Goal: Task Accomplishment & Management: Use online tool/utility

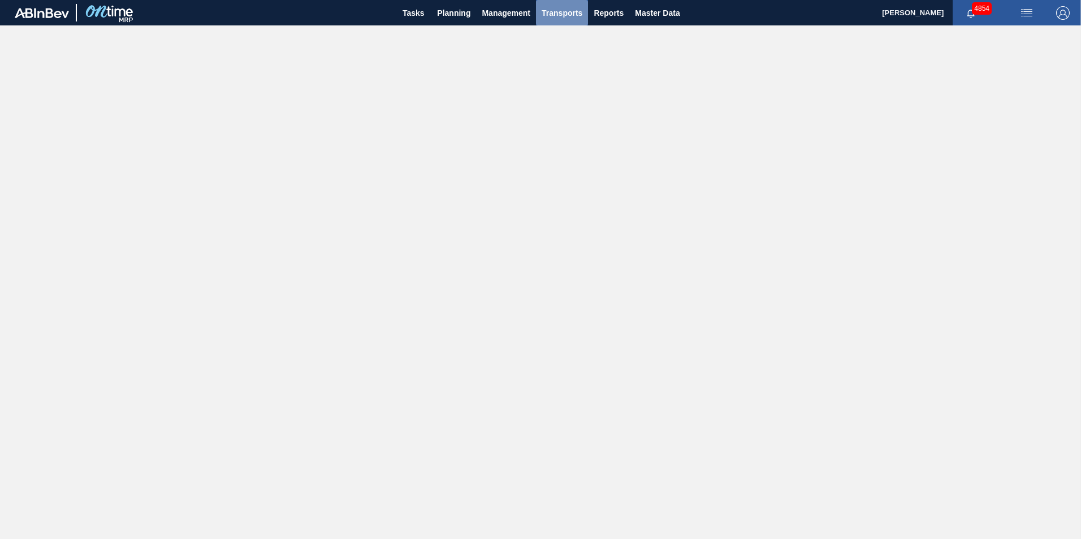
click at [575, 12] on span "Transports" at bounding box center [562, 13] width 41 height 14
click at [545, 37] on li "Load Composition" at bounding box center [561, 38] width 79 height 18
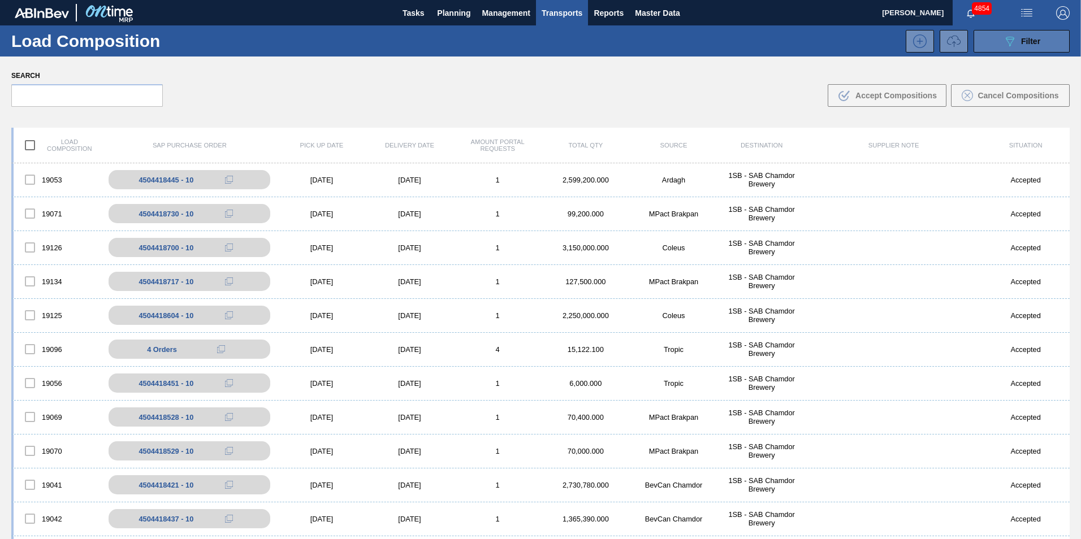
click at [1011, 38] on icon "089F7B8B-B2A5-4AFE-B5C0-19BA573D28AC" at bounding box center [1010, 41] width 14 height 14
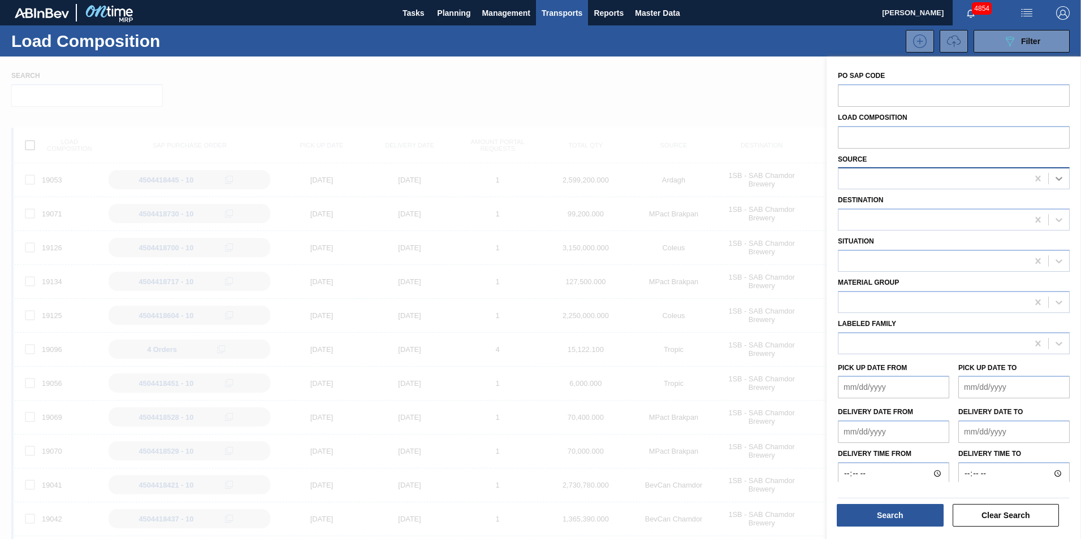
click at [1058, 178] on icon at bounding box center [1058, 178] width 11 height 11
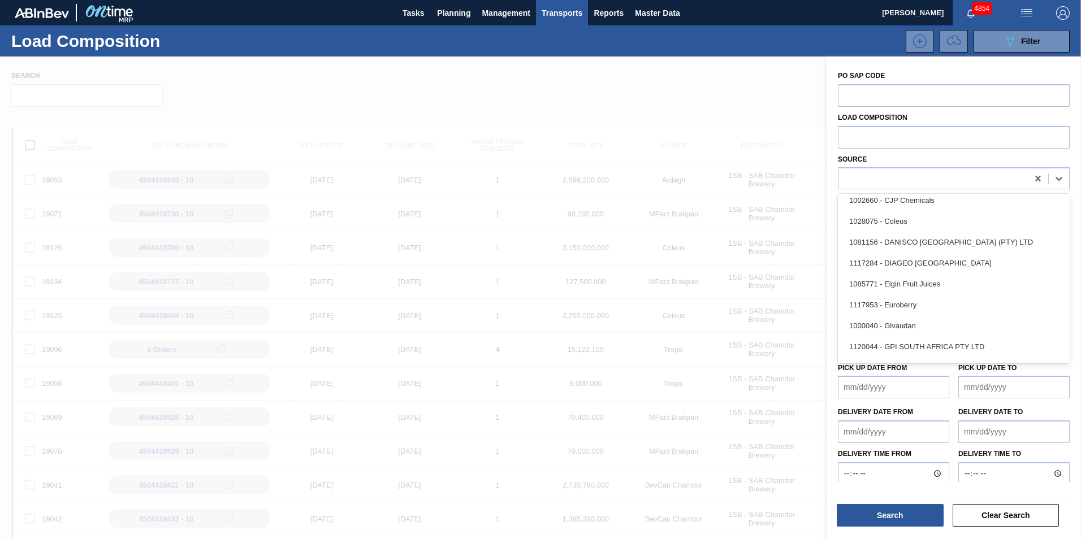
scroll to position [283, 0]
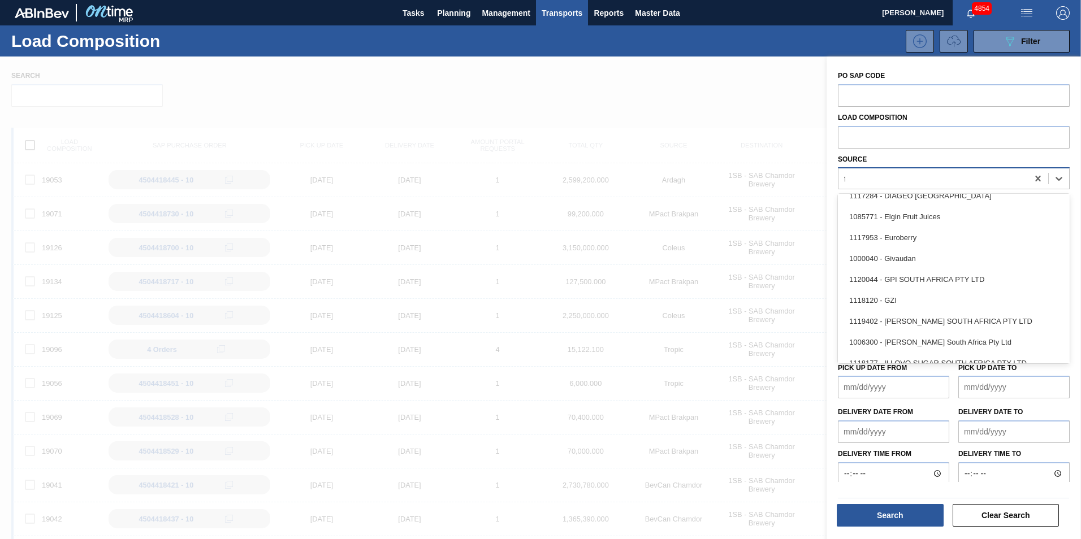
type input "tr"
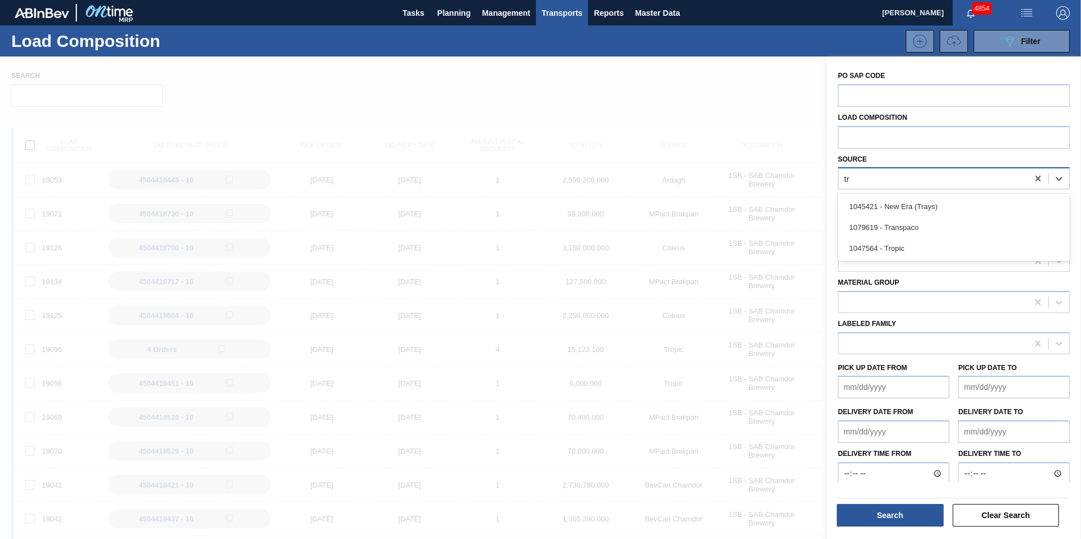
scroll to position [0, 0]
click at [906, 252] on div "1047564 - Tropic" at bounding box center [954, 248] width 232 height 21
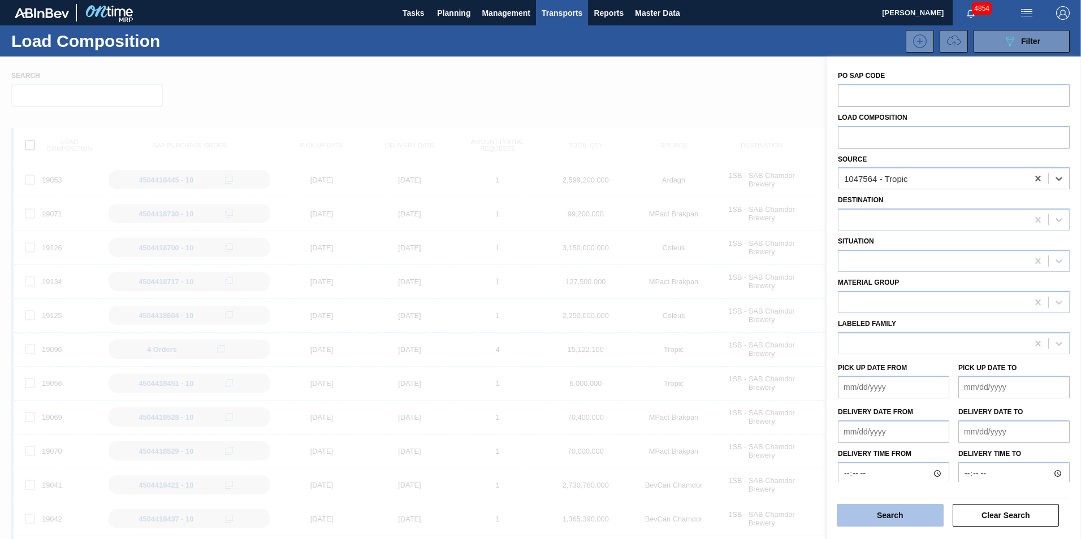
click at [924, 518] on button "Search" at bounding box center [890, 515] width 107 height 23
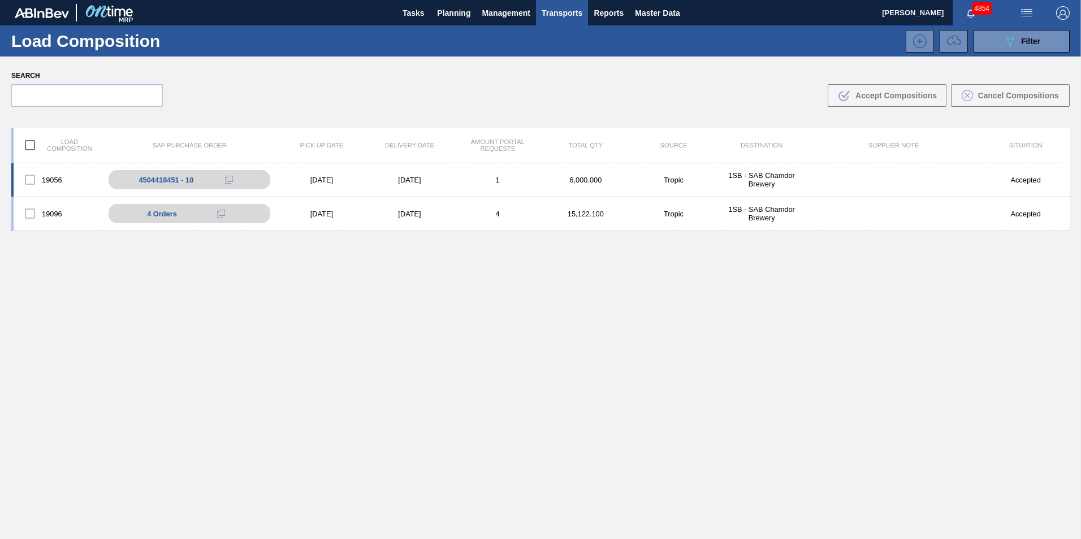
click at [452, 175] on div "19056 4504418451 - 10 [DATE] [DATE] 1 6,000.000 Tropic 1SB - SAB Chamdor Brewer…" at bounding box center [540, 180] width 1058 height 34
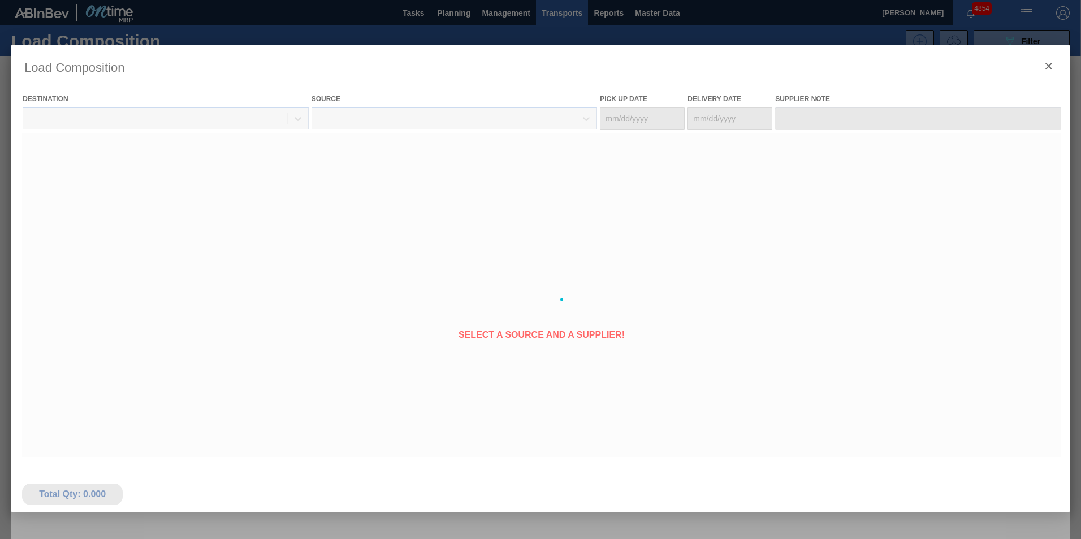
type Date "[DATE]"
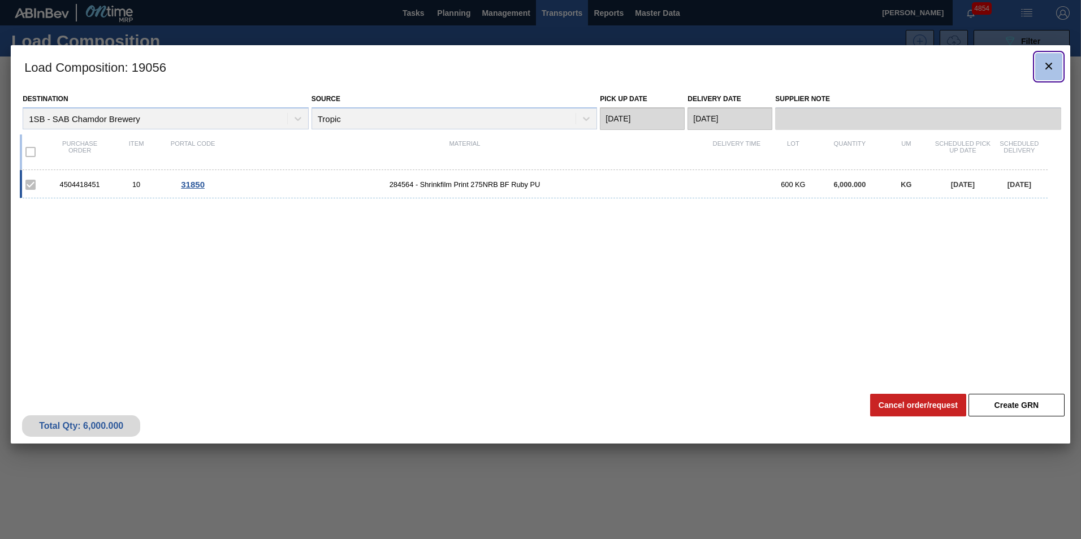
click at [1053, 67] on icon "botão de ícone" at bounding box center [1049, 66] width 14 height 14
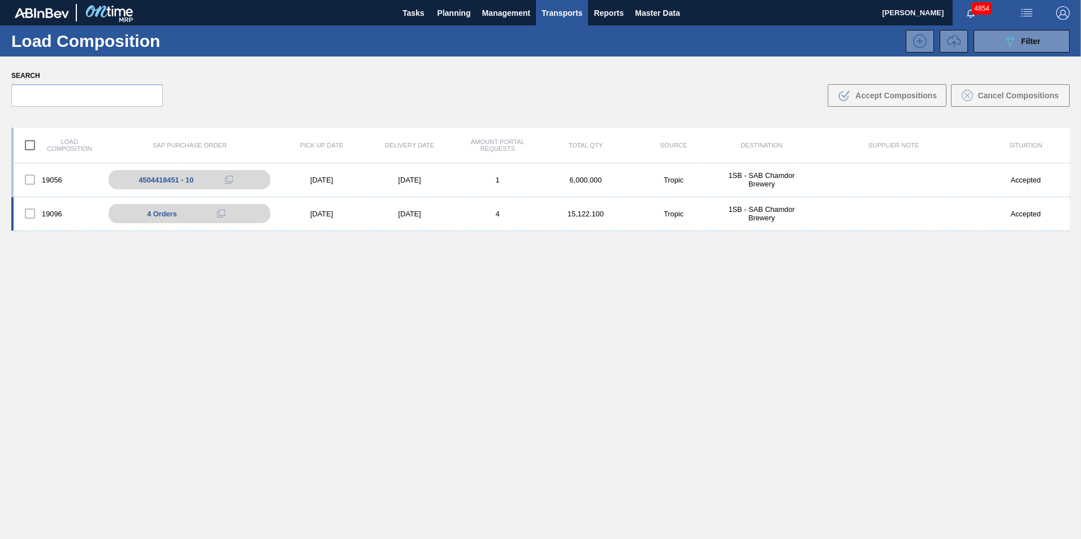
click at [523, 215] on div "4" at bounding box center [497, 214] width 88 height 8
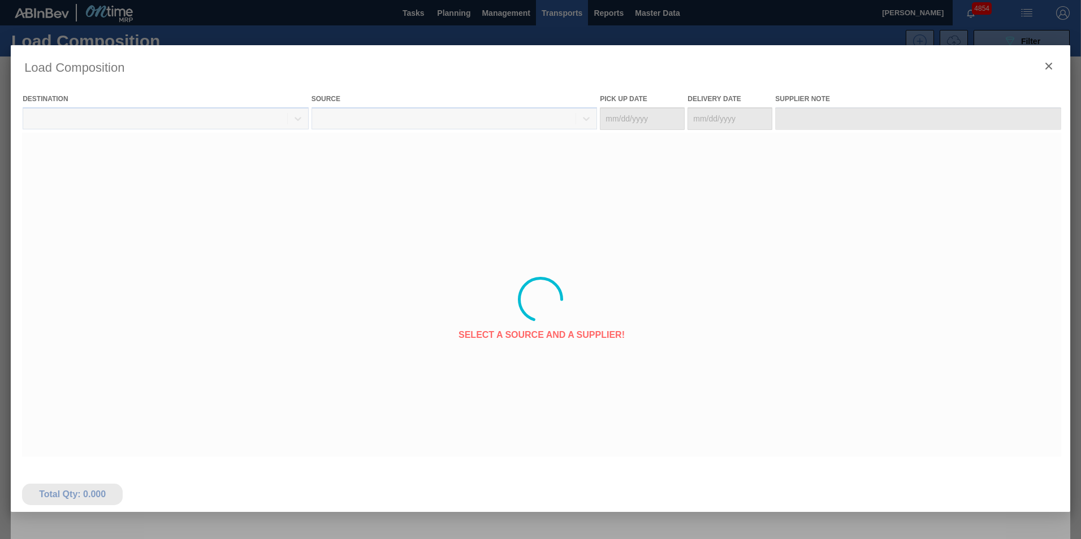
type Date "[DATE]"
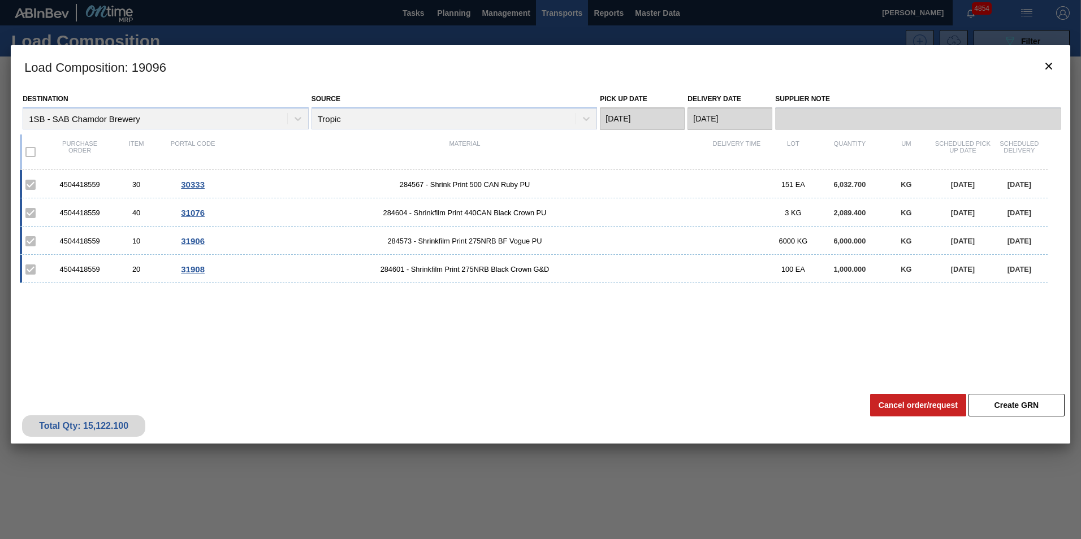
click at [556, 179] on div "4504418559 30 30333 284567 - Shrink Print 500 CAN Ruby PU 151 EA 6,032.700 KG […" at bounding box center [534, 184] width 1028 height 28
click at [550, 180] on span "284567 - Shrink Print 500 CAN Ruby PU" at bounding box center [464, 184] width 487 height 8
click at [533, 187] on span "284567 - Shrink Print 500 CAN Ruby PU" at bounding box center [464, 184] width 487 height 8
click at [551, 185] on span "284567 - Shrink Print 500 CAN Ruby PU" at bounding box center [464, 184] width 487 height 8
click at [517, 185] on span "284567 - Shrink Print 500 CAN Ruby PU" at bounding box center [464, 184] width 487 height 8
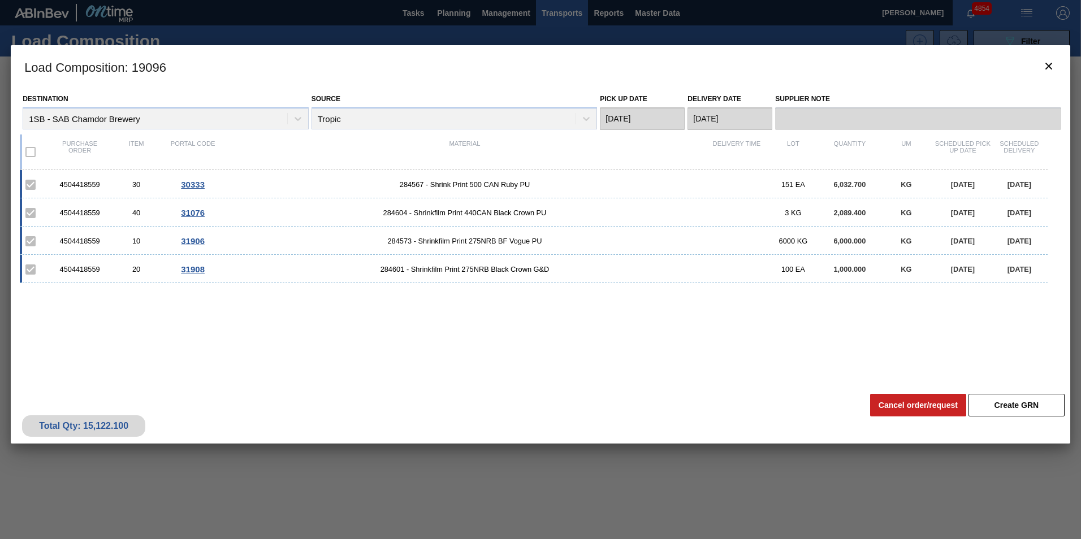
click at [477, 180] on span "284567 - Shrink Print 500 CAN Ruby PU" at bounding box center [464, 184] width 487 height 8
click at [413, 177] on div "4504418559 30 30333 284567 - Shrink Print 500 CAN Ruby PU 151 EA 6,032.700 KG […" at bounding box center [534, 184] width 1028 height 28
click at [356, 180] on span "284567 - Shrink Print 500 CAN Ruby PU" at bounding box center [464, 184] width 487 height 8
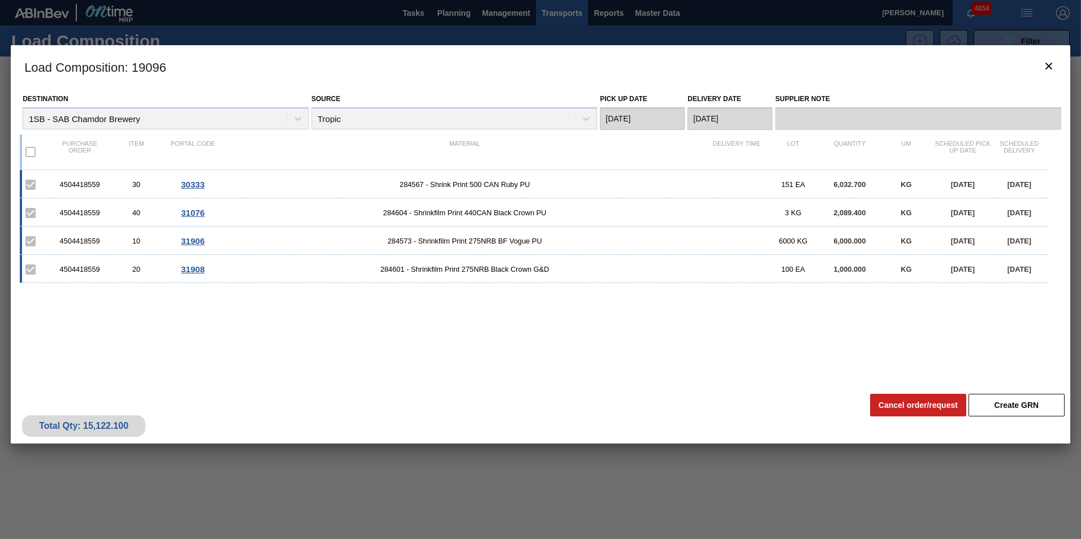
click at [312, 211] on span "284604 - Shrinkfilm Print 440CAN Black Crown PU" at bounding box center [464, 213] width 487 height 8
click at [552, 243] on span "284573 - Shrinkfilm Print 275NRB BF Vogue PU" at bounding box center [464, 241] width 487 height 8
click at [569, 271] on span "284601 - Shrinkfilm Print 275NRB Black Crown G&D" at bounding box center [464, 269] width 487 height 8
click at [1050, 67] on icon "botão de ícone" at bounding box center [1048, 66] width 7 height 7
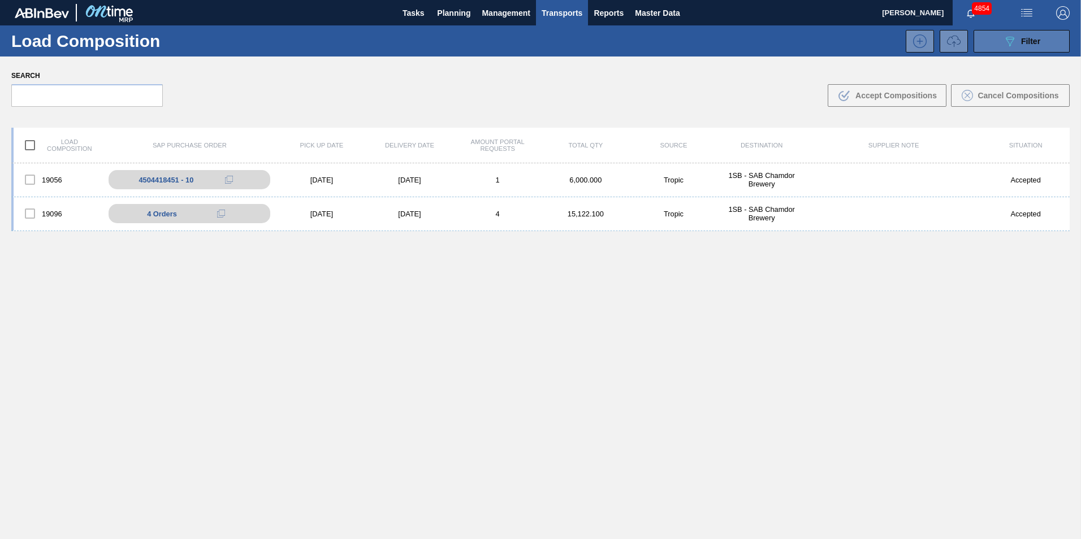
click at [1041, 39] on button "089F7B8B-B2A5-4AFE-B5C0-19BA573D28AC Filter" at bounding box center [1022, 41] width 96 height 23
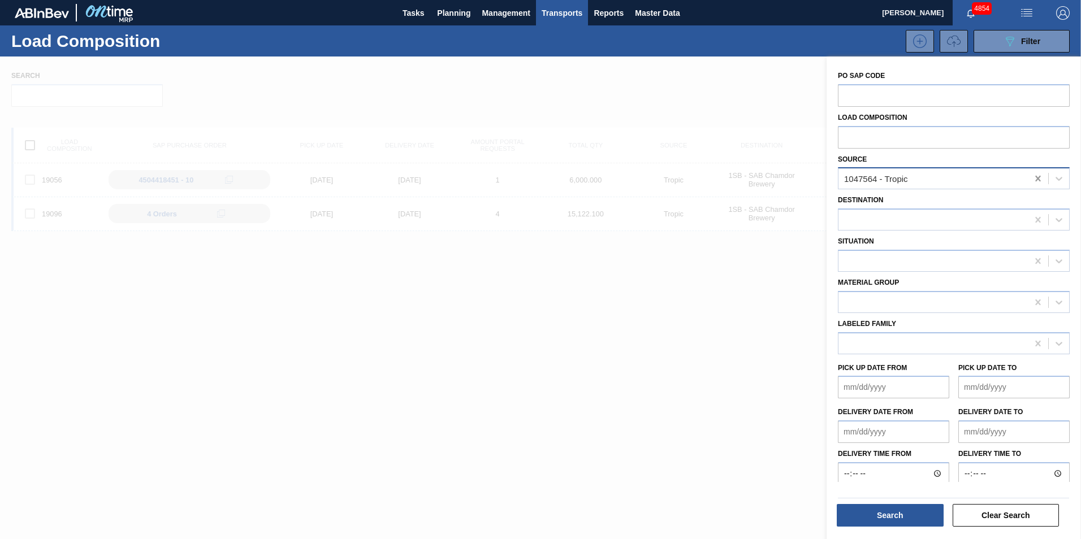
click at [1037, 179] on icon at bounding box center [1037, 179] width 5 height 6
click at [967, 177] on div at bounding box center [932, 179] width 189 height 16
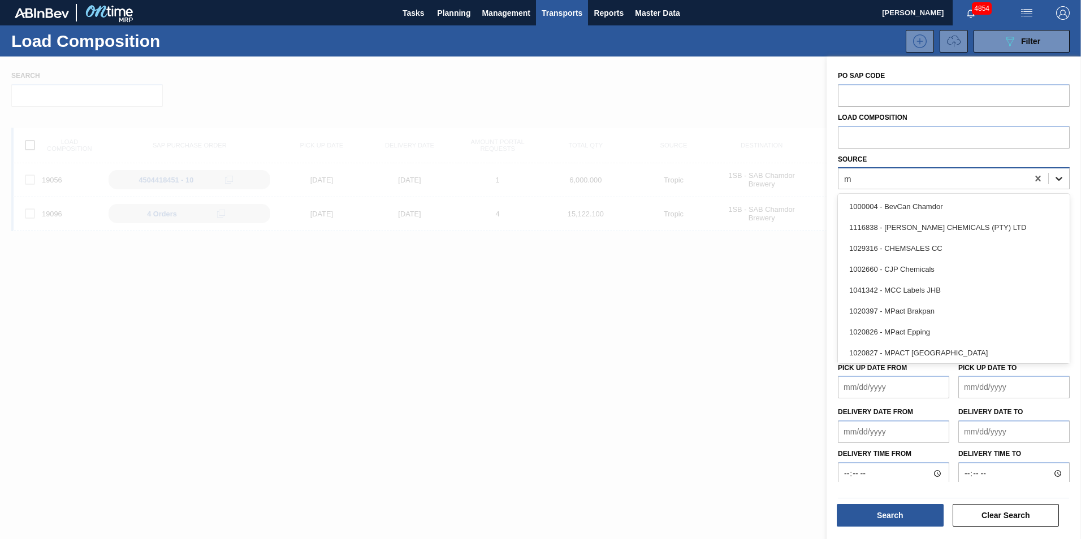
type input "mp"
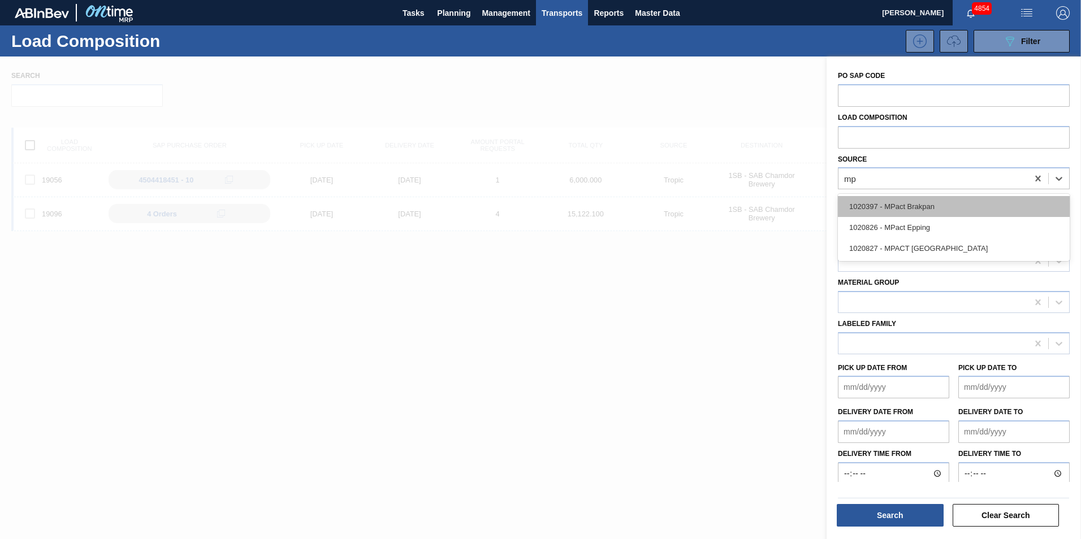
click at [952, 209] on div "1020397 - MPact Brakpan" at bounding box center [954, 206] width 232 height 21
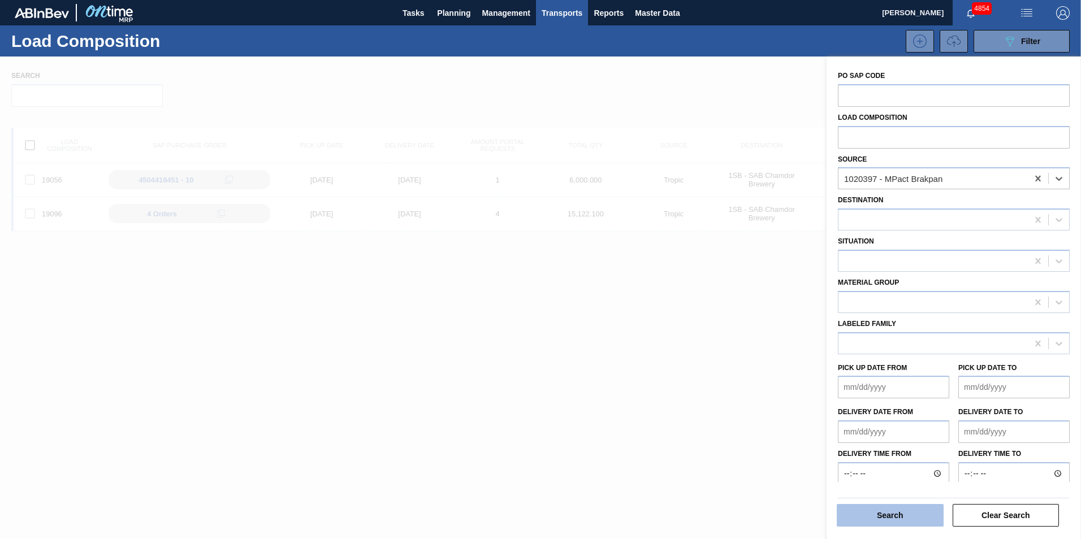
click at [909, 522] on button "Search" at bounding box center [890, 515] width 107 height 23
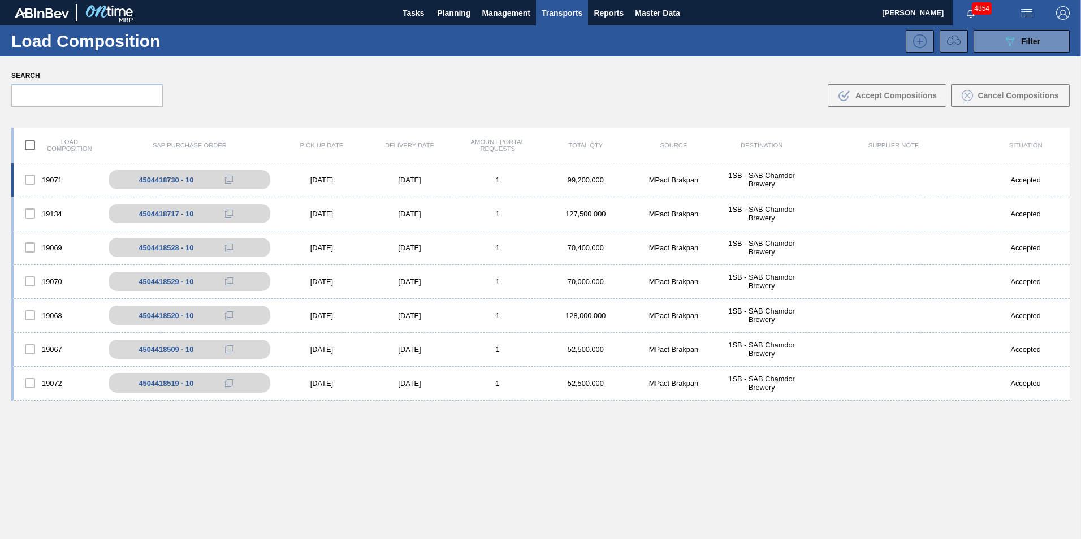
click at [517, 180] on div "1" at bounding box center [497, 180] width 88 height 8
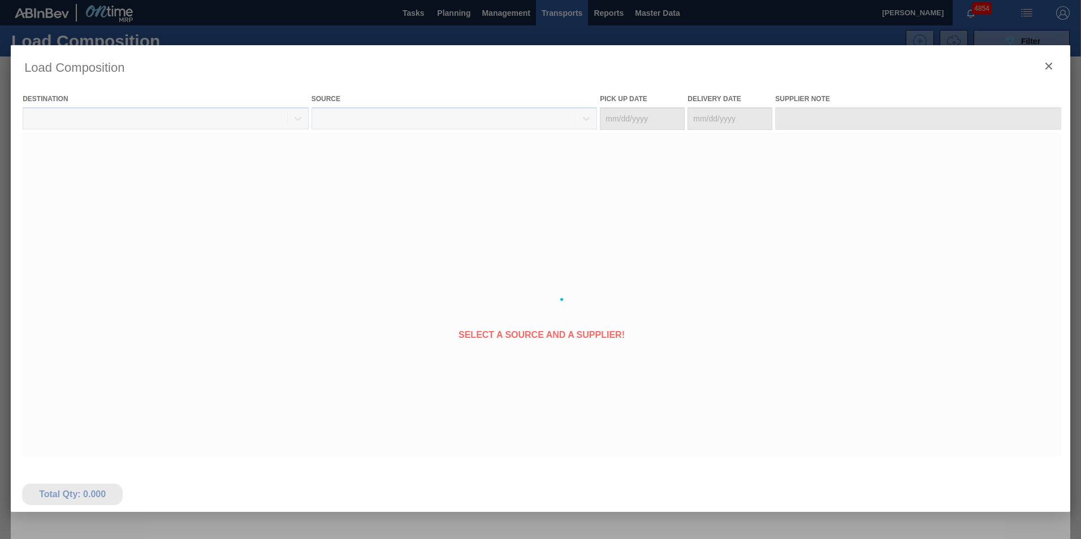
type Date "[DATE]"
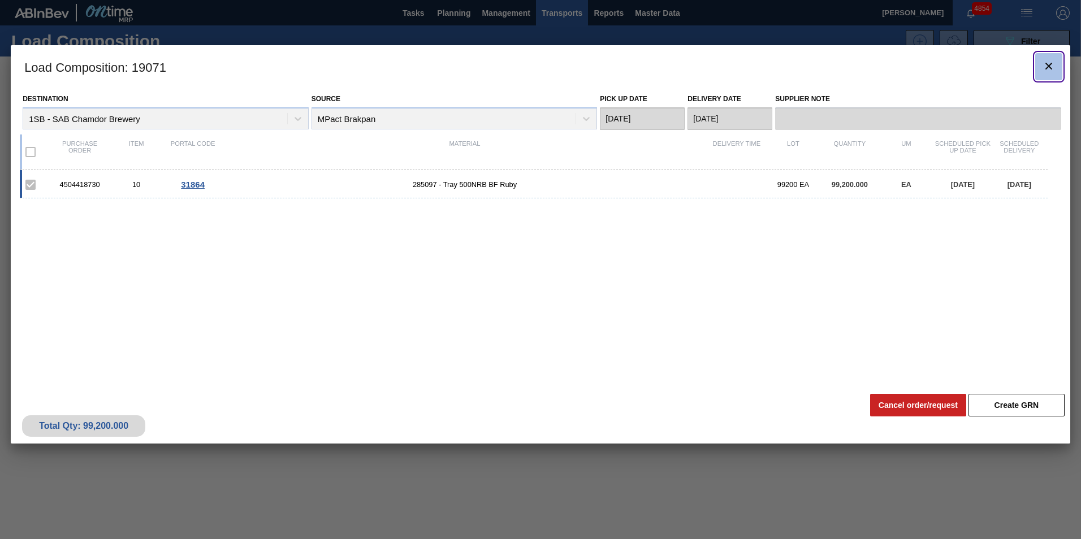
click at [1040, 66] on button "botão de ícone" at bounding box center [1048, 66] width 27 height 27
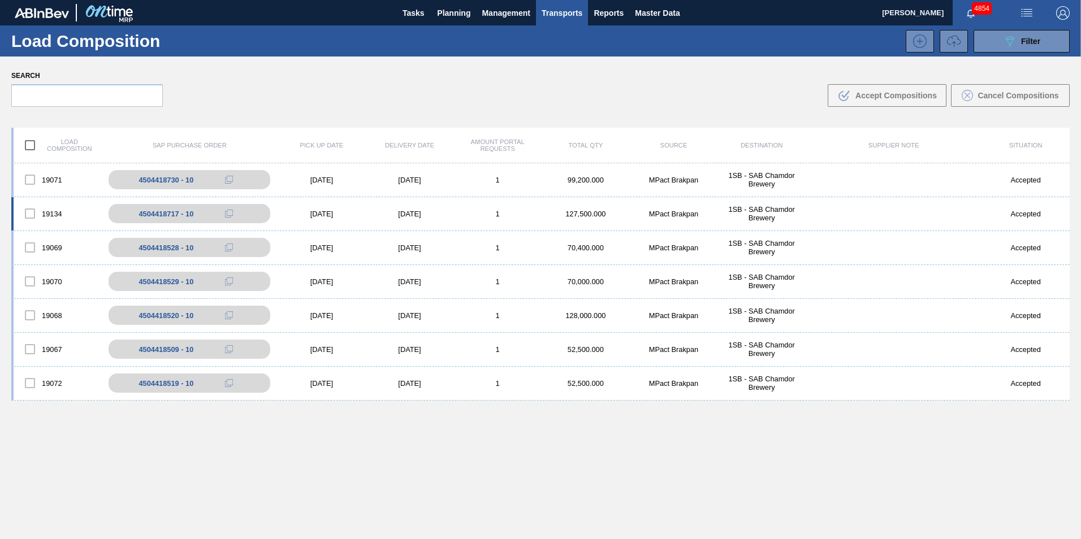
click at [453, 212] on div "1" at bounding box center [497, 214] width 88 height 8
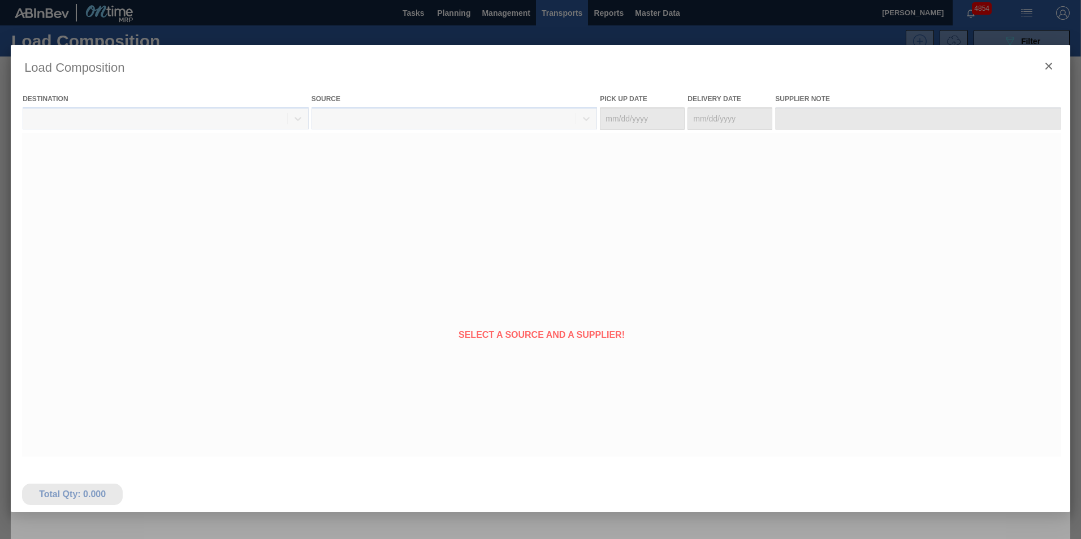
type Date "[DATE]"
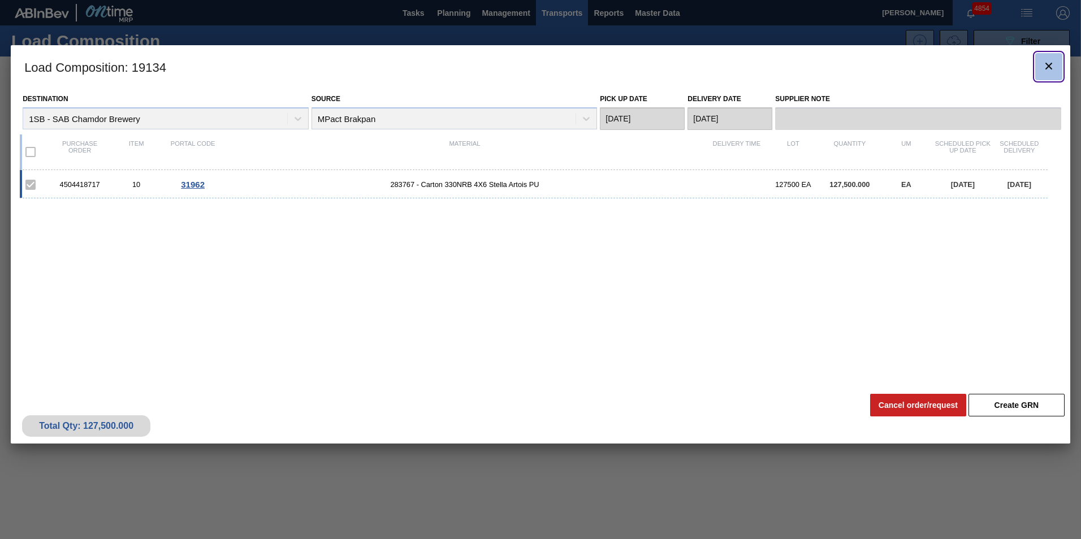
click at [1049, 68] on icon "botão de ícone" at bounding box center [1049, 66] width 14 height 14
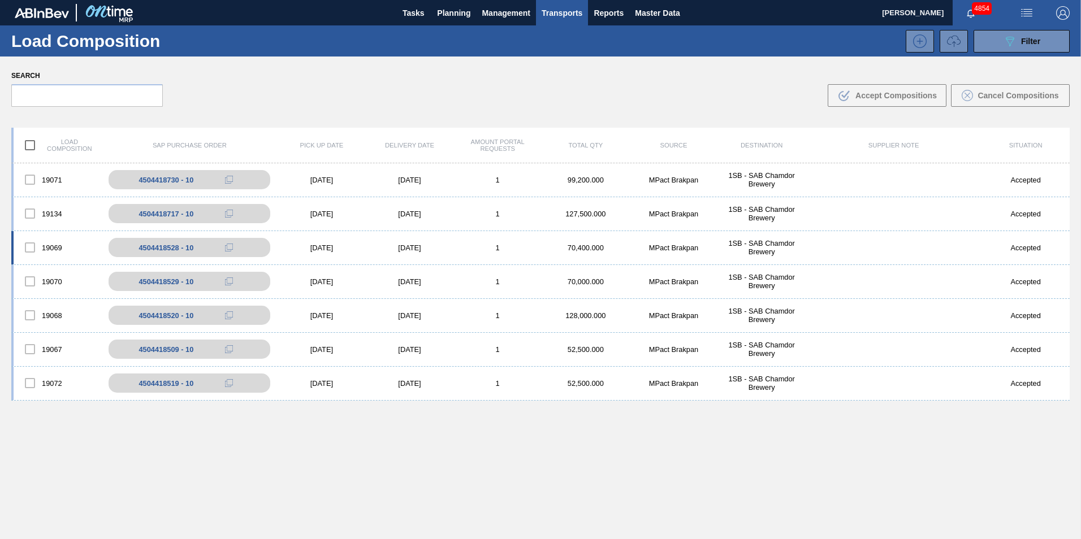
click at [447, 249] on div "[DATE]" at bounding box center [410, 248] width 88 height 8
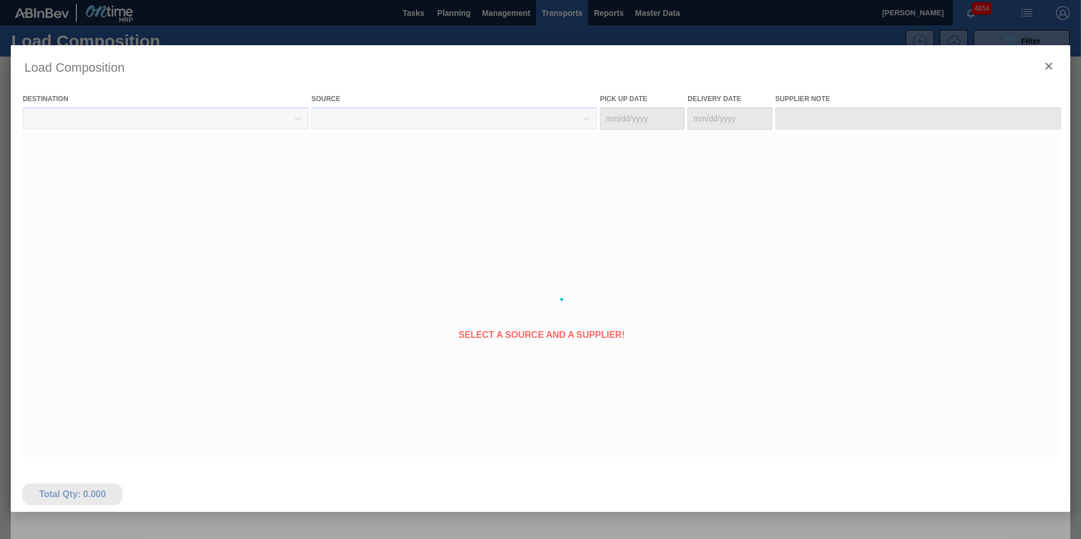
type Date "[DATE]"
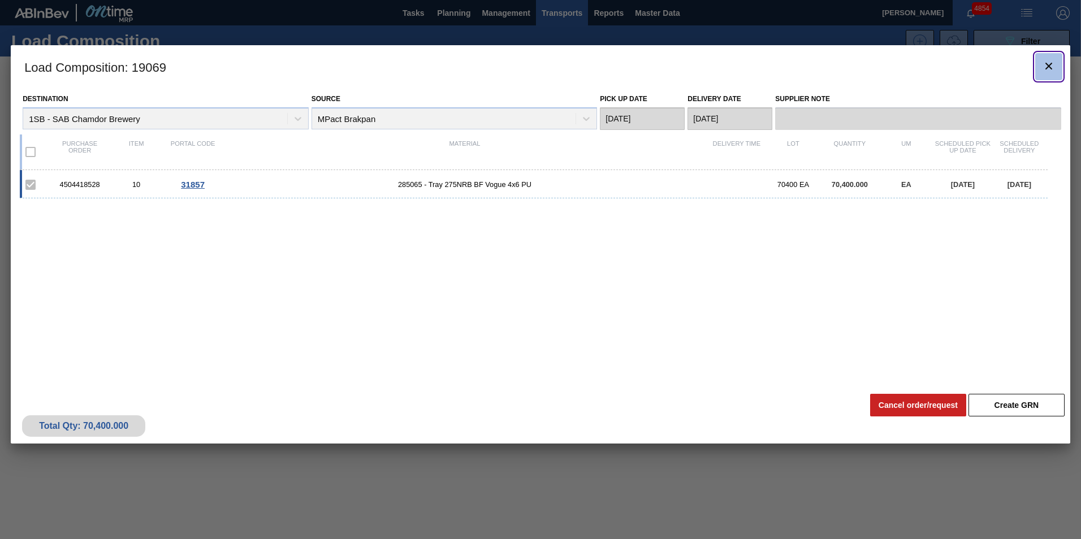
click at [1052, 67] on icon "botão de ícone" at bounding box center [1049, 66] width 14 height 14
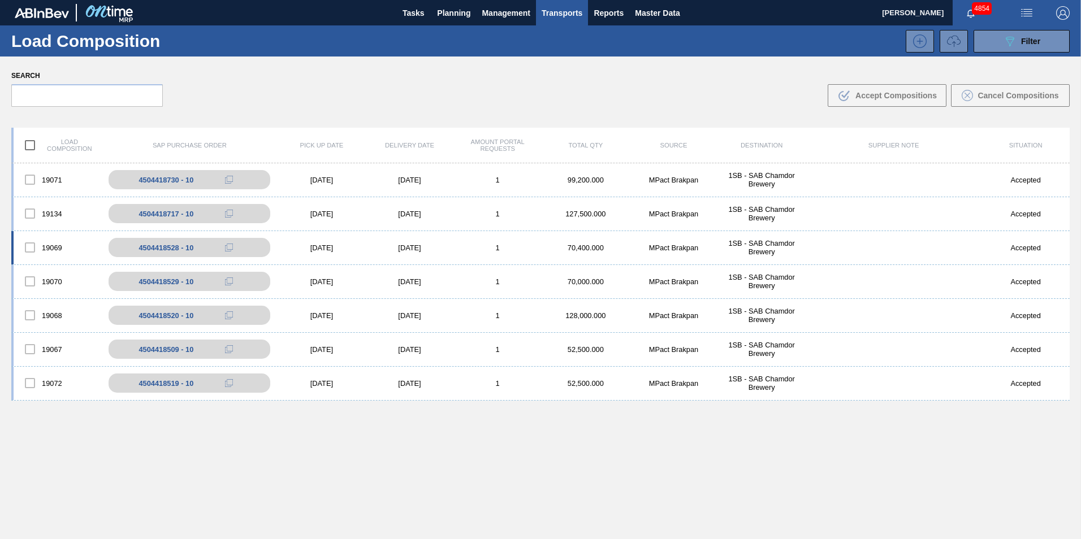
click at [454, 247] on div "1" at bounding box center [497, 248] width 88 height 8
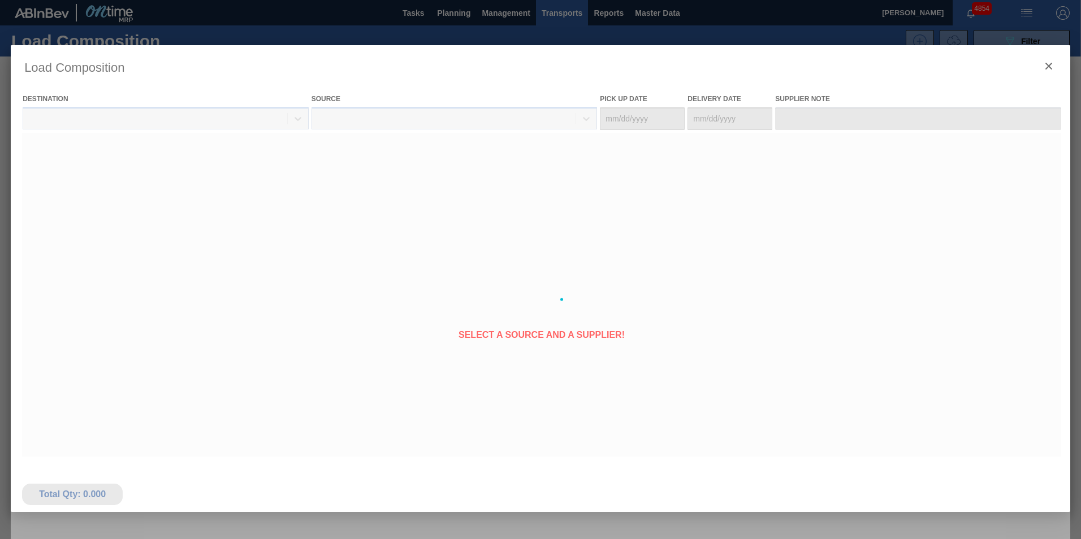
type Date "[DATE]"
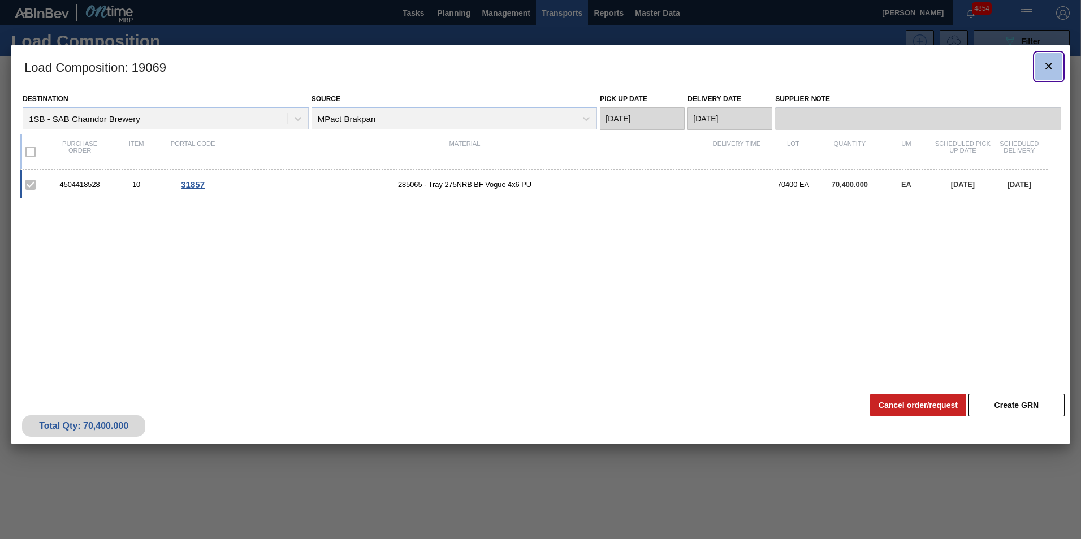
click at [1051, 68] on icon "botão de ícone" at bounding box center [1048, 66] width 7 height 7
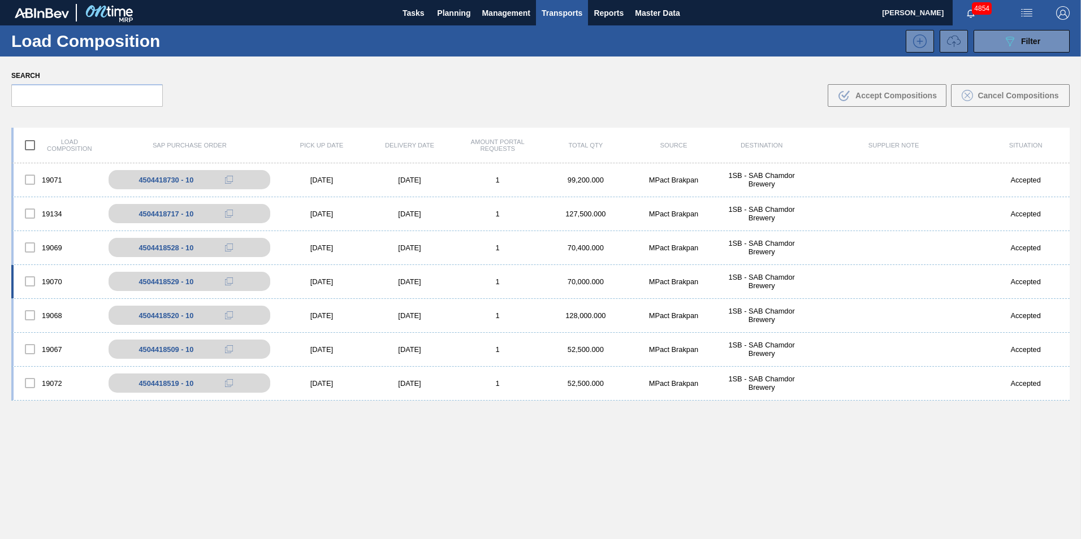
click at [448, 286] on div "19070 4504418529 - 10 [DATE] [DATE] 1 70,000.000 MPact Brakpan 1SB - SAB Chamdo…" at bounding box center [540, 282] width 1058 height 34
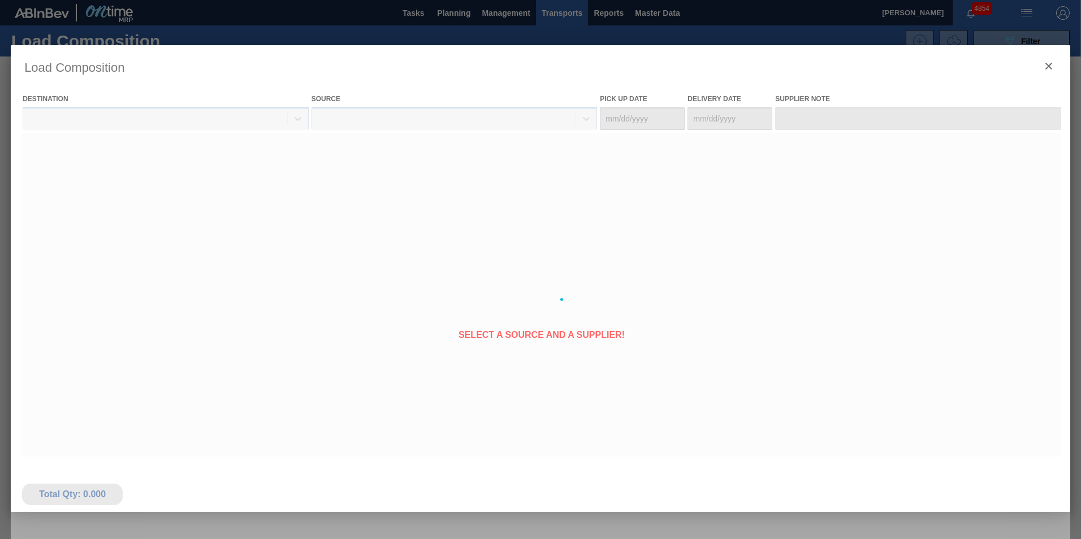
type Date "[DATE]"
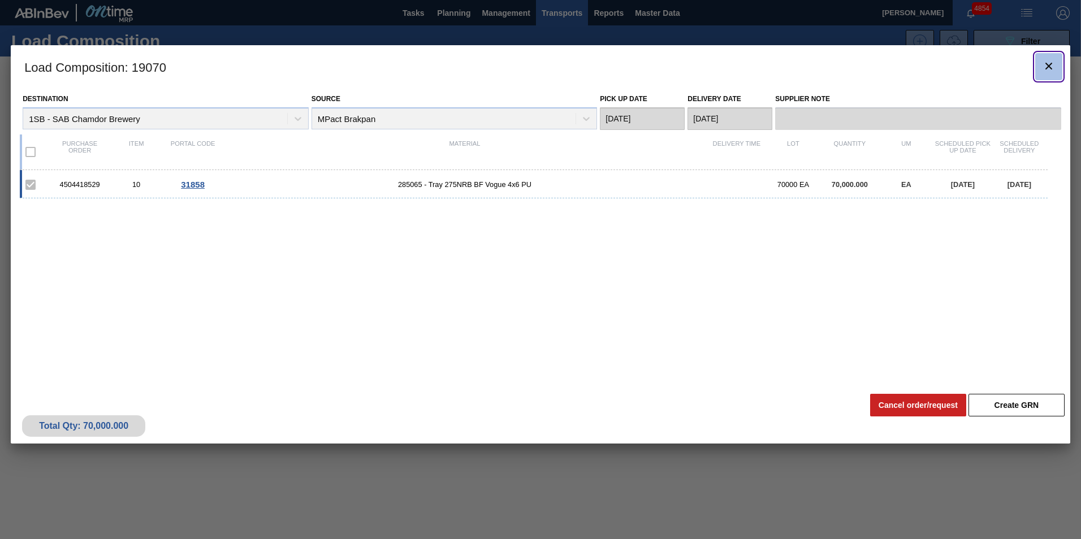
click at [1050, 62] on icon "botão de ícone" at bounding box center [1049, 66] width 14 height 14
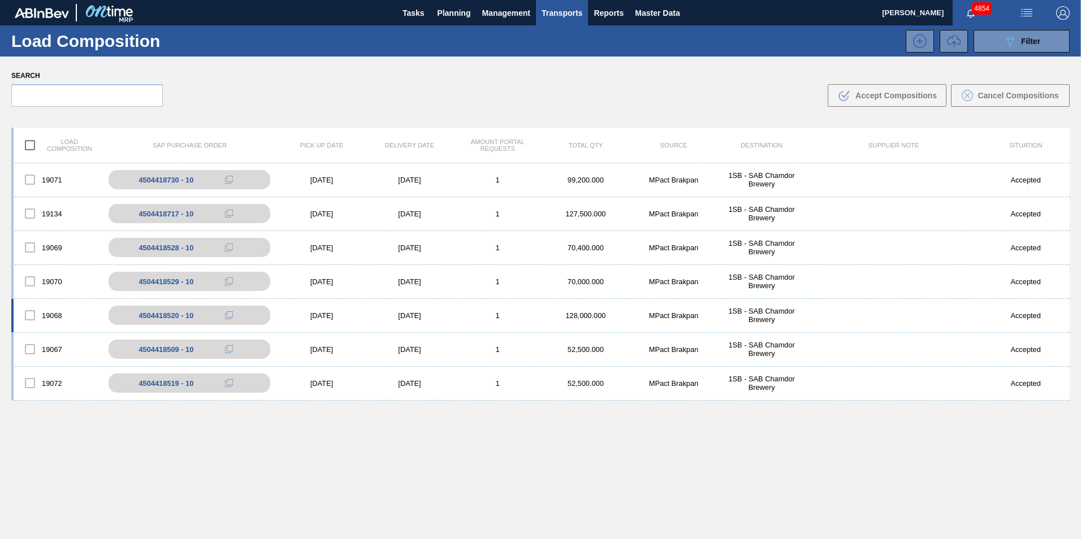
click at [440, 315] on div "[DATE]" at bounding box center [410, 316] width 88 height 8
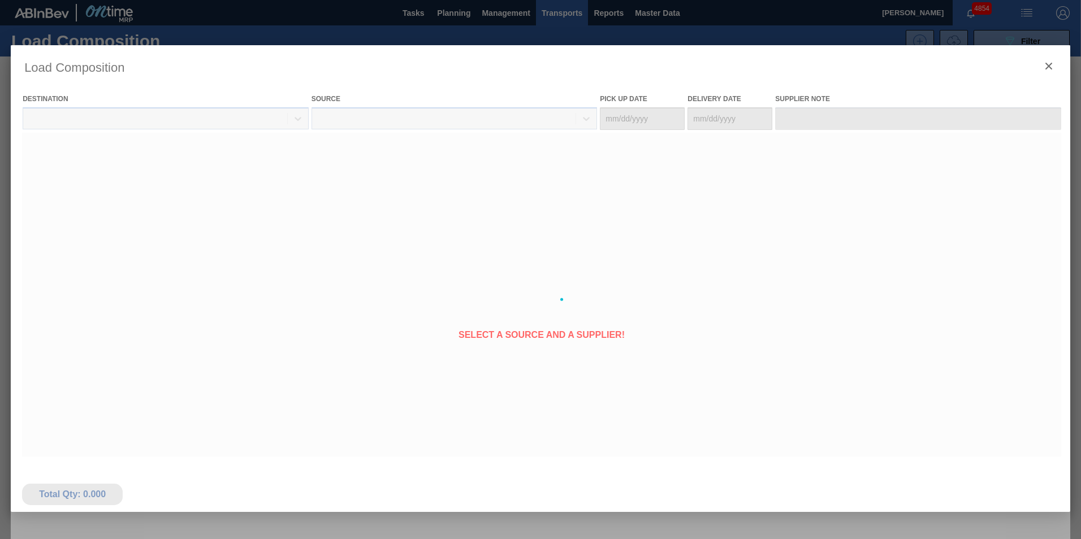
type Date "[DATE]"
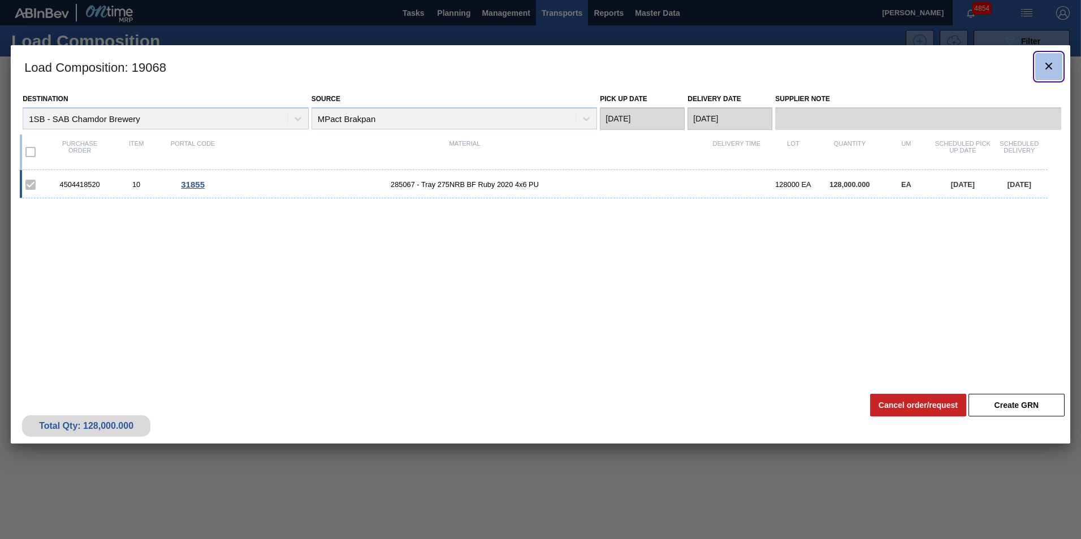
click at [1051, 66] on icon "botão de ícone" at bounding box center [1049, 66] width 14 height 14
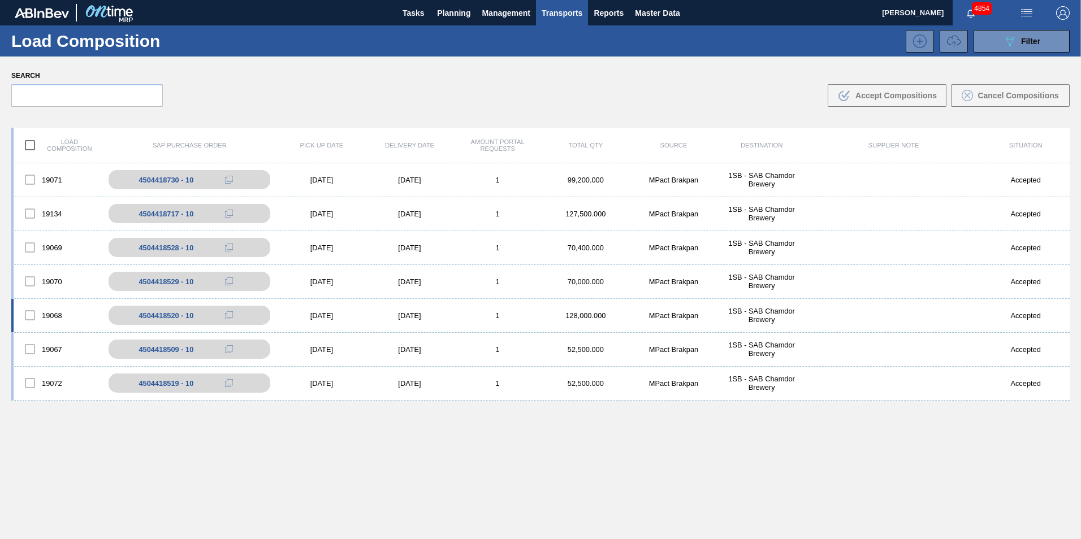
click at [486, 314] on div "1" at bounding box center [497, 316] width 88 height 8
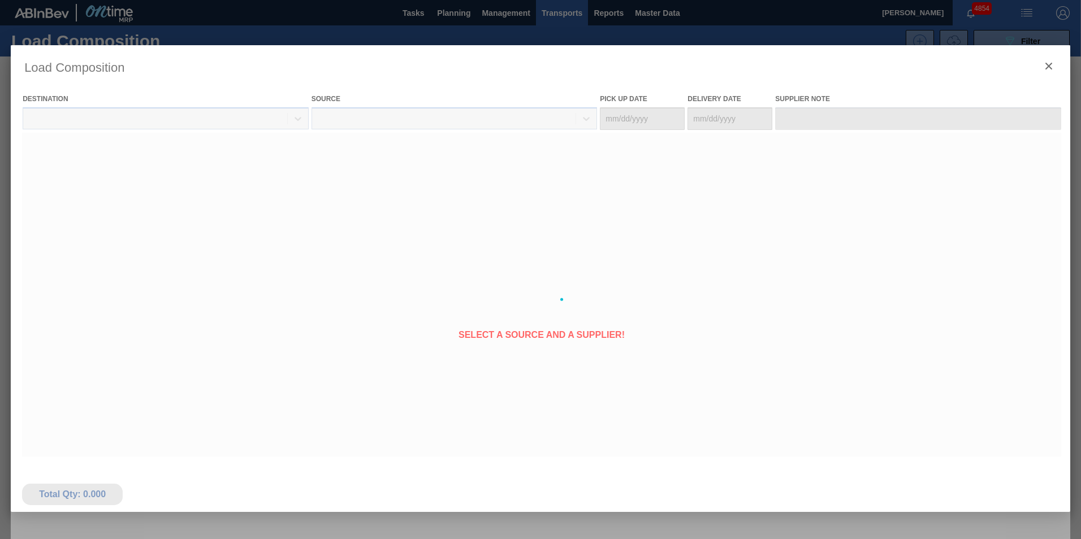
type Date "[DATE]"
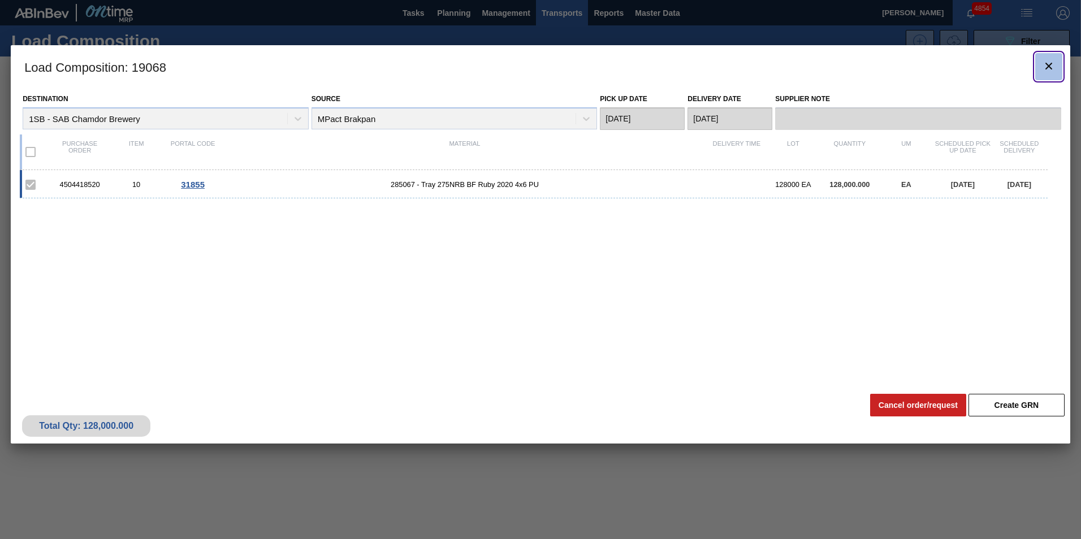
click at [1045, 67] on icon "botão de ícone" at bounding box center [1049, 66] width 14 height 14
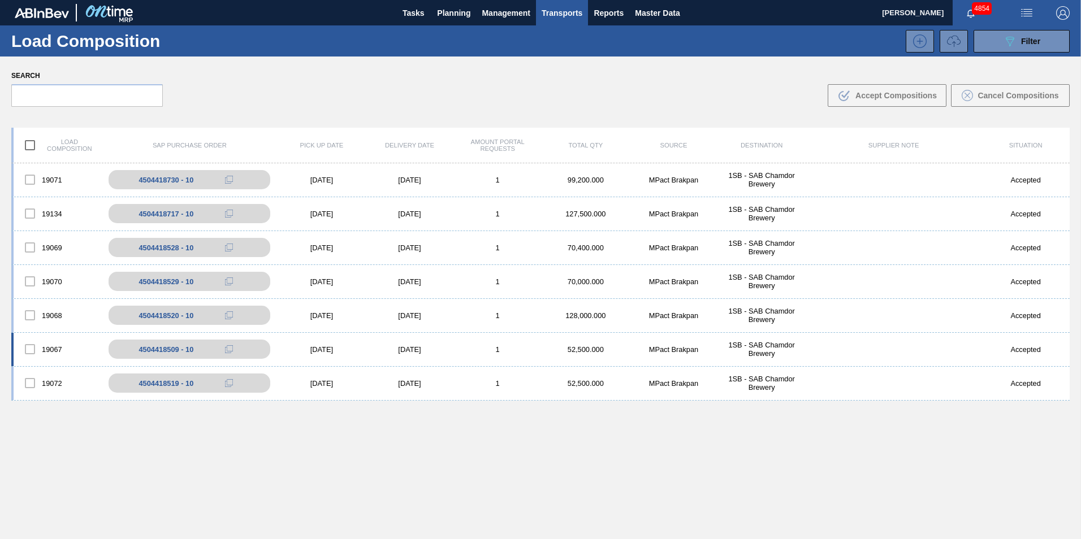
click at [449, 352] on div "[DATE]" at bounding box center [410, 349] width 88 height 8
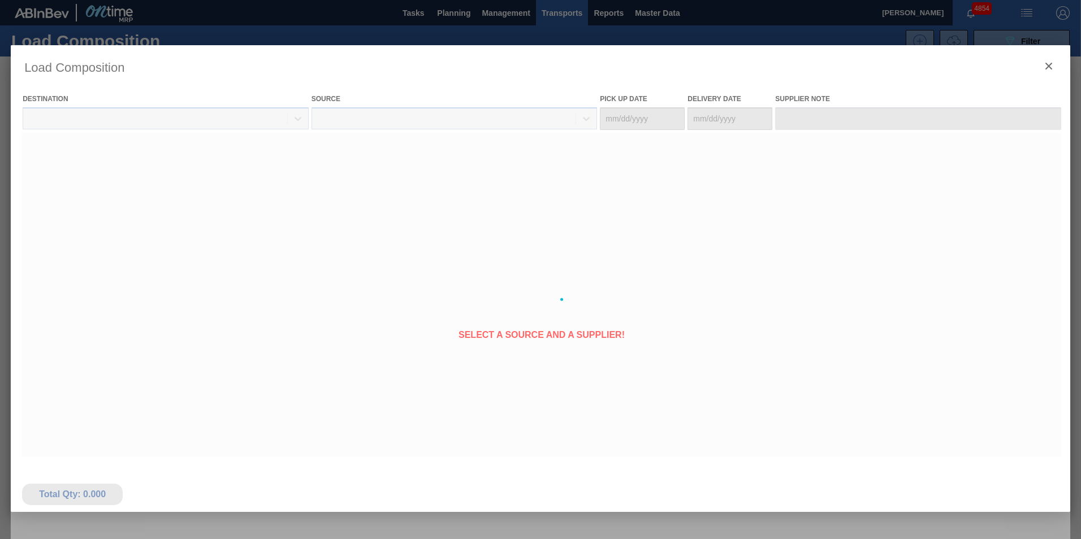
type Date "[DATE]"
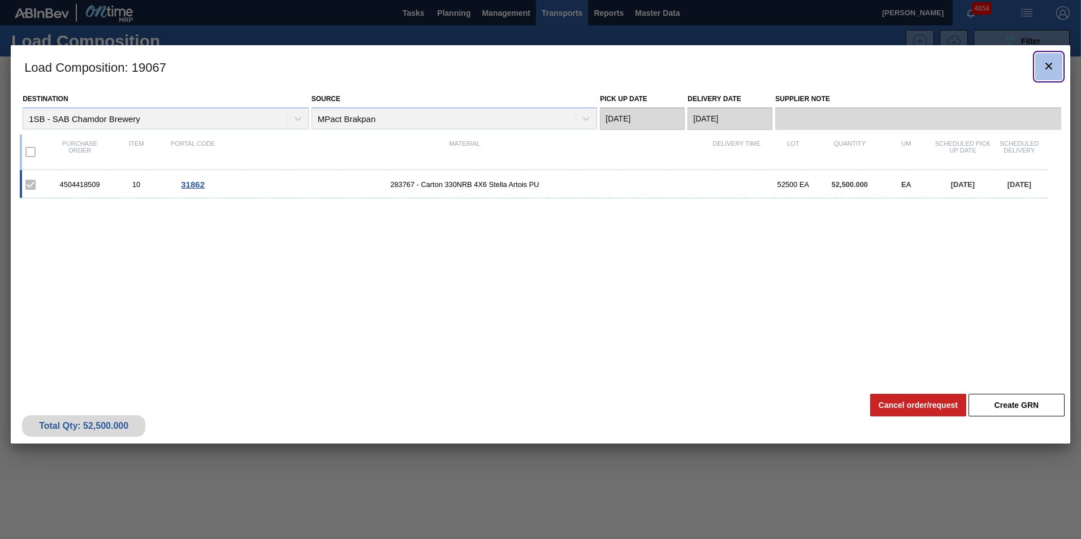
click at [1043, 69] on icon "botão de ícone" at bounding box center [1049, 66] width 14 height 14
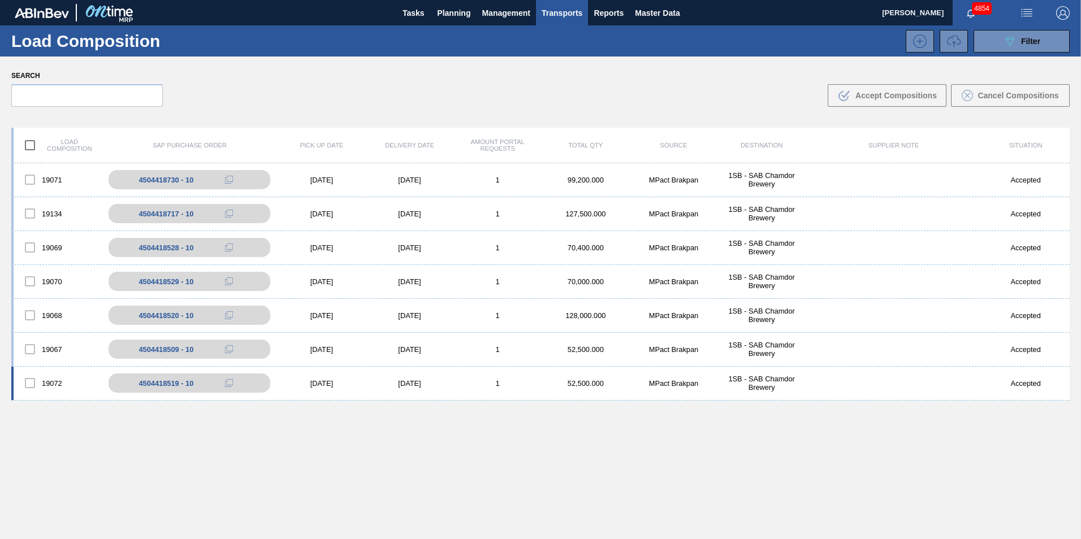
click at [509, 388] on div "19072 4504418519 - 10 [DATE] [DATE] 1 52,500.000 MPact Brakpan 1SB - SAB Chamdo…" at bounding box center [540, 384] width 1058 height 34
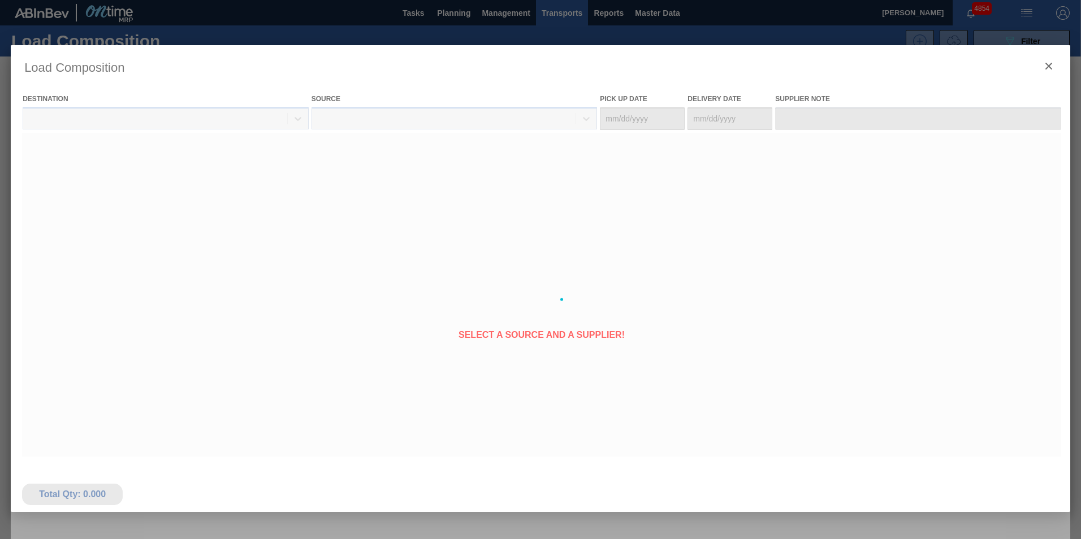
type Date "[DATE]"
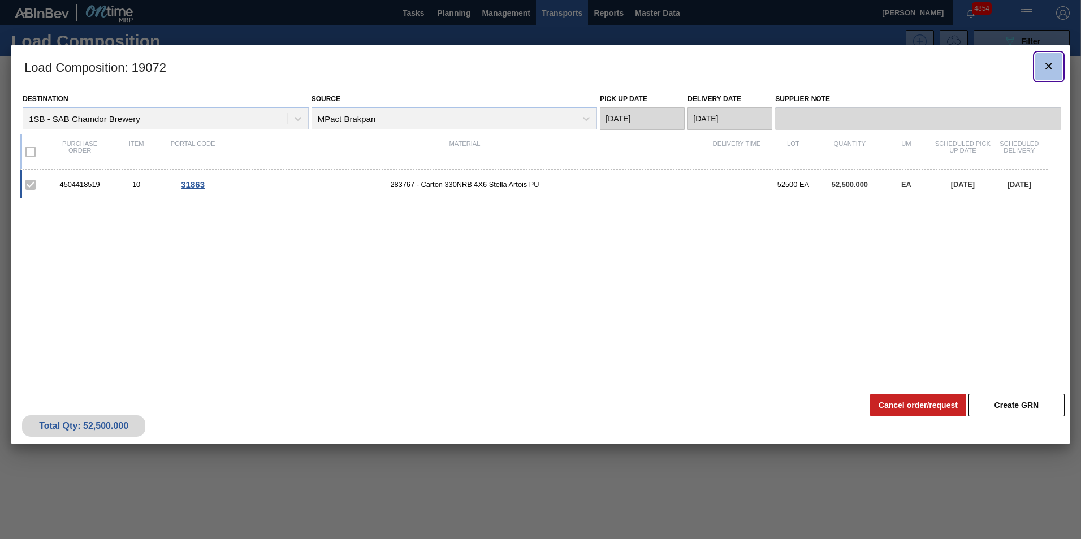
click at [1051, 64] on icon "botão de ícone" at bounding box center [1049, 66] width 14 height 14
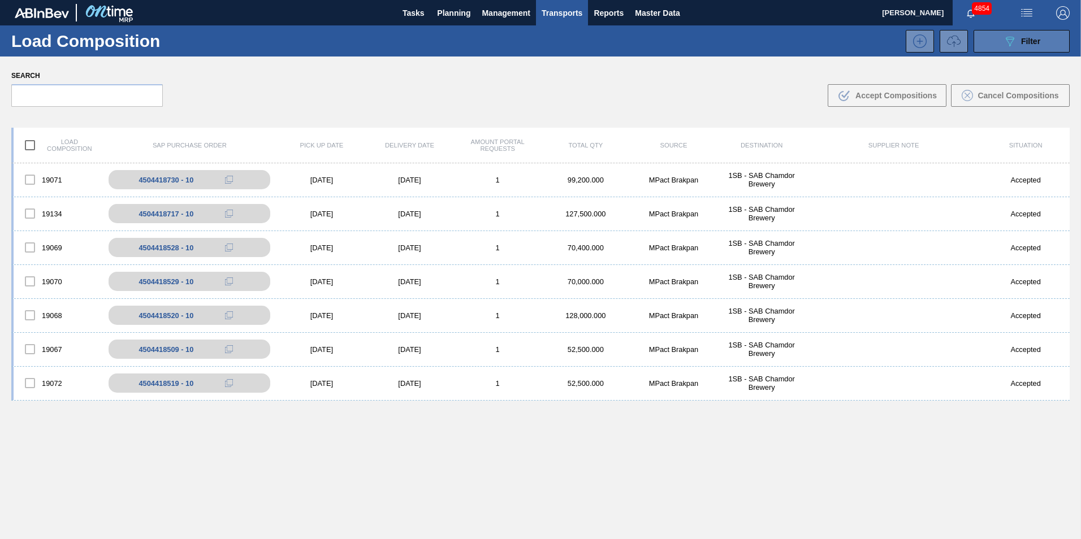
click at [1049, 44] on button "089F7B8B-B2A5-4AFE-B5C0-19BA573D28AC Filter" at bounding box center [1022, 41] width 96 height 23
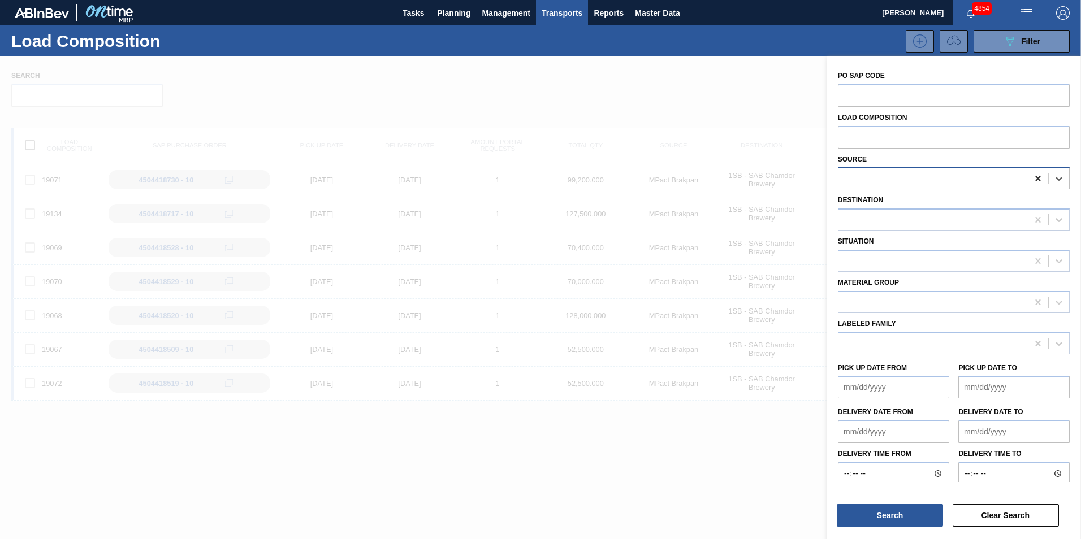
click at [1038, 178] on icon at bounding box center [1037, 179] width 5 height 6
click at [1006, 179] on div at bounding box center [932, 179] width 189 height 16
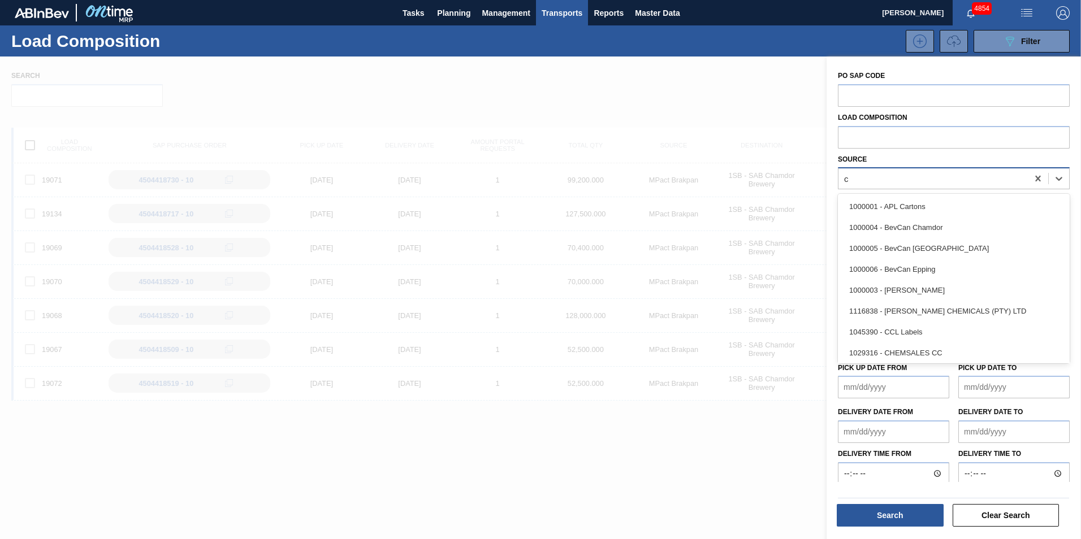
type input "co"
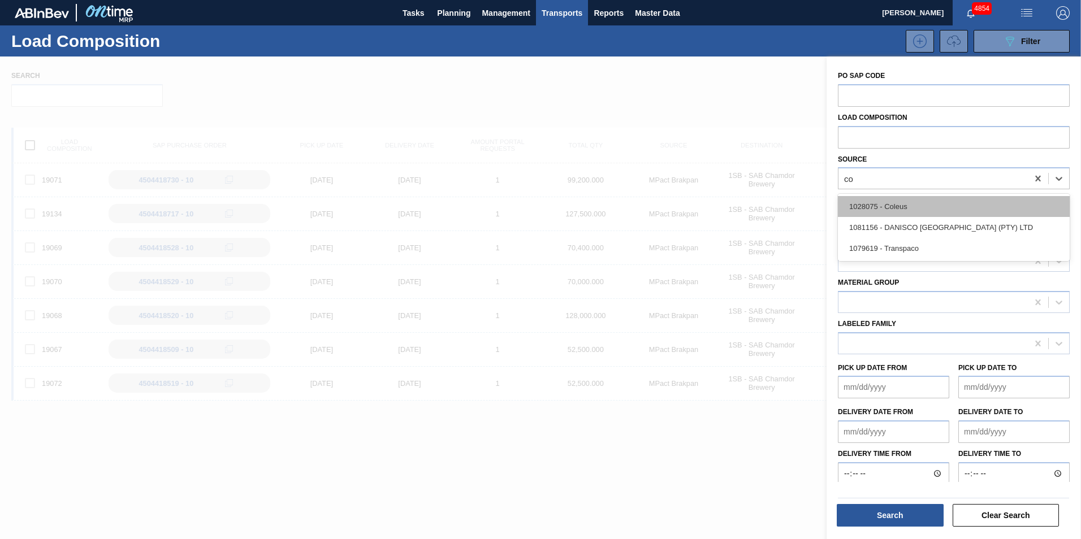
click at [938, 202] on div "1028075 - Coleus" at bounding box center [954, 206] width 232 height 21
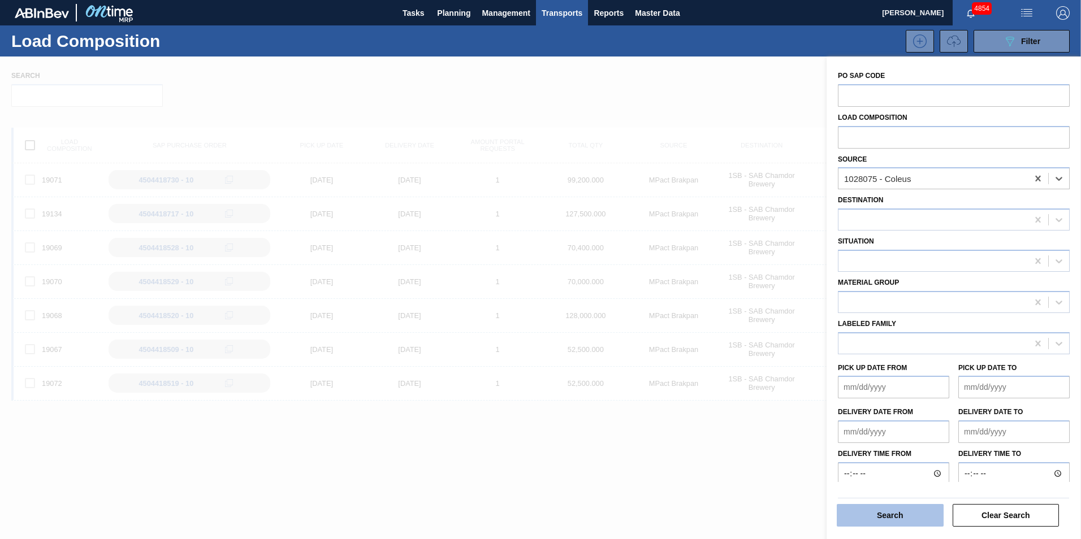
click at [915, 517] on button "Search" at bounding box center [890, 515] width 107 height 23
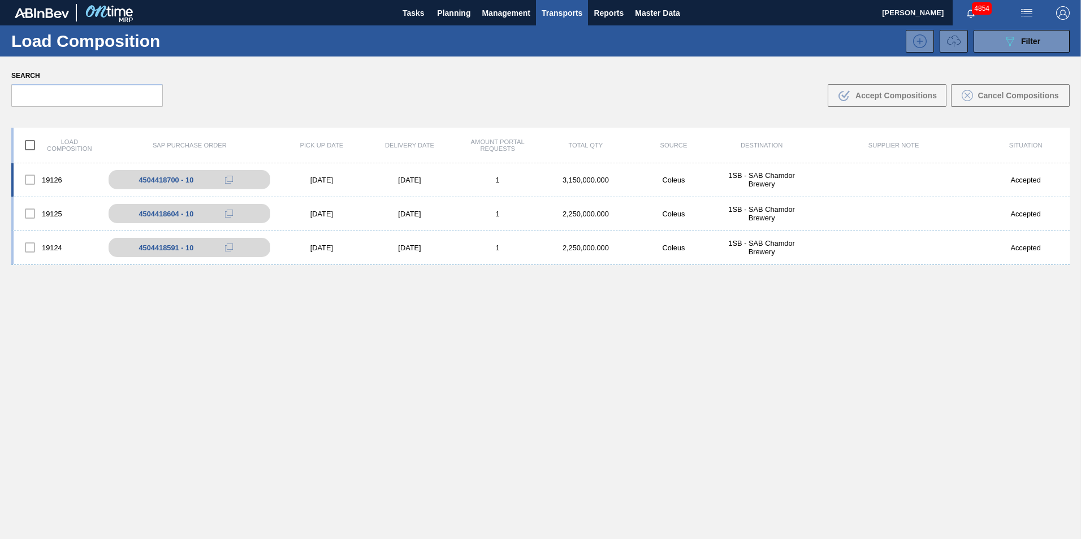
click at [443, 178] on div "[DATE]" at bounding box center [410, 180] width 88 height 8
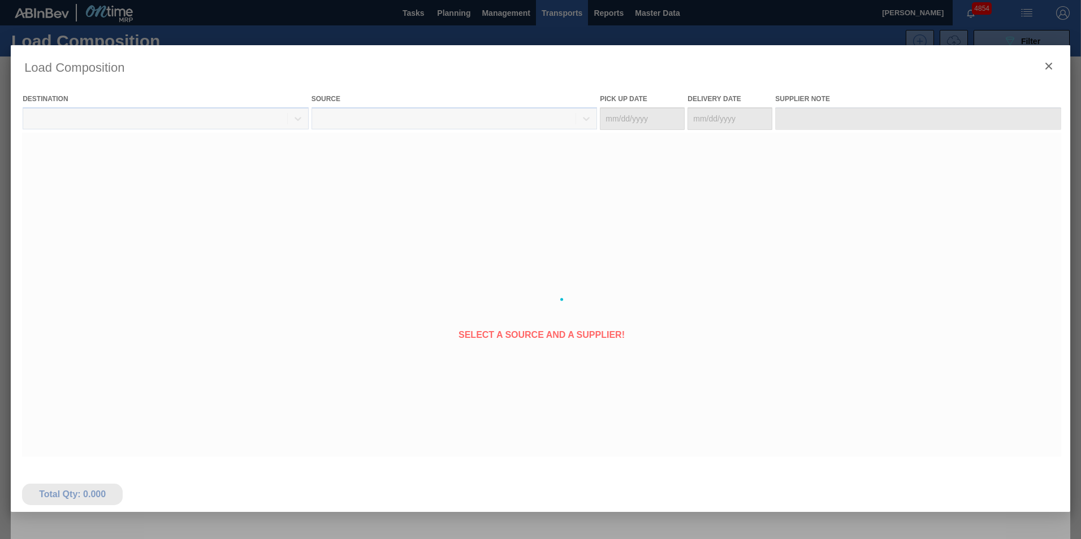
type Date "[DATE]"
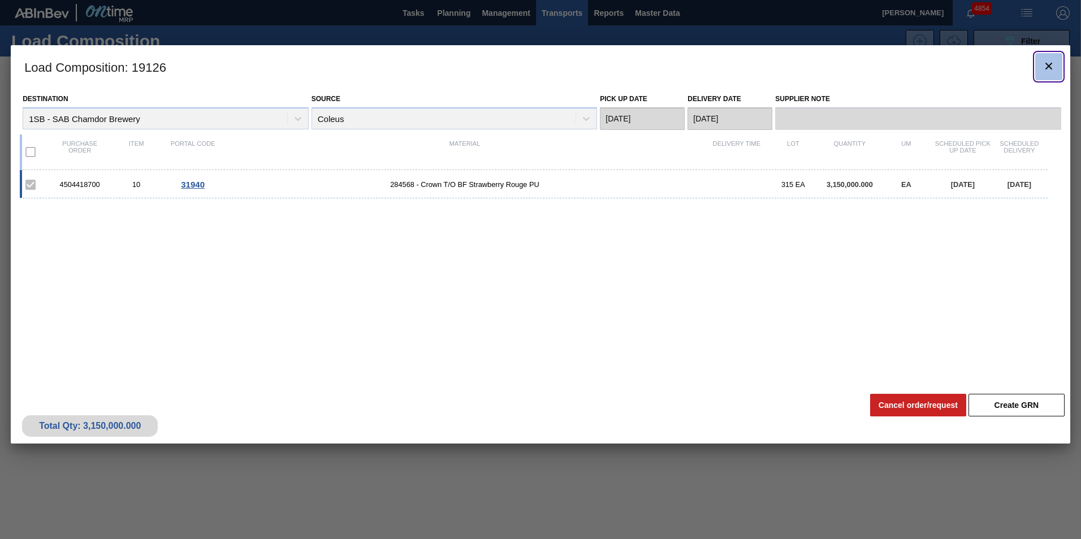
click at [1047, 68] on icon "botão de ícone" at bounding box center [1049, 66] width 14 height 14
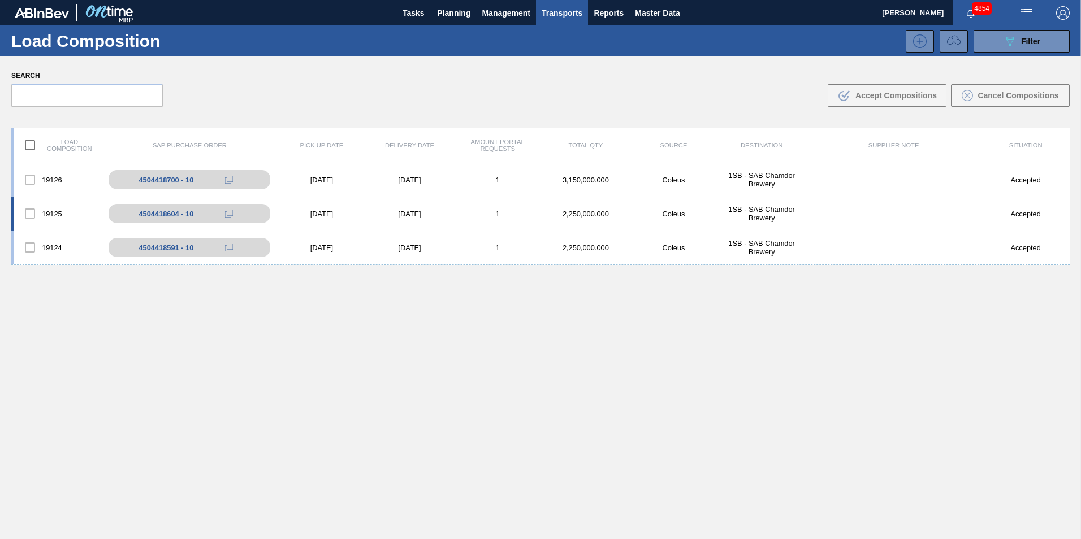
click at [459, 211] on div "1" at bounding box center [497, 214] width 88 height 8
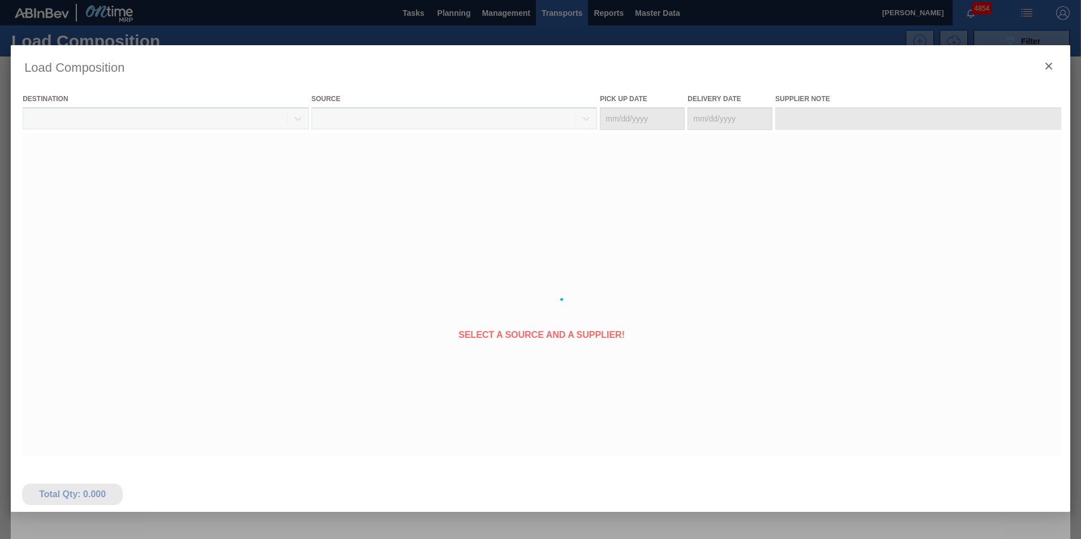
type Date "[DATE]"
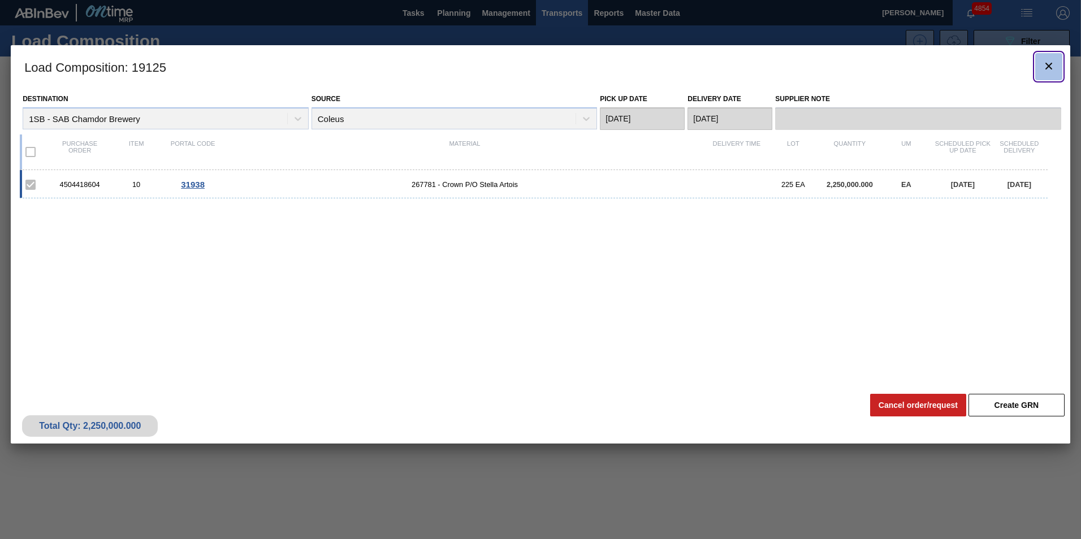
click at [1050, 67] on icon "botão de ícone" at bounding box center [1049, 66] width 14 height 14
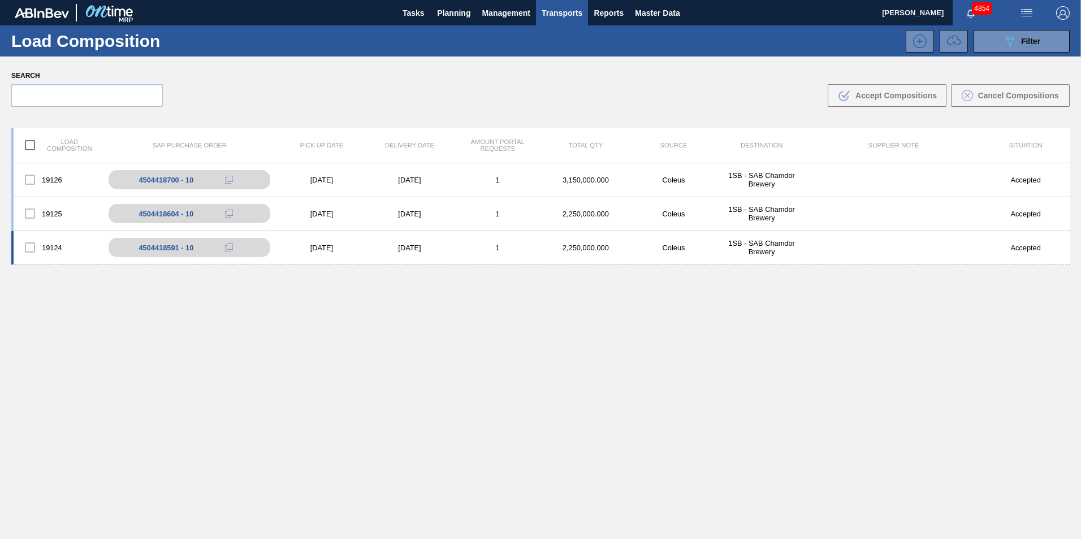
click at [441, 248] on div "[DATE]" at bounding box center [410, 248] width 88 height 8
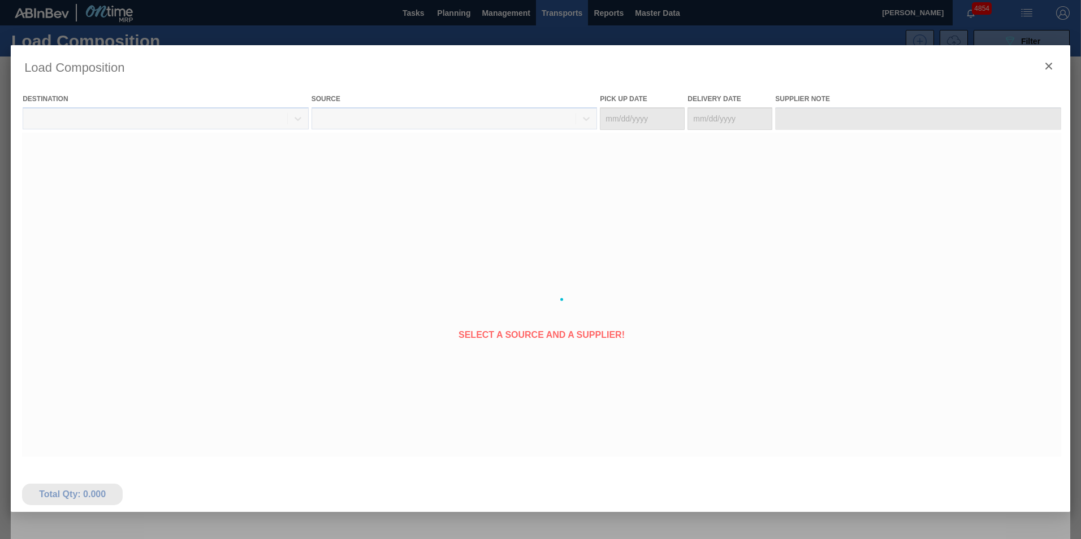
type Date "[DATE]"
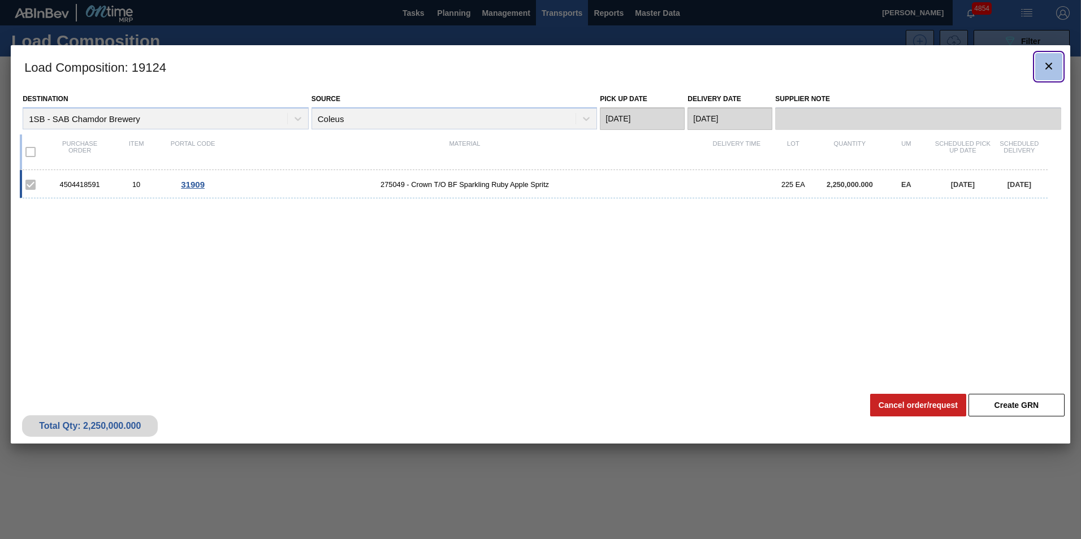
click at [1053, 70] on icon "botão de ícone" at bounding box center [1049, 66] width 14 height 14
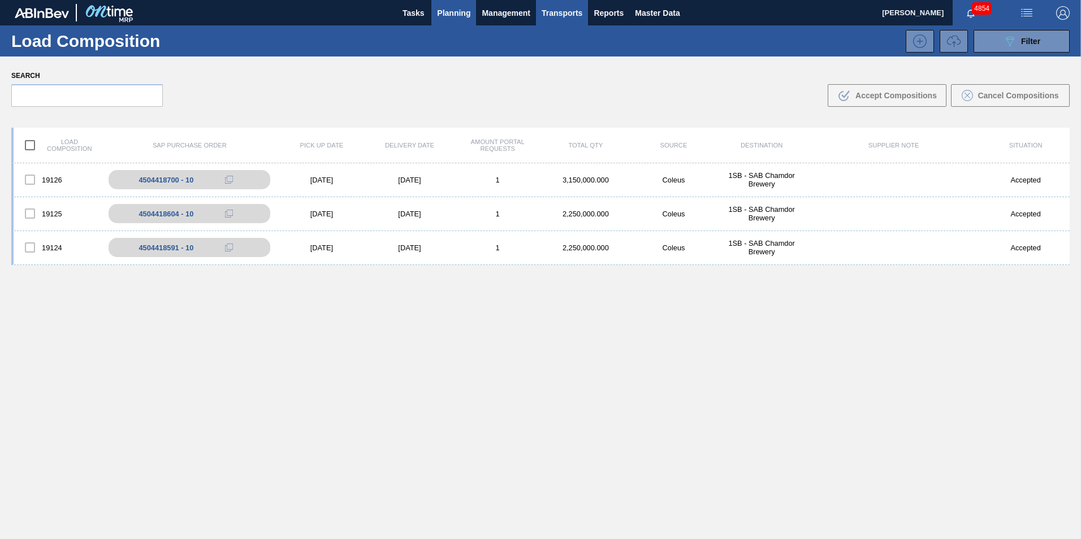
click at [447, 15] on span "Planning" at bounding box center [453, 13] width 33 height 14
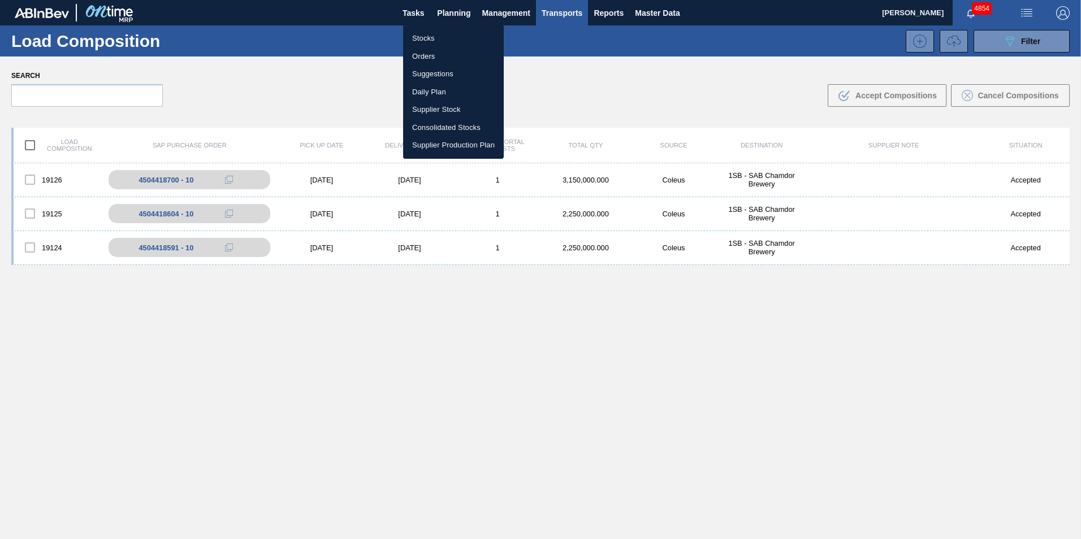
click at [426, 36] on li "Stocks" at bounding box center [453, 38] width 101 height 18
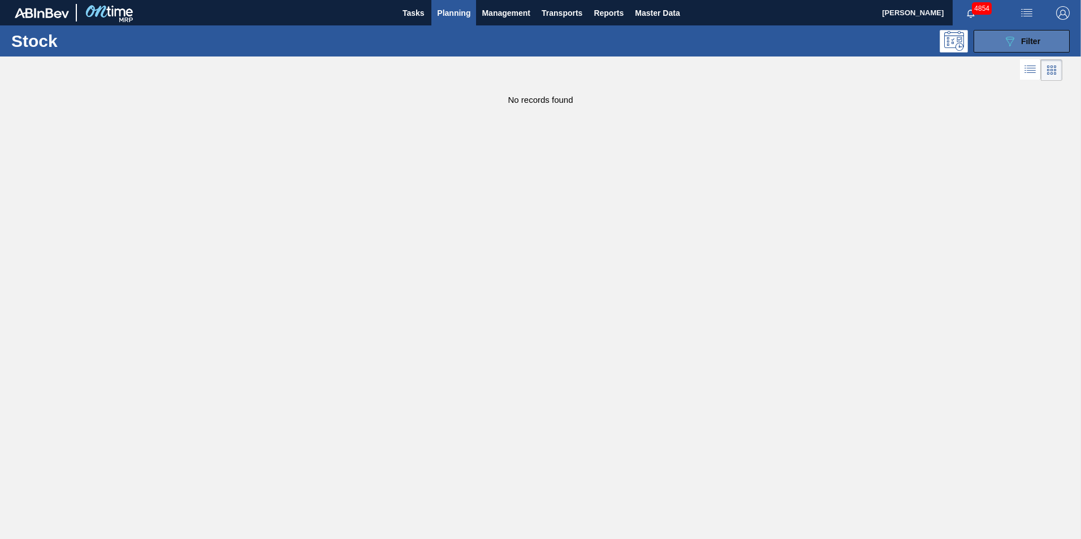
click at [1032, 45] on div "089F7B8B-B2A5-4AFE-B5C0-19BA573D28AC Filter" at bounding box center [1021, 41] width 37 height 14
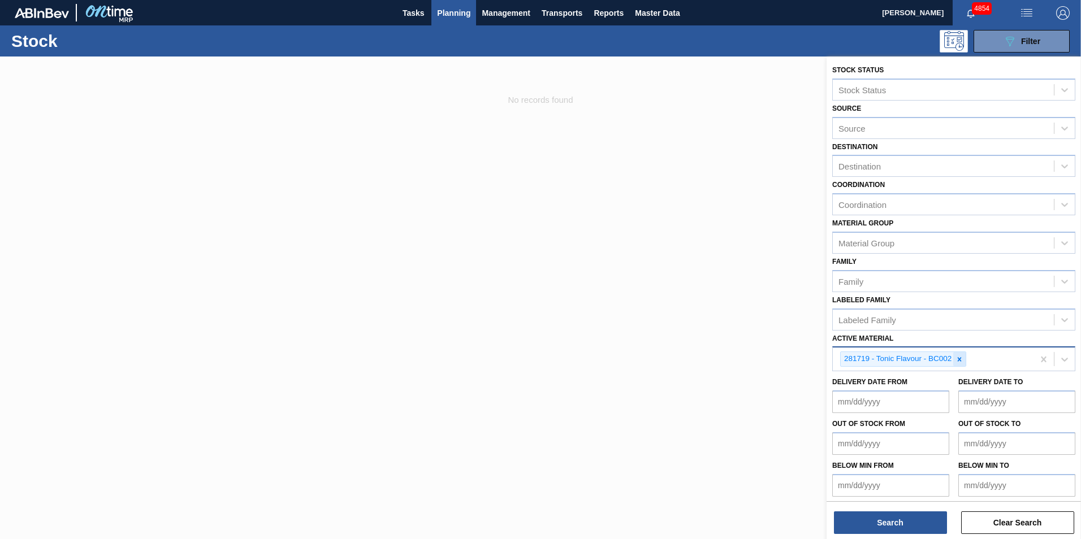
click at [961, 356] on icon at bounding box center [959, 360] width 8 height 8
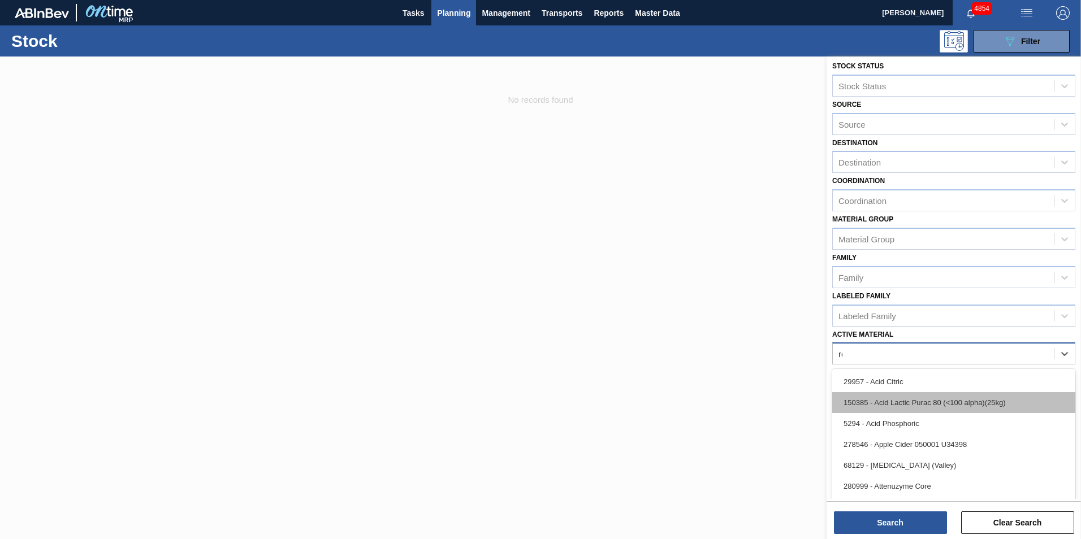
type Material "r"
type Material "p"
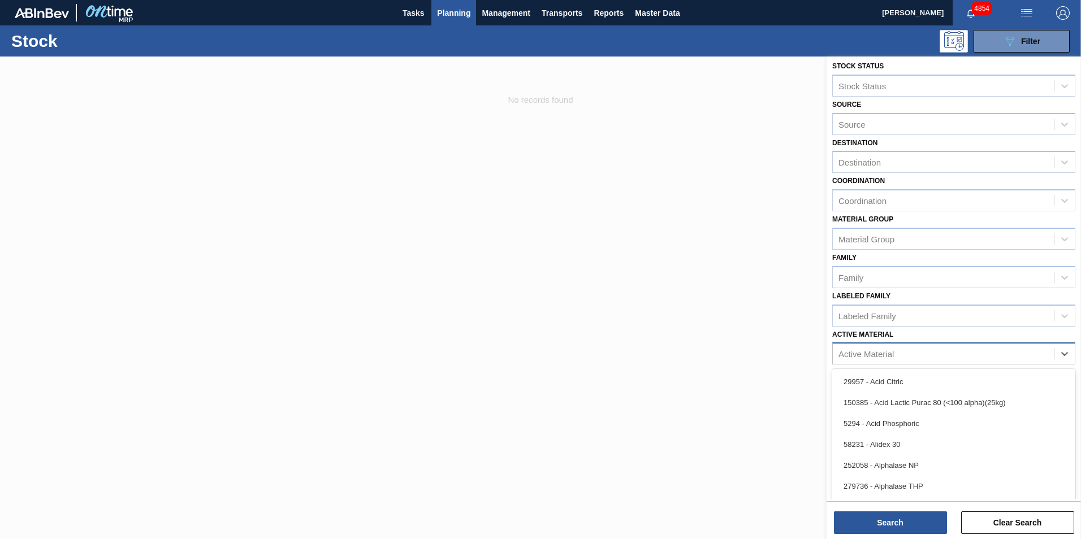
scroll to position [1, 0]
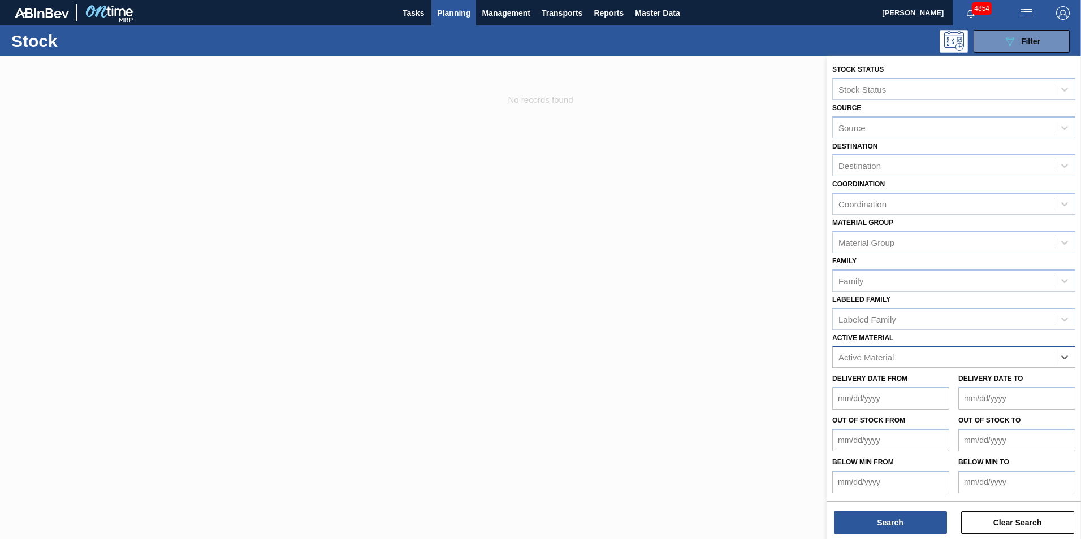
paste Material "279072"
type Material "279072"
click at [916, 389] on div "279072 - Crown P/O RDS (Blast)" at bounding box center [953, 385] width 243 height 21
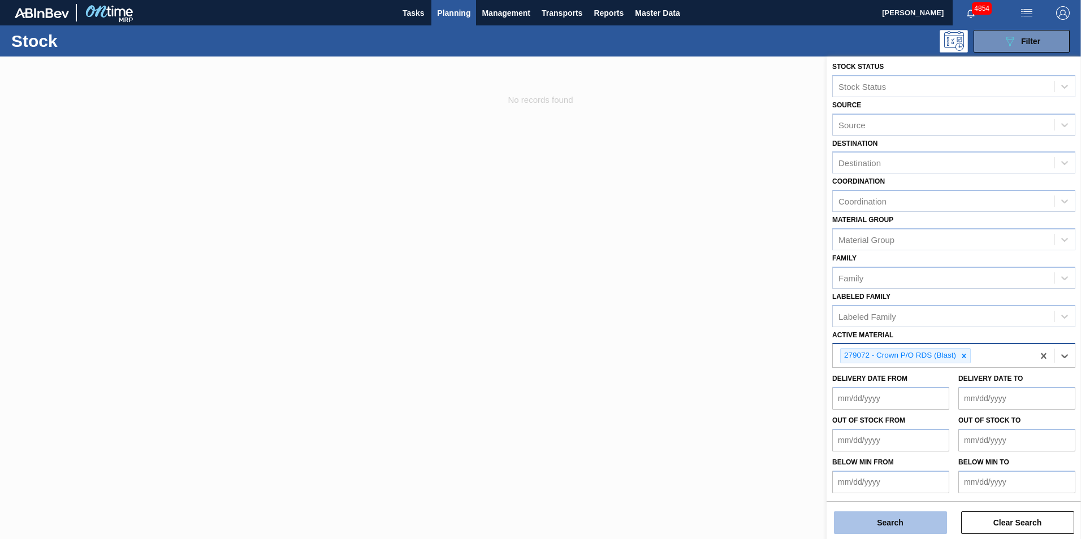
click at [901, 524] on button "Search" at bounding box center [890, 523] width 113 height 23
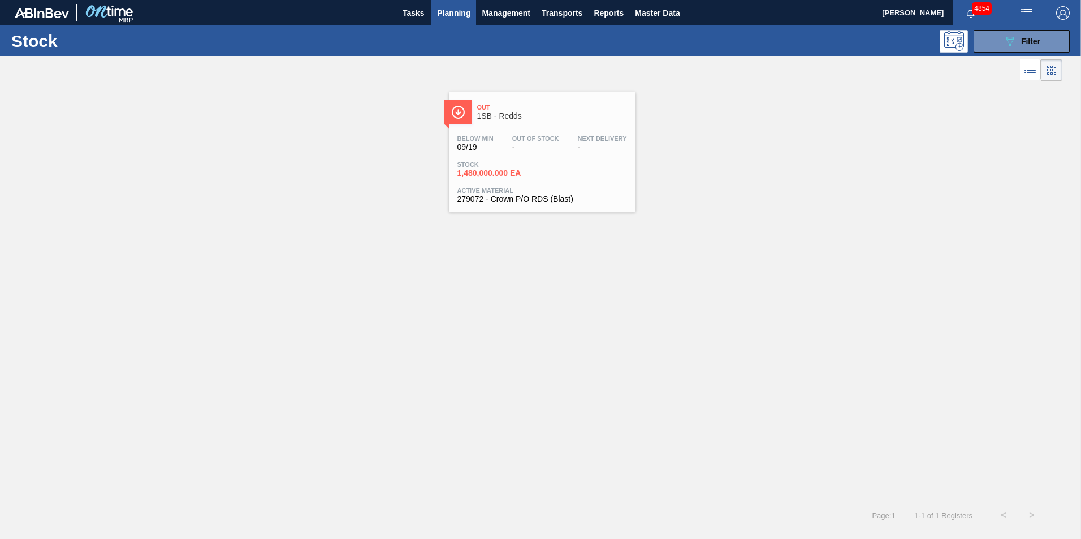
click at [485, 166] on span "Stock" at bounding box center [496, 164] width 79 height 7
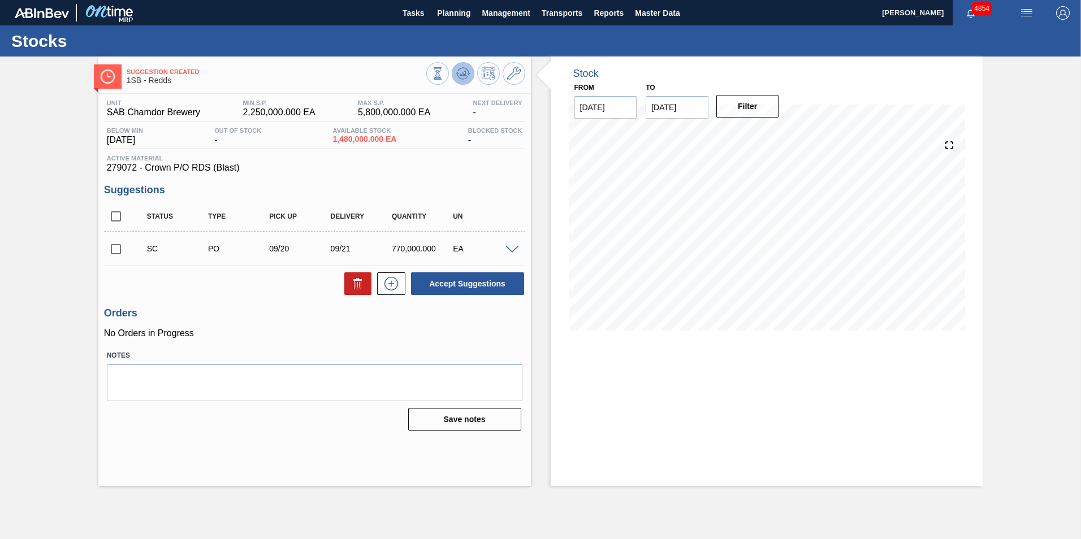
click at [466, 71] on icon at bounding box center [463, 74] width 14 height 14
click at [115, 249] on input "checkbox" at bounding box center [116, 249] width 24 height 24
click at [469, 280] on button "Accept Suggestions" at bounding box center [467, 284] width 113 height 23
checkbox input "false"
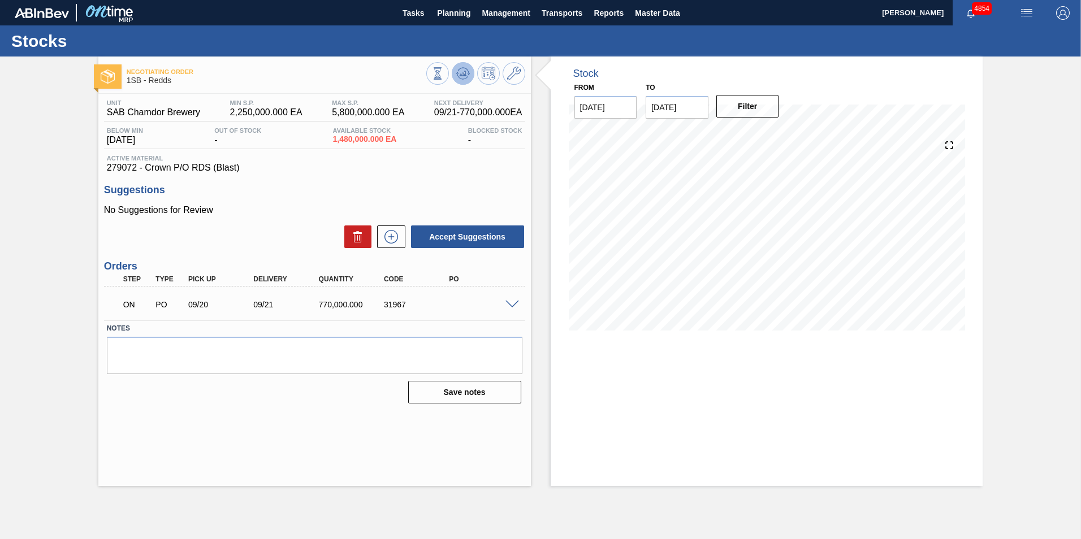
click at [467, 71] on icon at bounding box center [463, 74] width 14 height 14
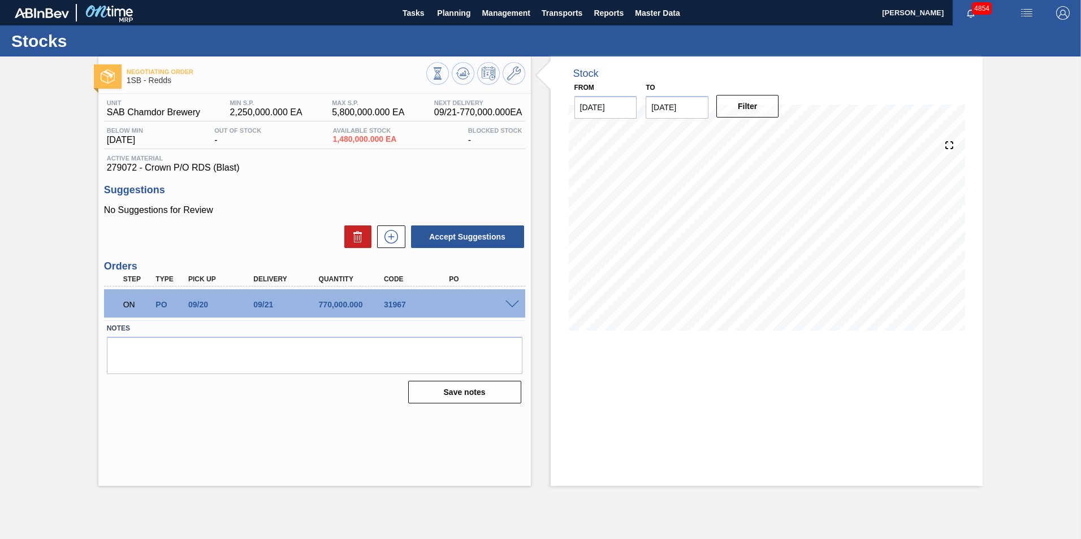
click at [514, 305] on span at bounding box center [512, 305] width 14 height 8
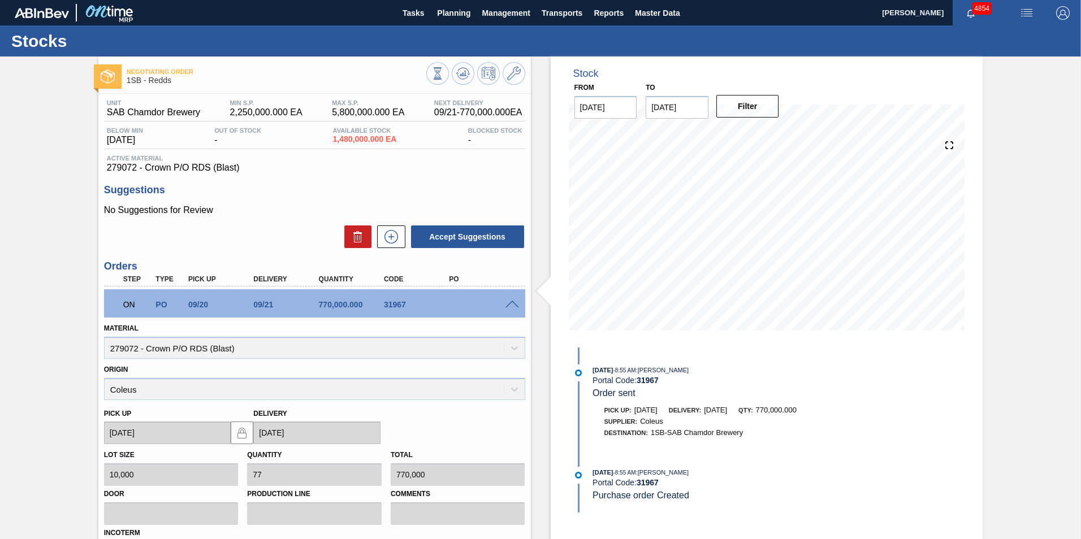
click at [514, 305] on span at bounding box center [512, 305] width 14 height 8
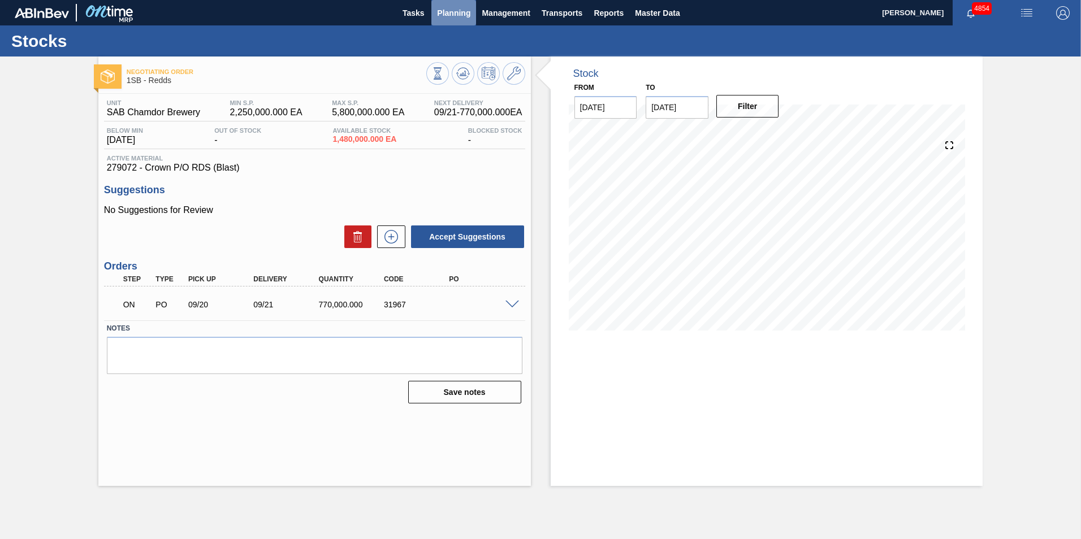
click at [456, 14] on span "Planning" at bounding box center [453, 13] width 33 height 14
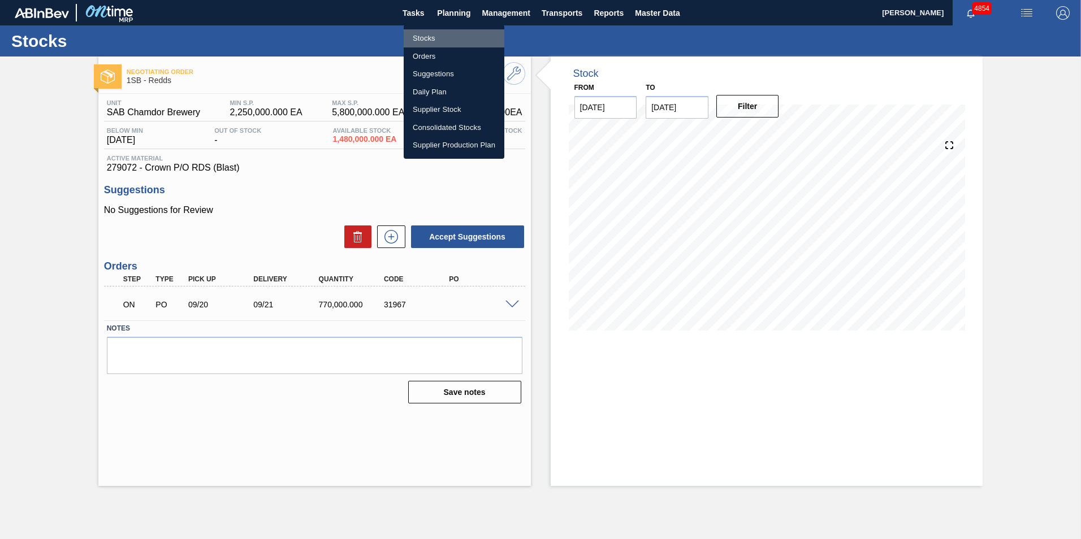
click at [426, 37] on li "Stocks" at bounding box center [454, 38] width 101 height 18
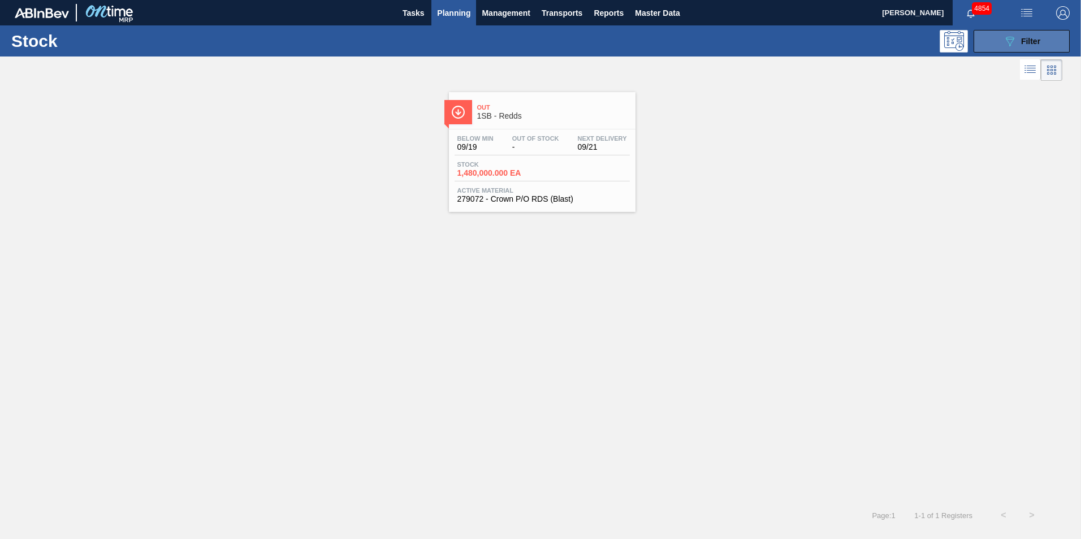
click at [1037, 38] on span "Filter" at bounding box center [1030, 41] width 19 height 9
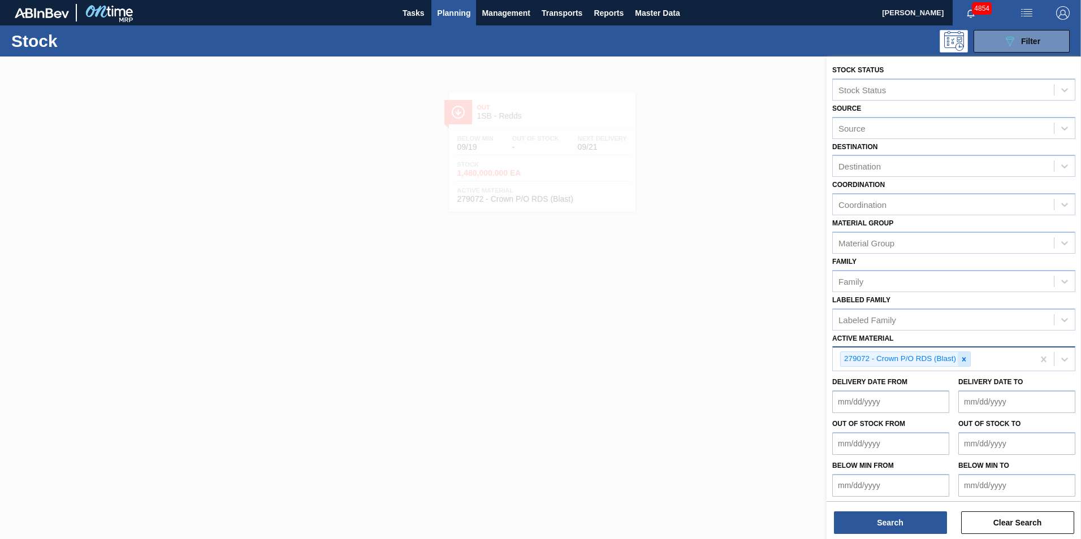
click at [965, 357] on icon at bounding box center [964, 360] width 8 height 8
paste Material "285237"
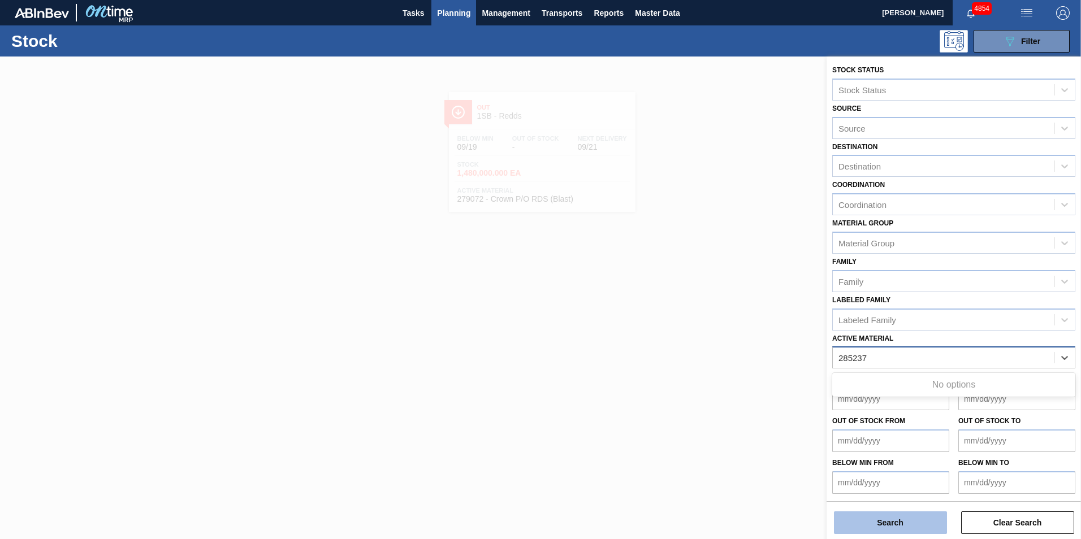
type Material "285237"
click at [912, 525] on button "Search" at bounding box center [890, 523] width 113 height 23
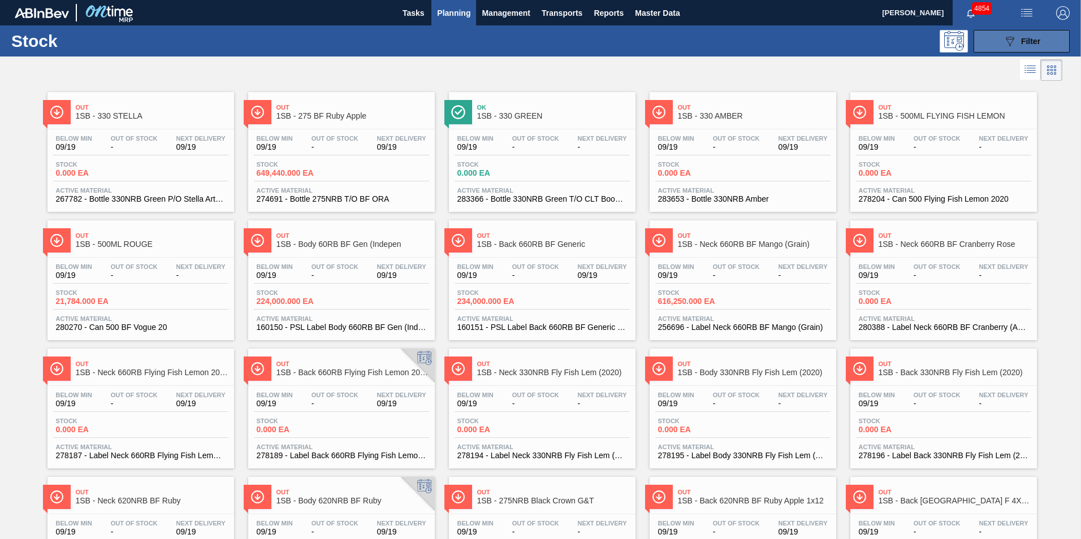
click at [1040, 44] on button "089F7B8B-B2A5-4AFE-B5C0-19BA573D28AC Filter" at bounding box center [1022, 41] width 96 height 23
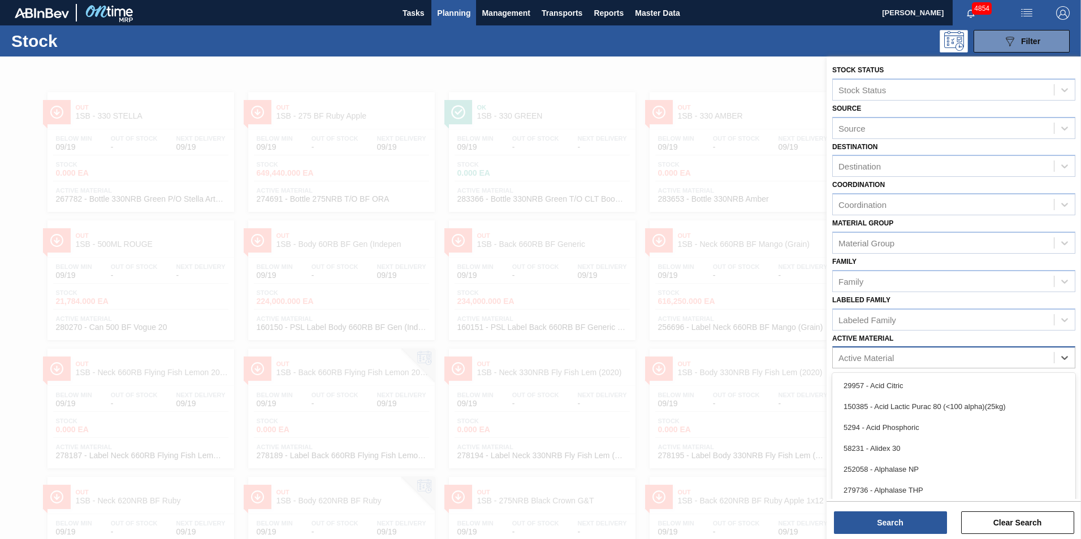
click at [883, 357] on div "Active Material" at bounding box center [865, 358] width 55 height 10
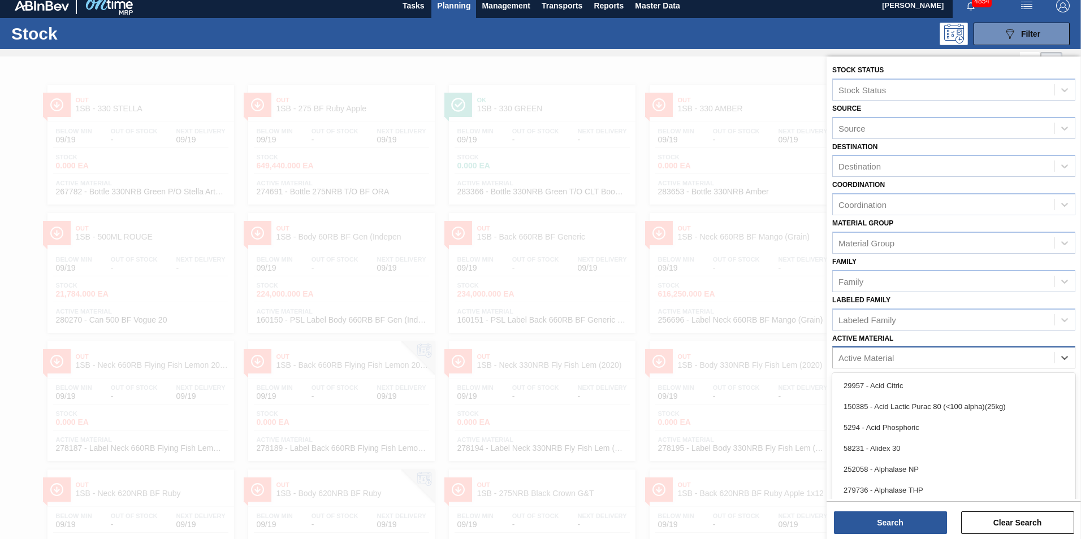
scroll to position [8, 0]
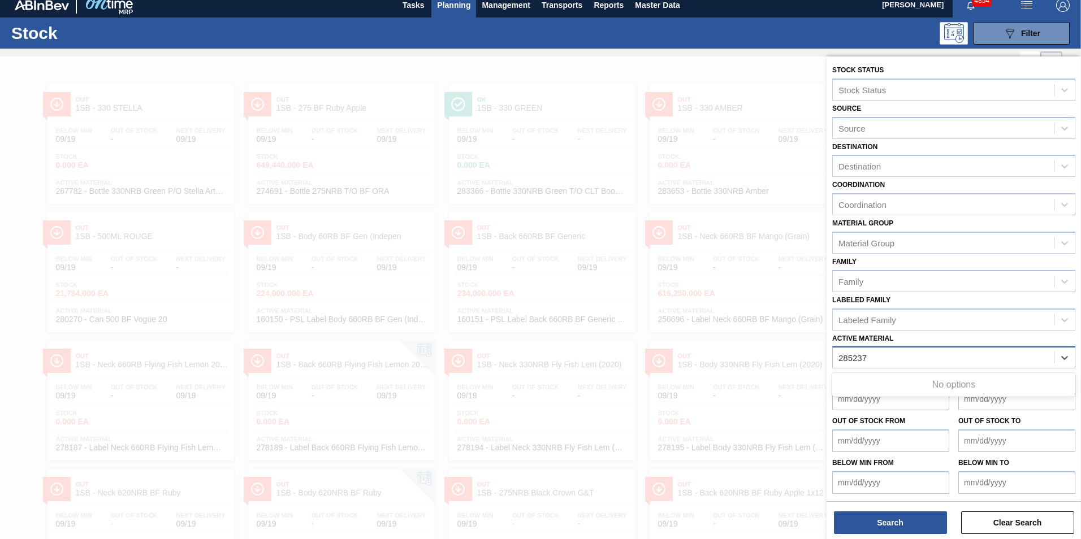
type Material "285237"
click at [890, 521] on button "Search" at bounding box center [890, 523] width 113 height 23
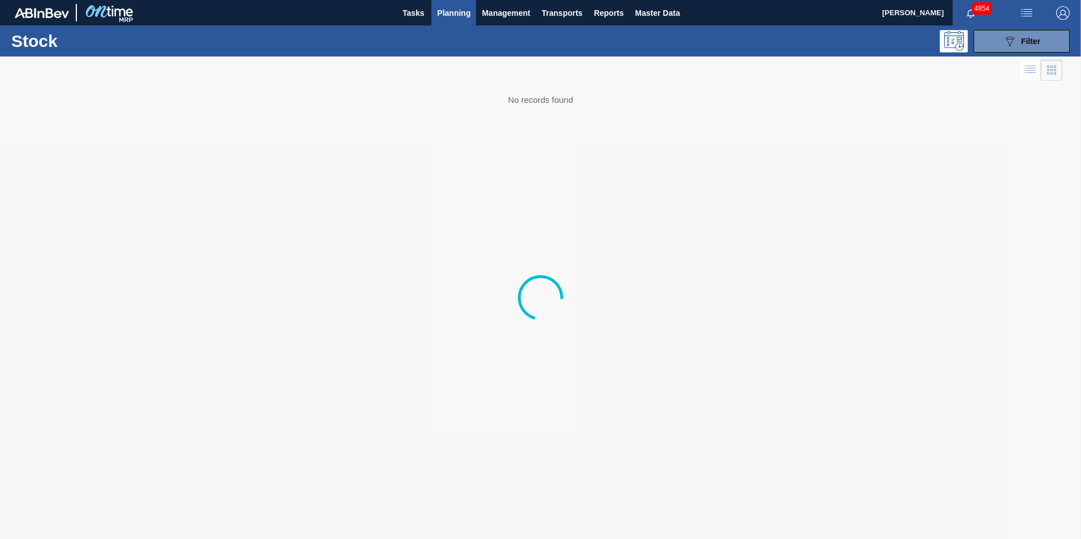
drag, startPoint x: 767, startPoint y: 365, endPoint x: 780, endPoint y: 340, distance: 27.8
click at [767, 362] on div at bounding box center [540, 298] width 1081 height 483
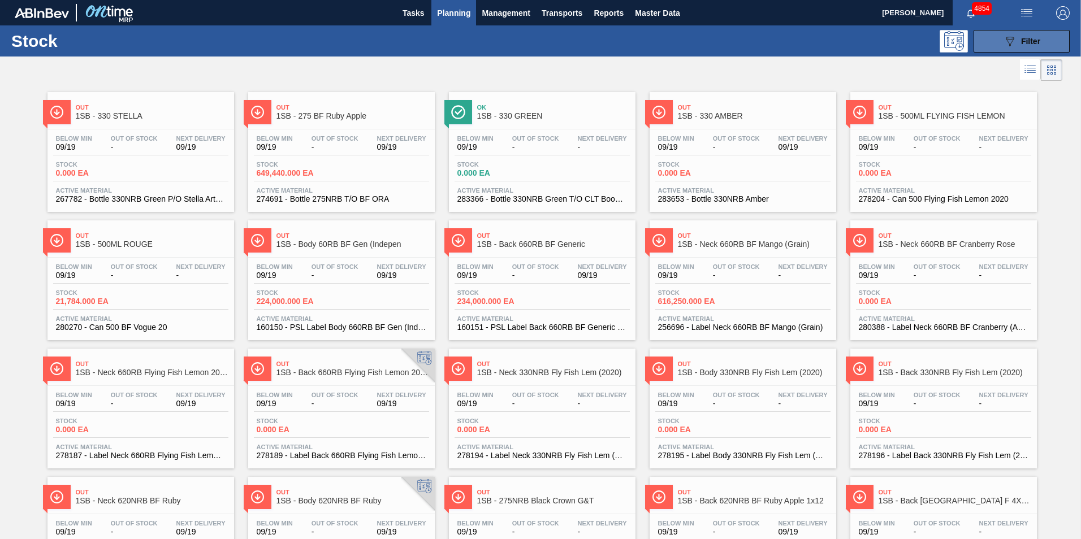
click at [1017, 39] on div "089F7B8B-B2A5-4AFE-B5C0-19BA573D28AC Filter" at bounding box center [1021, 41] width 37 height 14
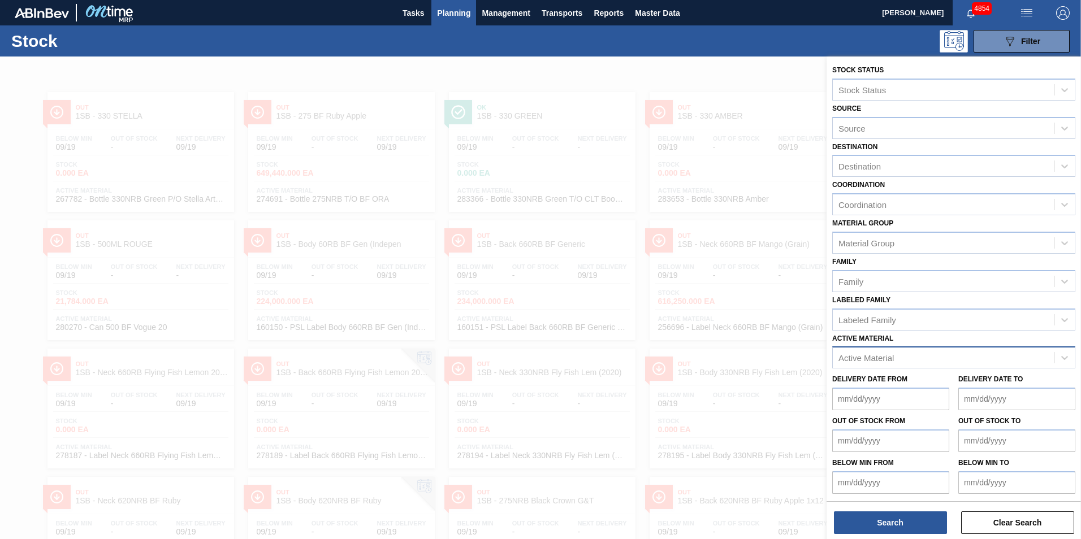
click at [890, 361] on div "Active Material" at bounding box center [865, 358] width 55 height 10
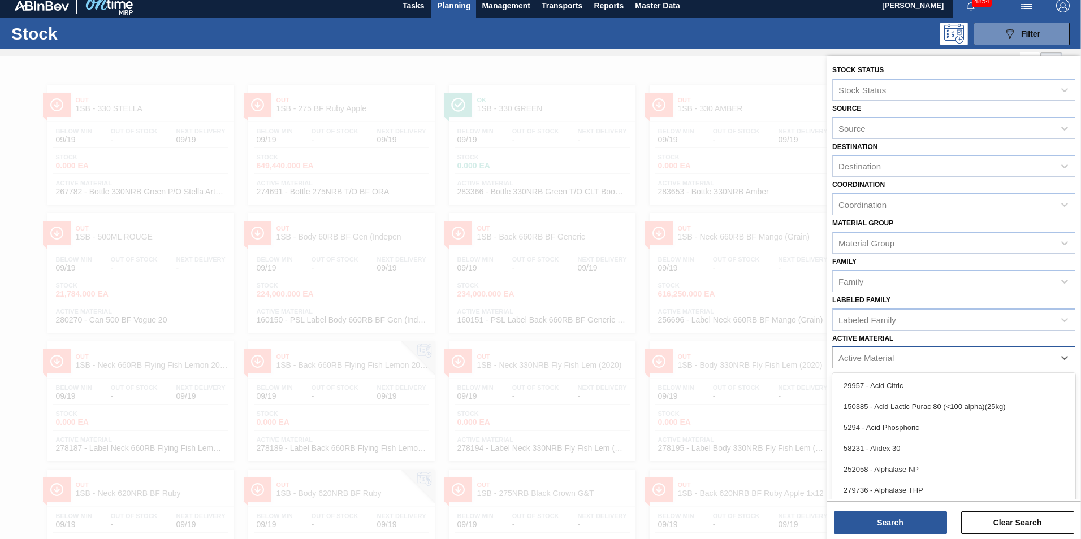
scroll to position [8, 0]
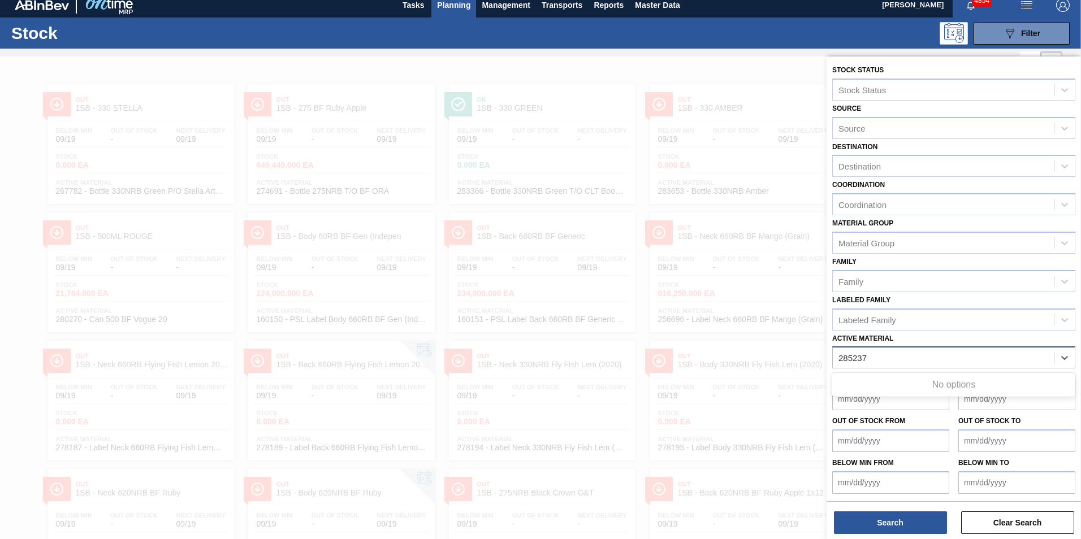
type Material "285237"
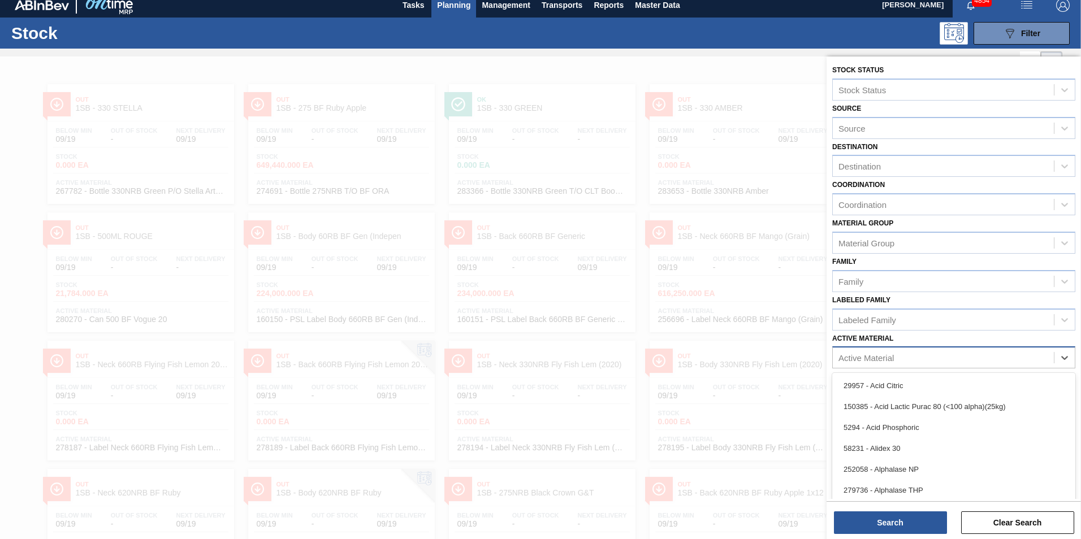
click at [887, 356] on div "Active Material" at bounding box center [865, 358] width 55 height 10
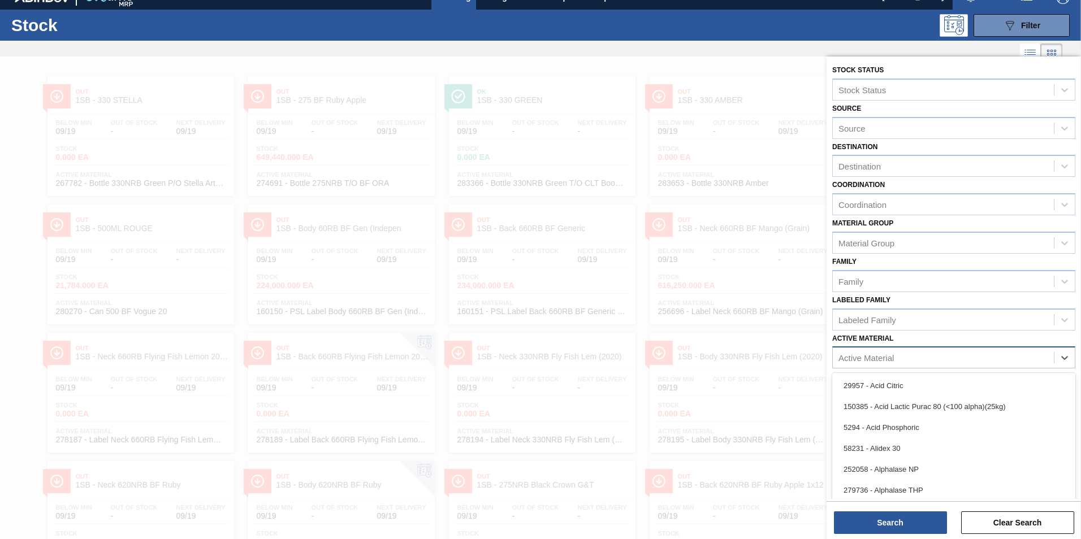
paste Material "285325"
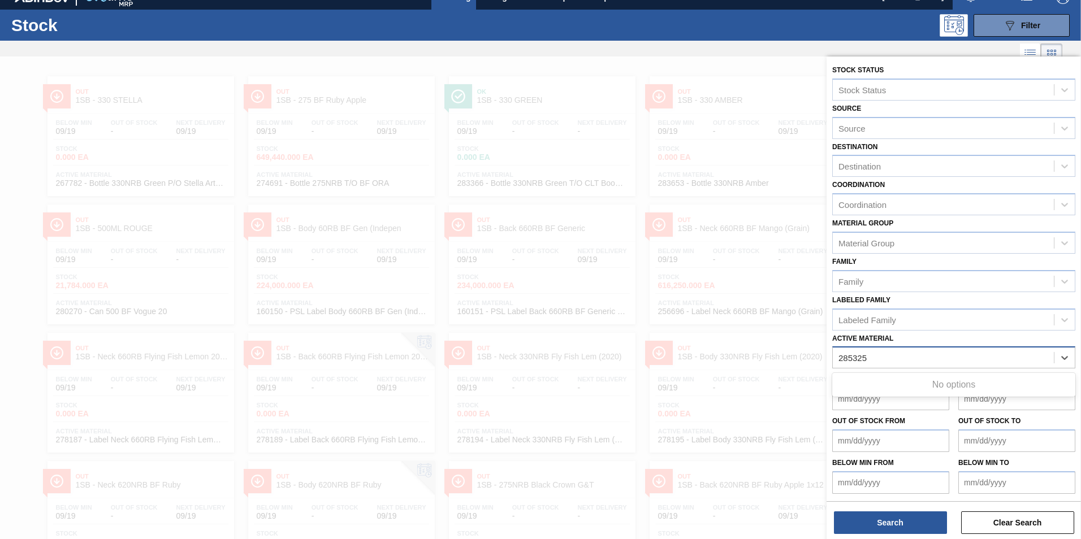
type Material "285325"
click at [895, 522] on button "Search" at bounding box center [890, 523] width 113 height 23
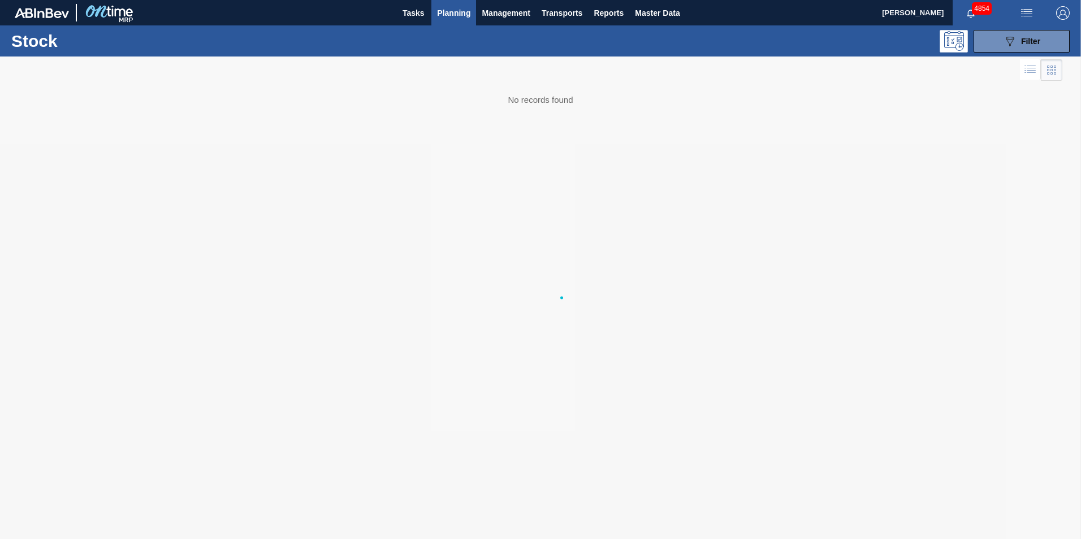
scroll to position [0, 0]
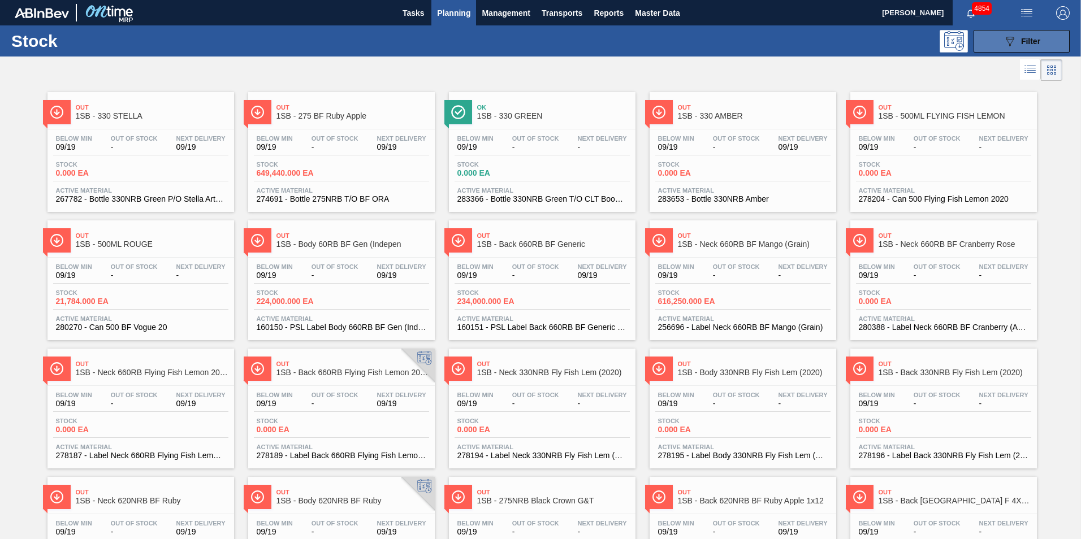
drag, startPoint x: 1019, startPoint y: 41, endPoint x: 1010, endPoint y: 66, distance: 26.5
click at [1021, 41] on span "Filter" at bounding box center [1030, 41] width 19 height 9
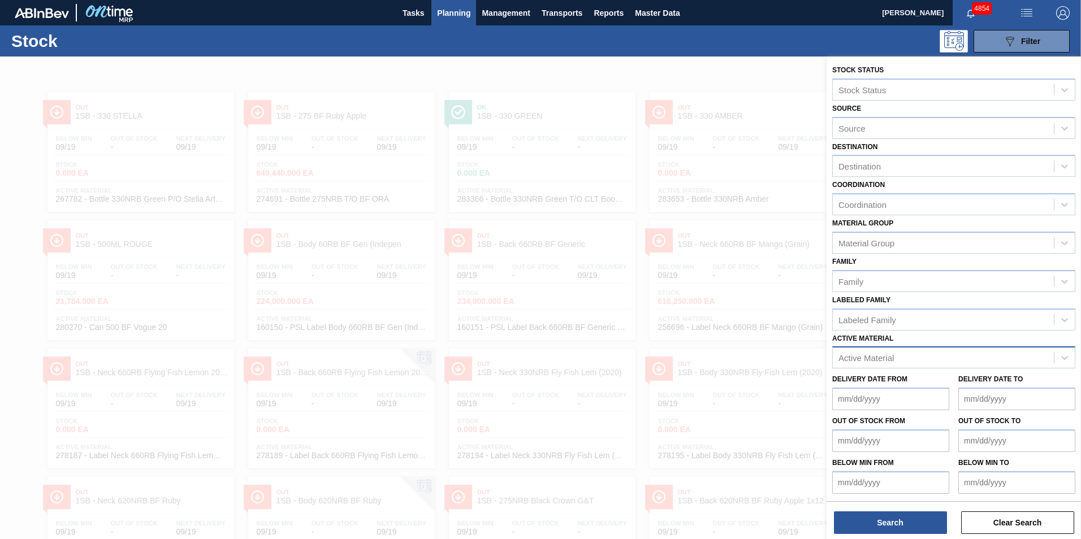
click at [945, 355] on div "Active Material" at bounding box center [943, 358] width 221 height 16
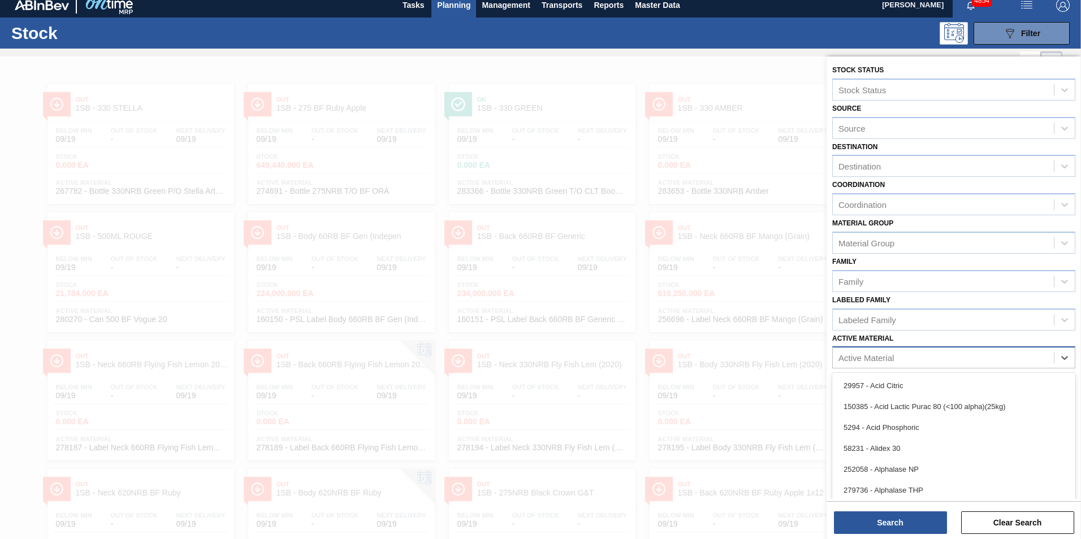
paste Material "285185"
type Material "285185"
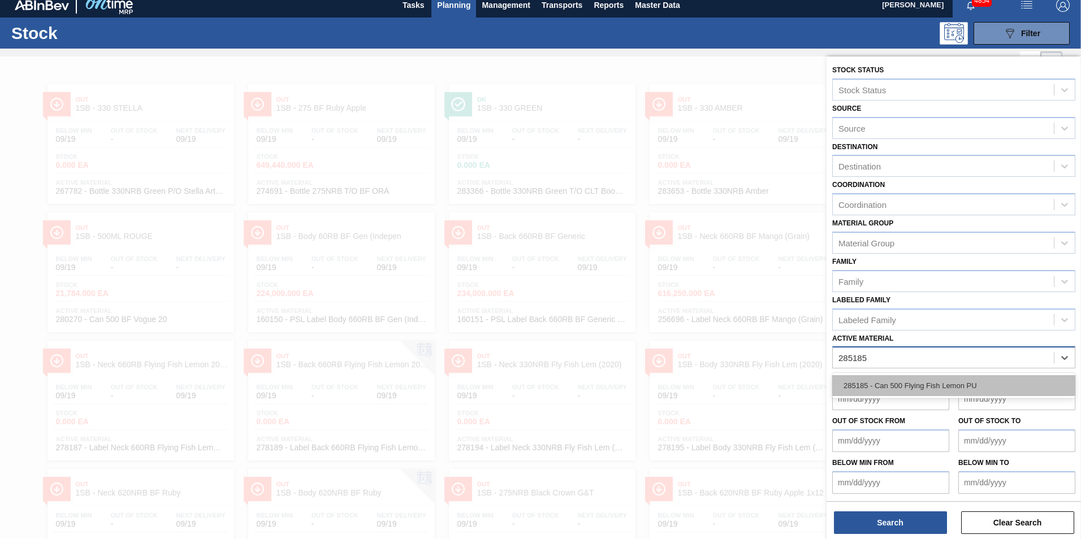
click at [947, 387] on div "285185 - Can 500 Flying Fish Lemon PU" at bounding box center [953, 385] width 243 height 21
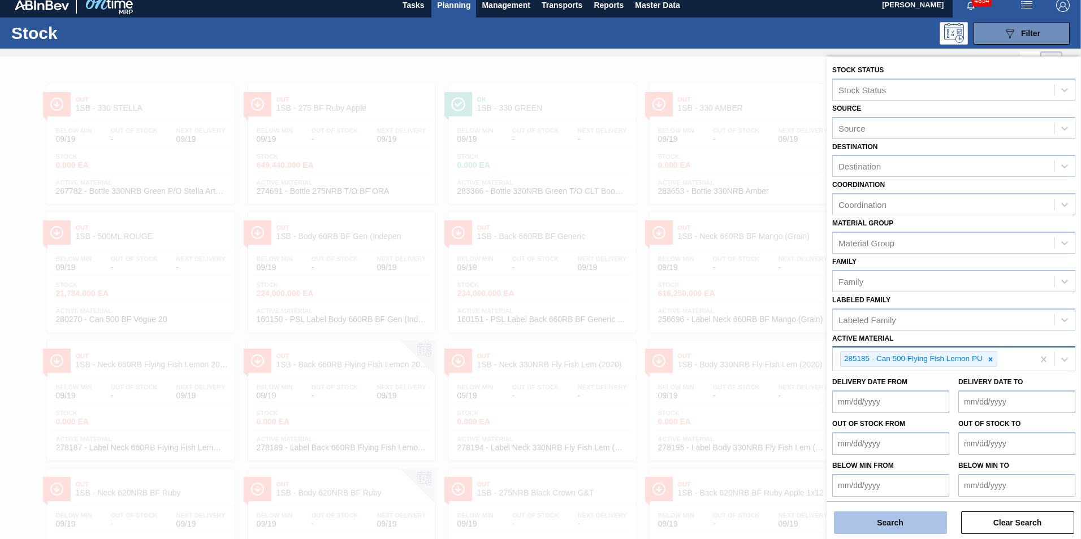
click at [905, 525] on button "Search" at bounding box center [890, 523] width 113 height 23
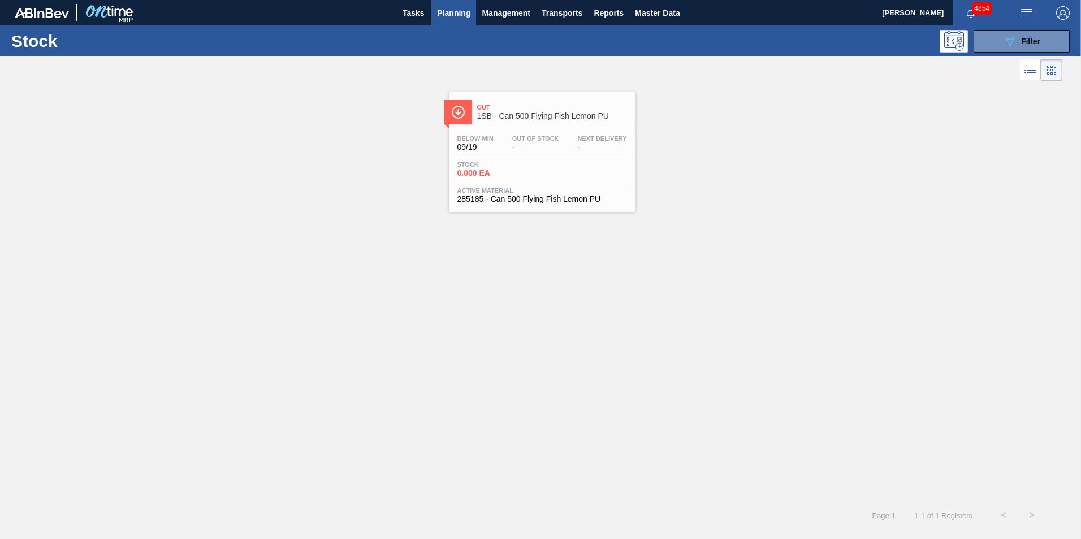
drag, startPoint x: 544, startPoint y: 171, endPoint x: 531, endPoint y: 168, distance: 14.0
click at [544, 170] on div "Stock 0.000 EA" at bounding box center [542, 171] width 175 height 20
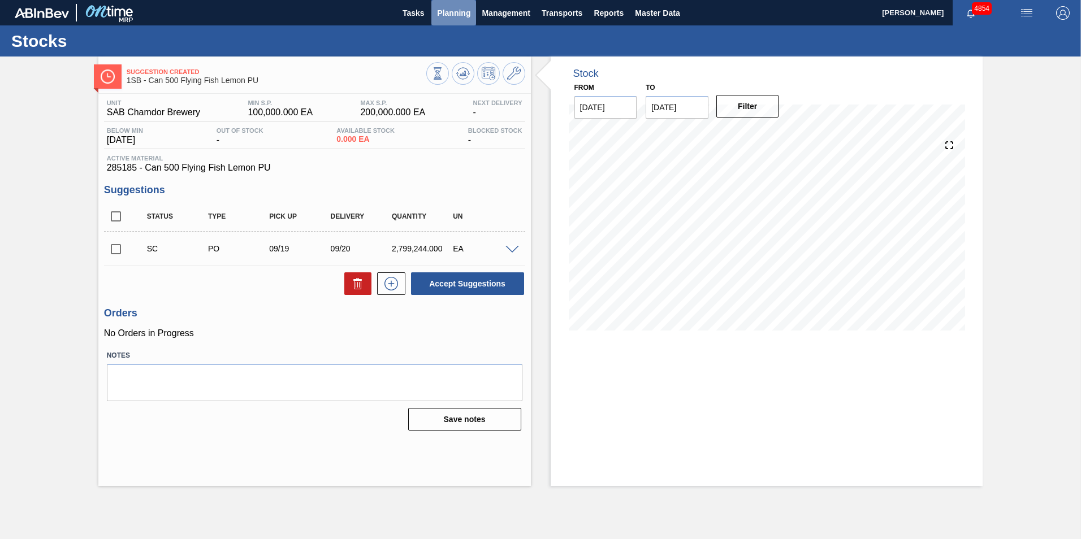
click at [450, 14] on span "Planning" at bounding box center [453, 13] width 33 height 14
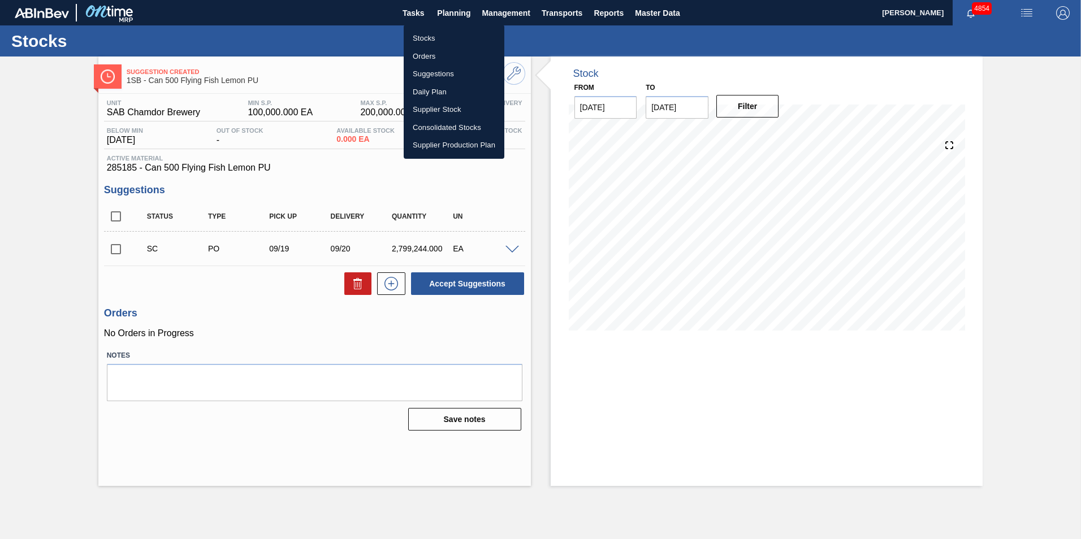
drag, startPoint x: 434, startPoint y: 40, endPoint x: 443, endPoint y: 79, distance: 39.9
click at [434, 40] on li "Stocks" at bounding box center [454, 38] width 101 height 18
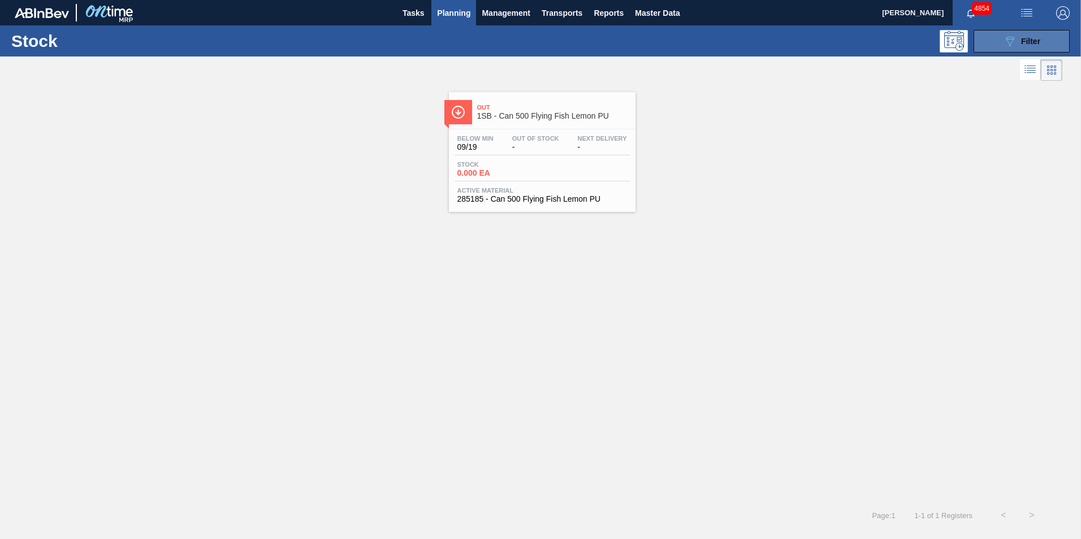
click at [1054, 41] on button "089F7B8B-B2A5-4AFE-B5C0-19BA573D28AC Filter" at bounding box center [1022, 41] width 96 height 23
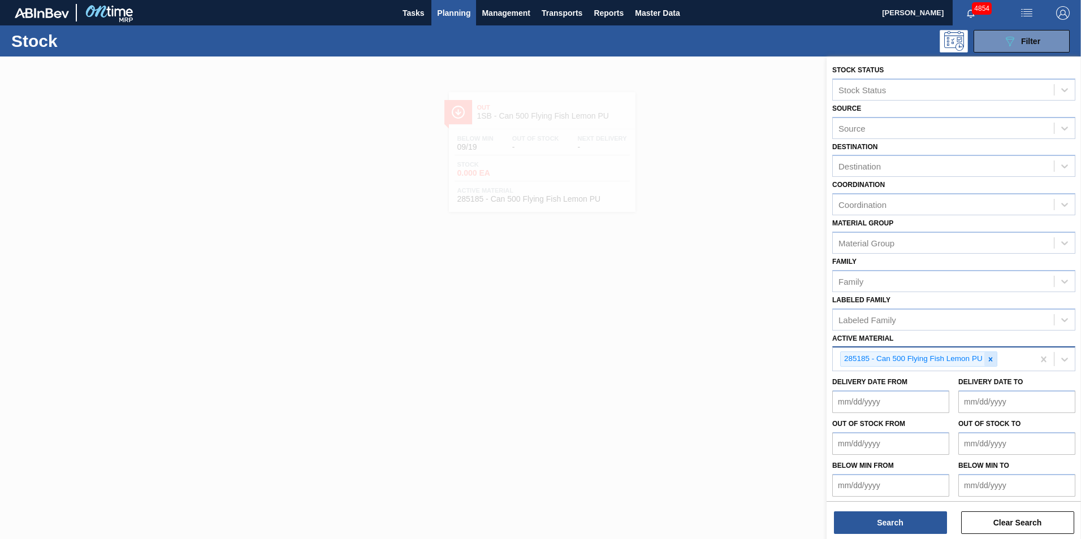
click at [991, 357] on icon at bounding box center [991, 360] width 8 height 8
paste Material "285187"
type Material "285187"
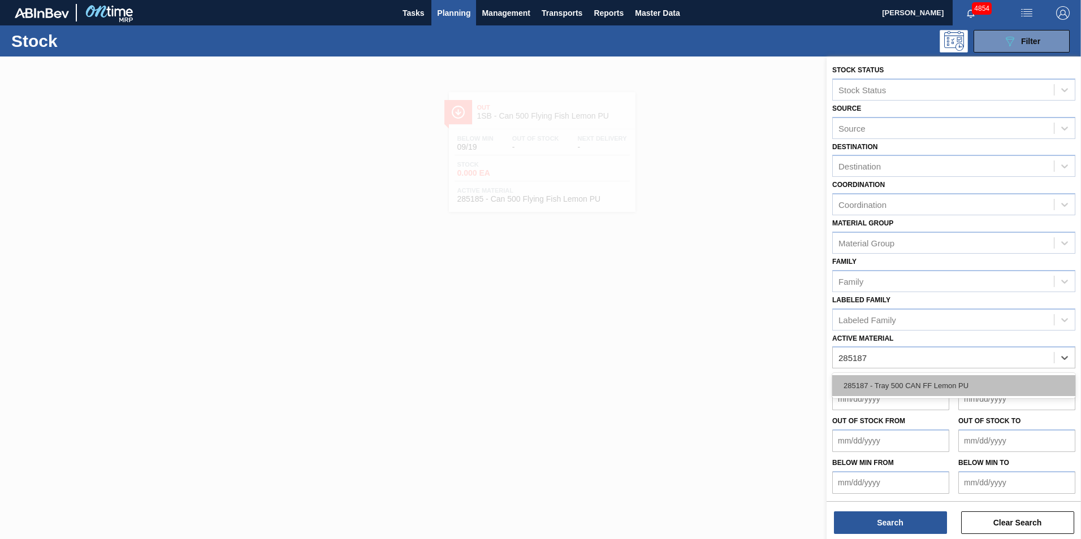
click at [927, 384] on div "285187 - Tray 500 CAN FF Lemon PU" at bounding box center [953, 385] width 243 height 21
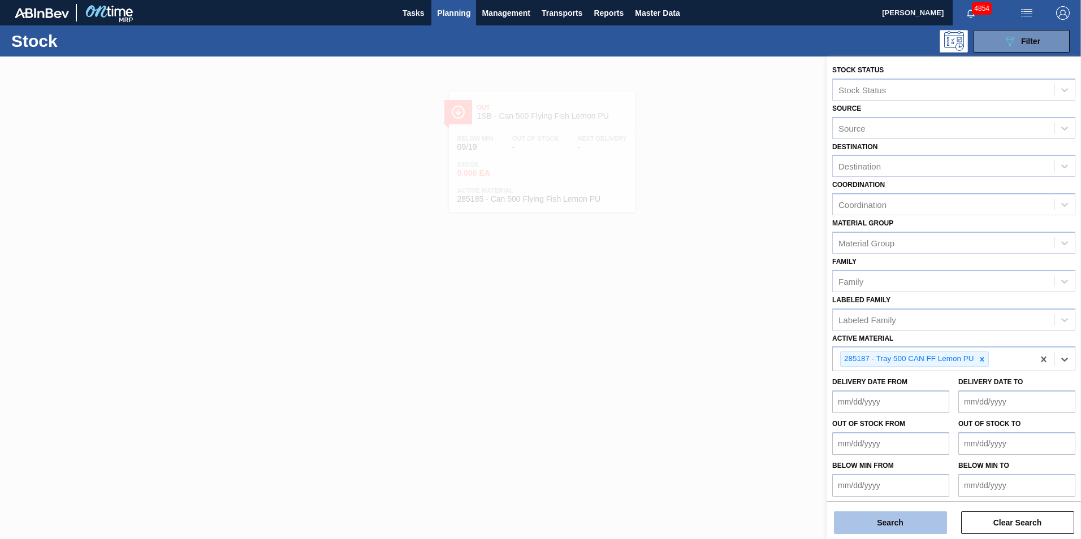
click at [916, 522] on button "Search" at bounding box center [890, 523] width 113 height 23
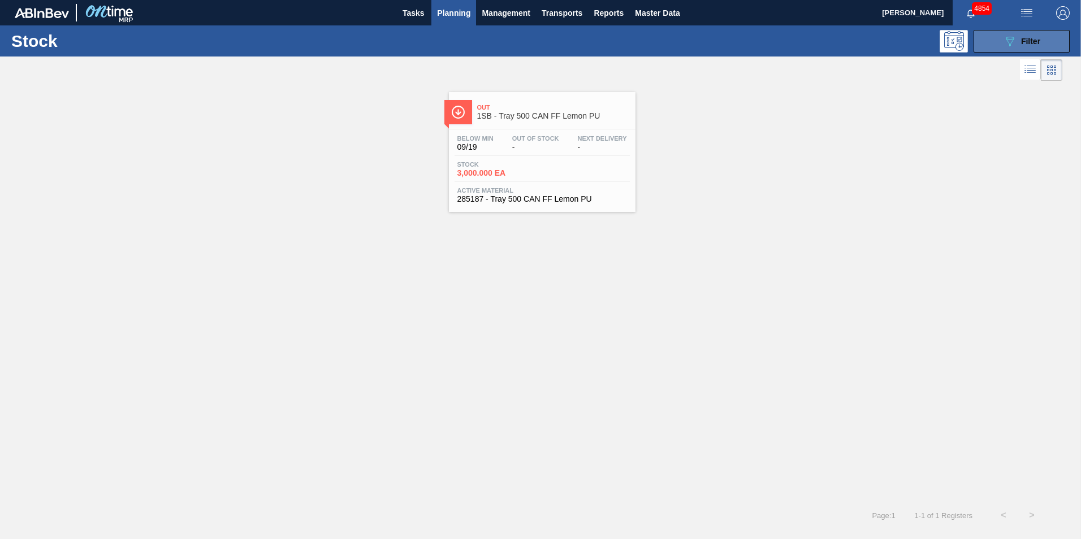
click at [1024, 37] on span "Filter" at bounding box center [1030, 41] width 19 height 9
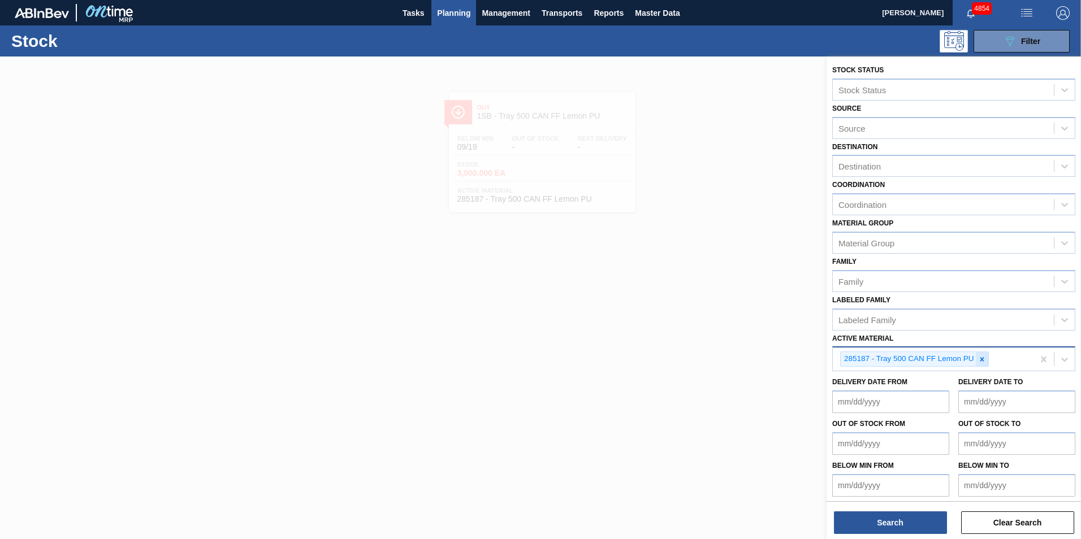
click at [982, 357] on icon at bounding box center [982, 360] width 8 height 8
paste Material "285188"
type Material "285188"
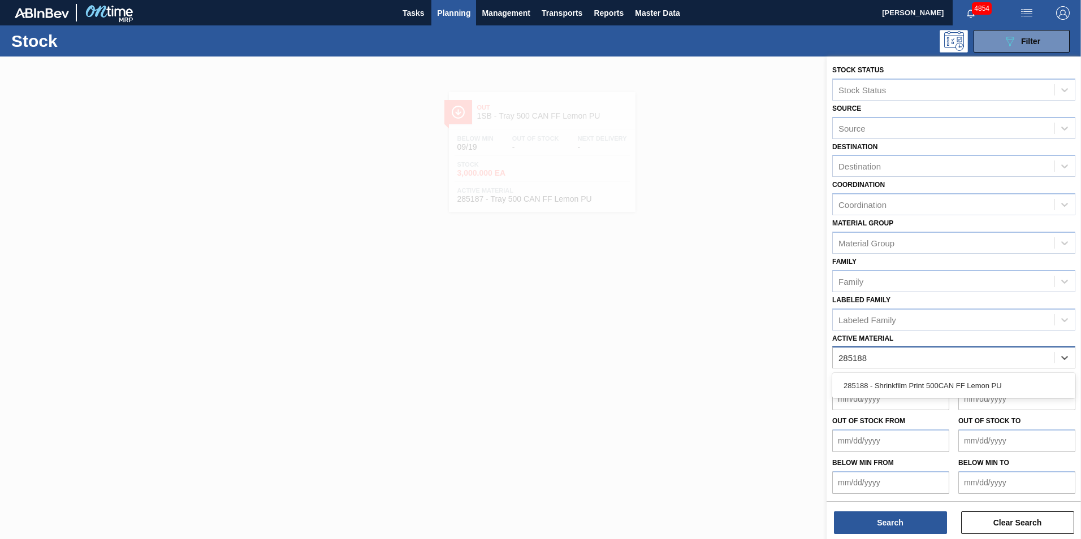
drag, startPoint x: 918, startPoint y: 386, endPoint x: 911, endPoint y: 384, distance: 6.4
click at [918, 385] on div "285188 - Shrinkfilm Print 500CAN FF Lemon PU" at bounding box center [953, 385] width 243 height 21
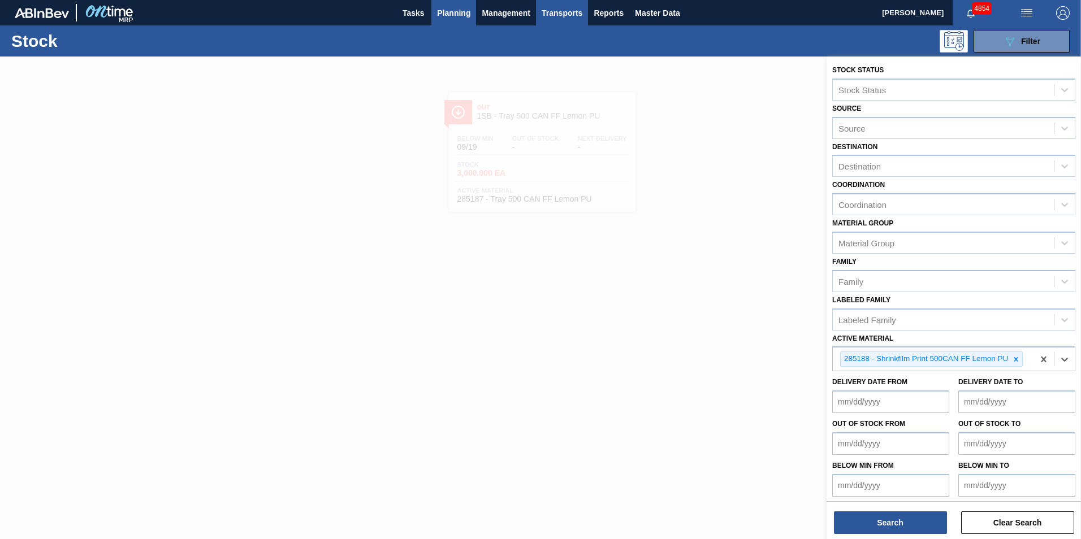
click at [559, 13] on span "Transports" at bounding box center [562, 13] width 41 height 14
click at [547, 39] on li "Load Composition" at bounding box center [561, 38] width 79 height 18
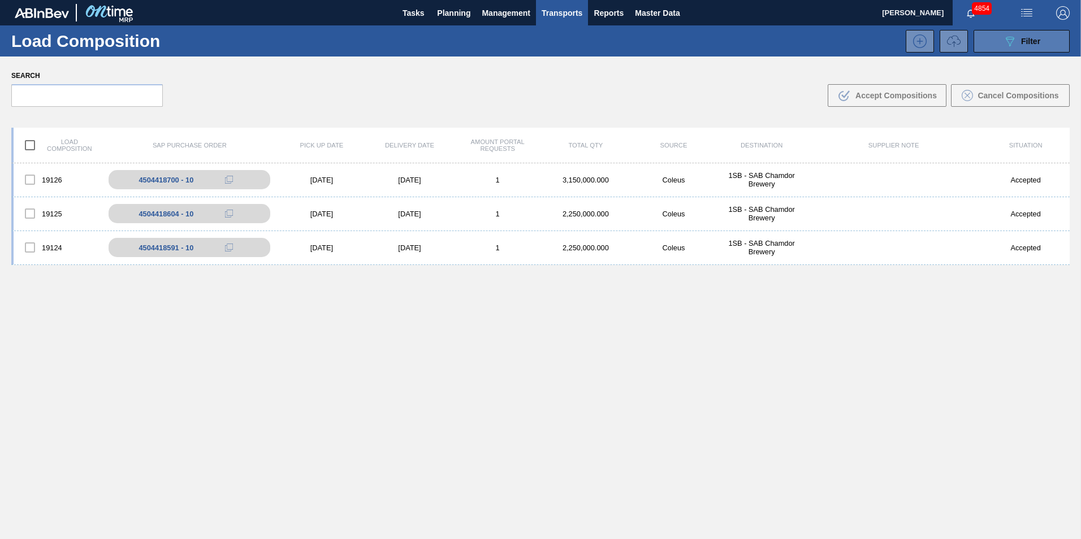
click at [1040, 43] on button "089F7B8B-B2A5-4AFE-B5C0-19BA573D28AC Filter" at bounding box center [1022, 41] width 96 height 23
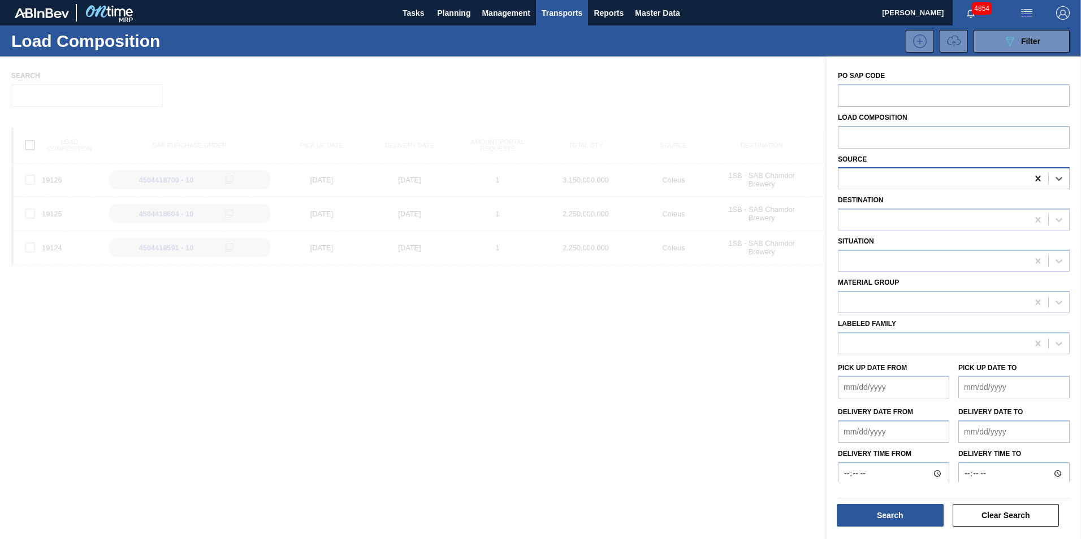
click at [1035, 178] on icon at bounding box center [1037, 178] width 11 height 11
type input "mcc"
click at [963, 201] on div "1041342 - MCC Labels JHB" at bounding box center [954, 206] width 232 height 21
click at [926, 522] on button "Search" at bounding box center [890, 515] width 107 height 23
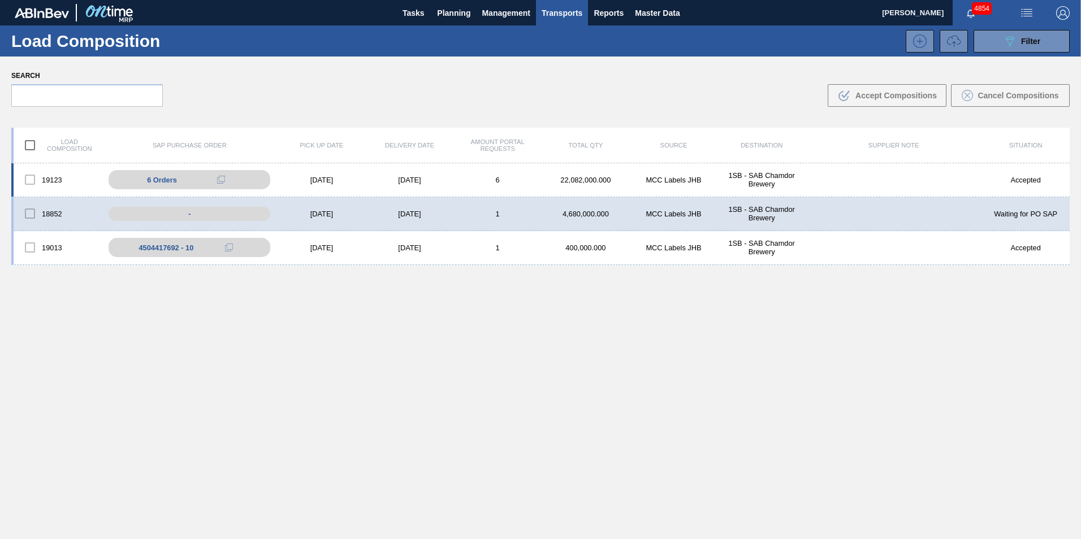
click at [443, 181] on div "[DATE]" at bounding box center [410, 180] width 88 height 8
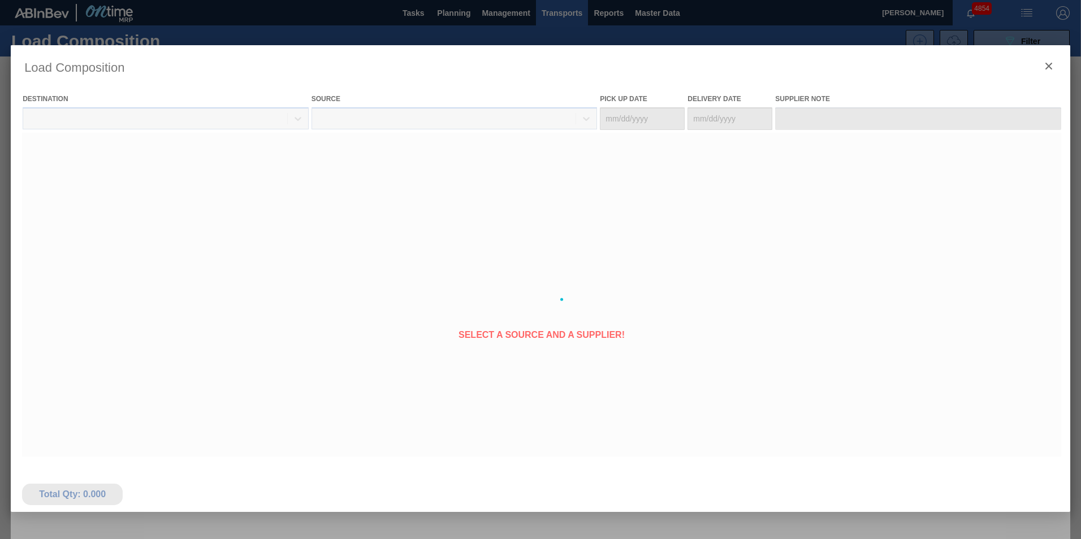
type Date "[DATE]"
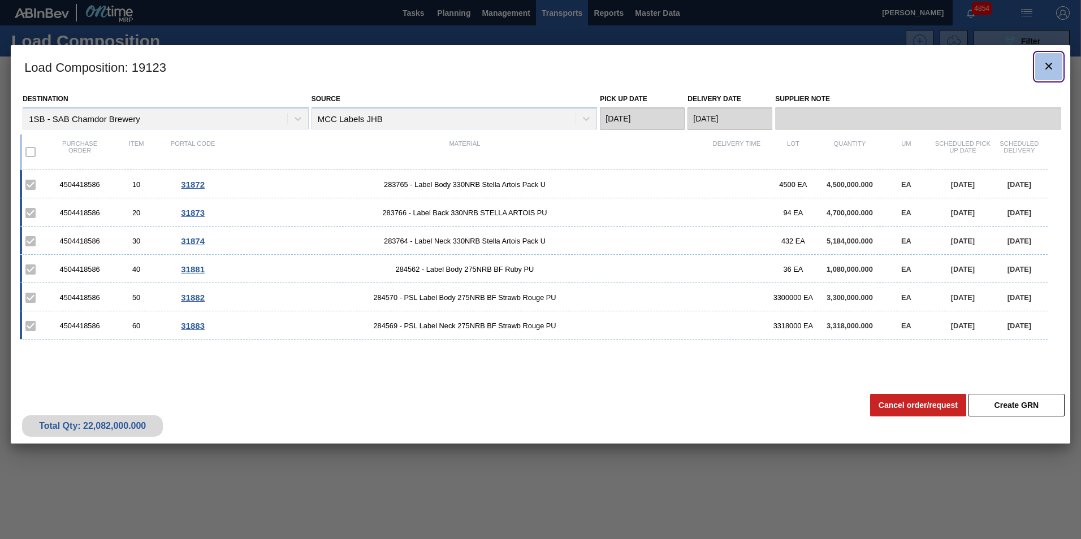
click at [1051, 65] on icon "botão de ícone" at bounding box center [1049, 66] width 14 height 14
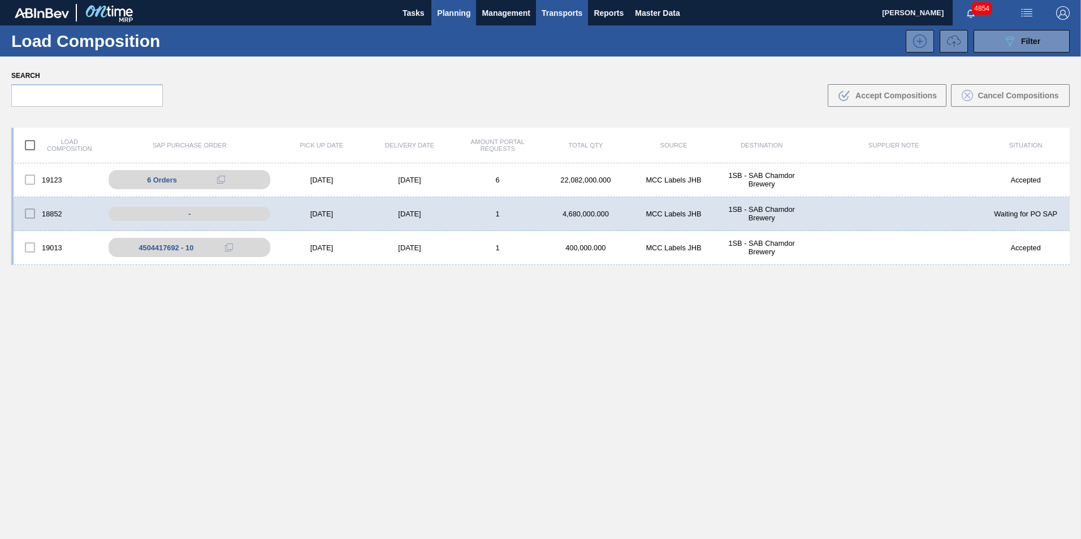
click at [443, 12] on span "Planning" at bounding box center [453, 13] width 33 height 14
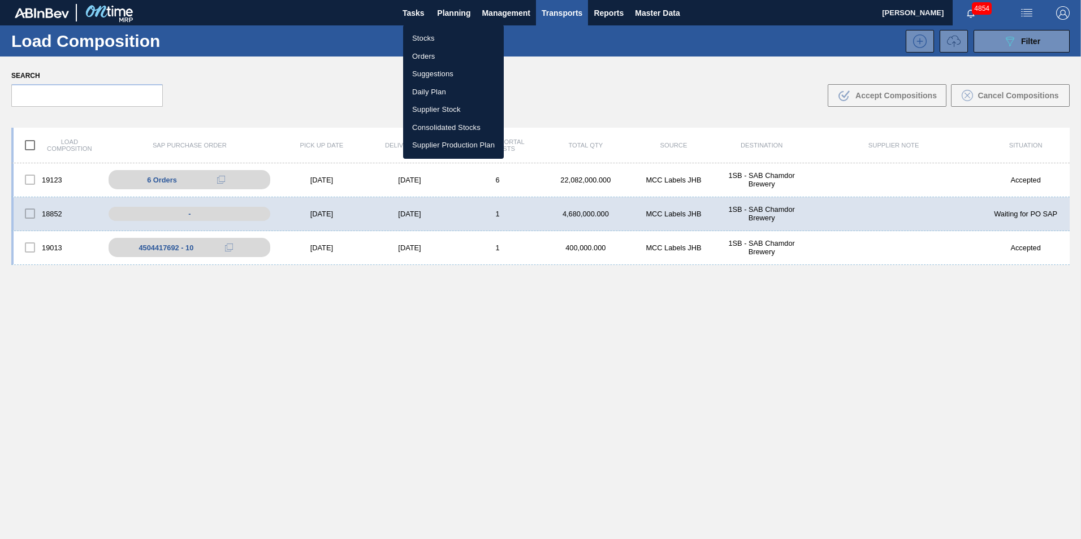
click at [425, 33] on li "Stocks" at bounding box center [453, 38] width 101 height 18
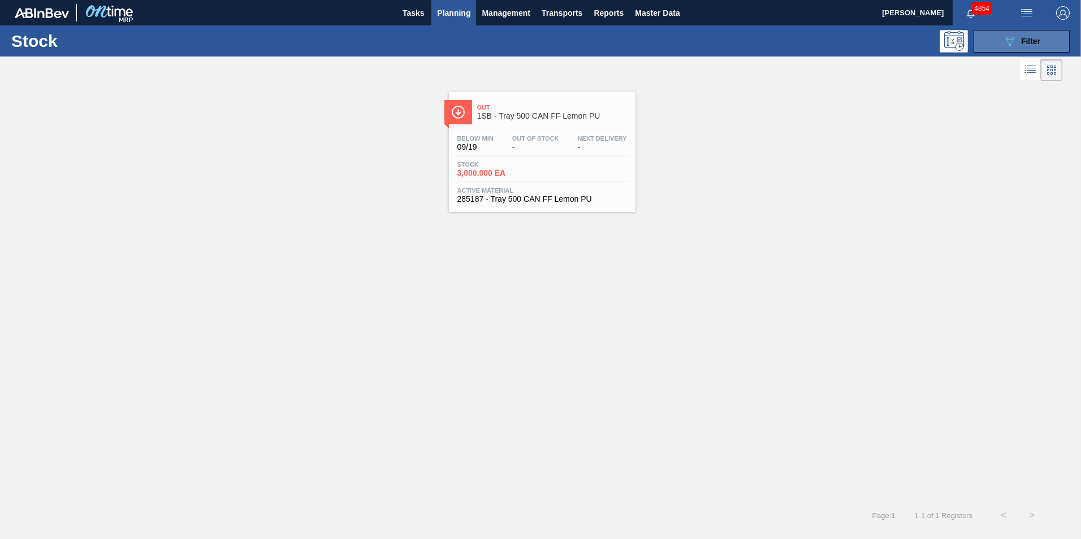
click at [1018, 36] on div "089F7B8B-B2A5-4AFE-B5C0-19BA573D28AC Filter" at bounding box center [1021, 41] width 37 height 14
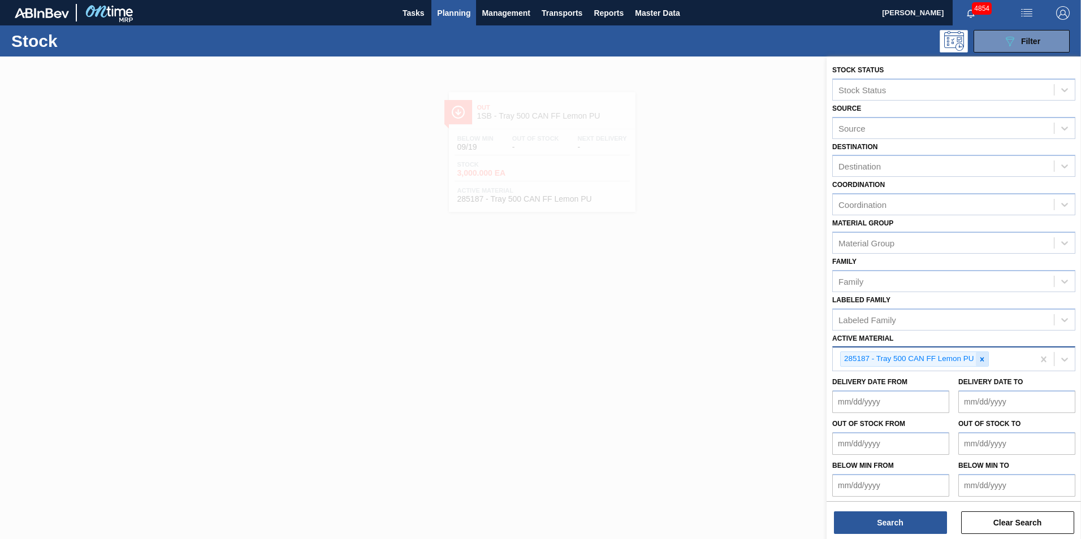
click at [983, 356] on icon at bounding box center [982, 360] width 8 height 8
paste Material "279072"
type Material "279072"
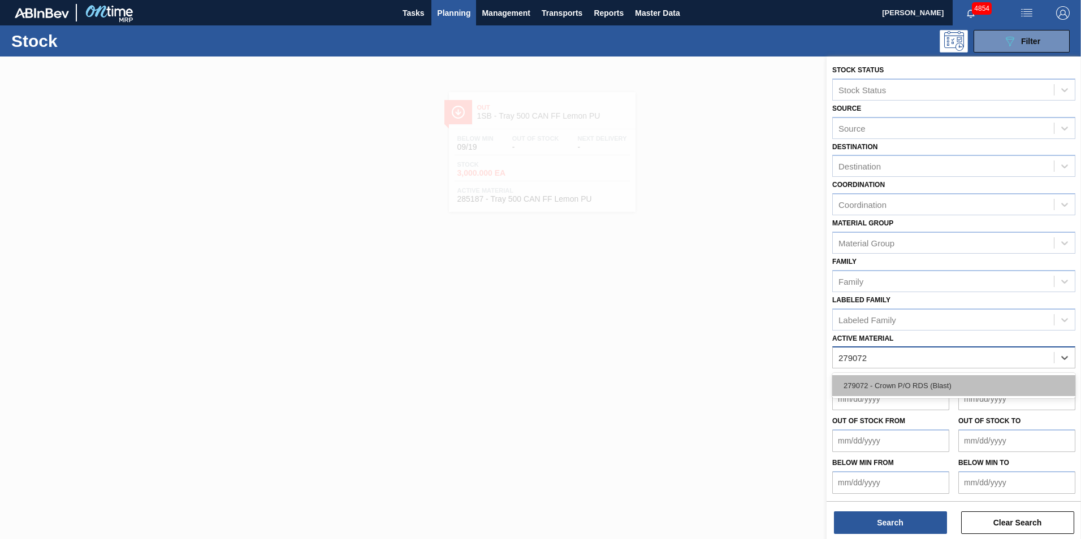
click at [893, 387] on div "279072 - Crown P/O RDS (Blast)" at bounding box center [953, 385] width 243 height 21
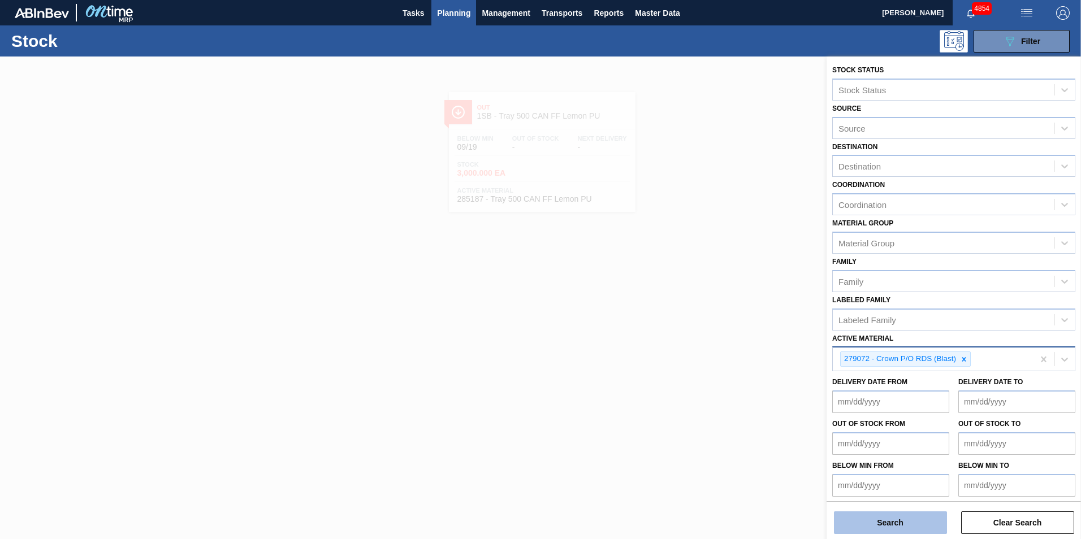
click at [902, 523] on button "Search" at bounding box center [890, 523] width 113 height 23
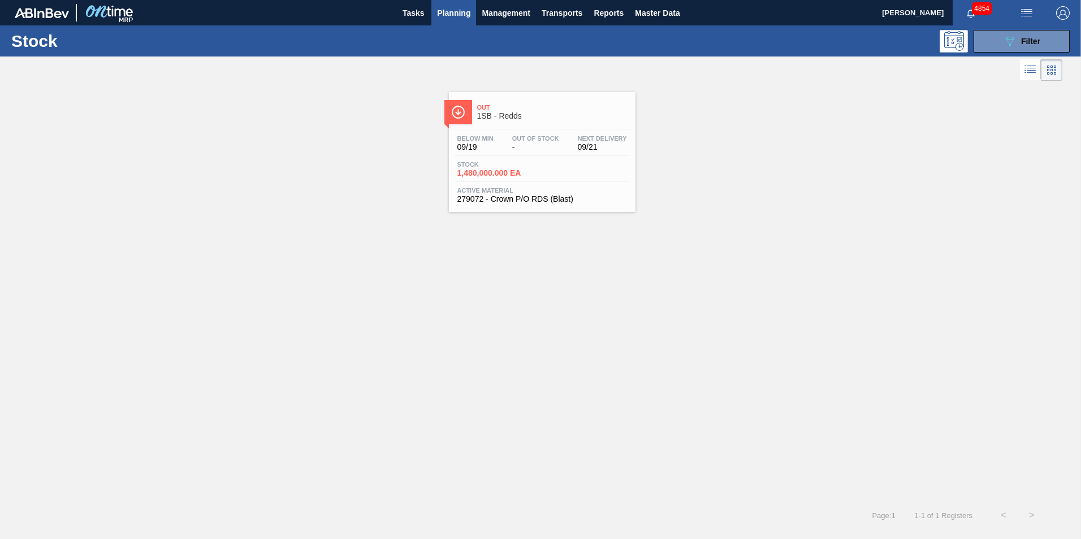
click at [509, 171] on span "1,480,000.000 EA" at bounding box center [496, 173] width 79 height 8
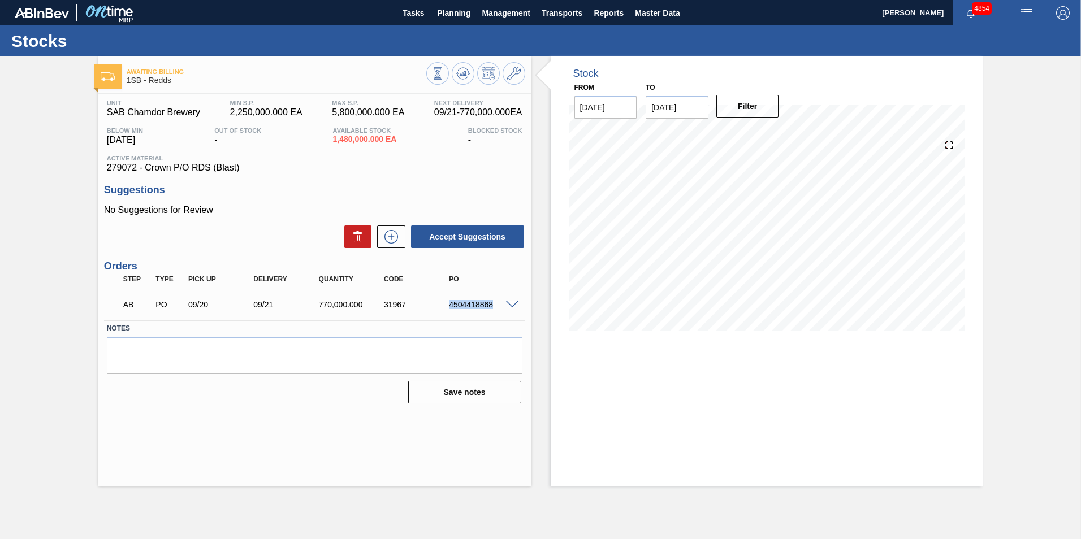
drag, startPoint x: 449, startPoint y: 304, endPoint x: 491, endPoint y: 306, distance: 42.5
click at [491, 306] on div "4504418868" at bounding box center [482, 304] width 73 height 9
copy div "4504418868"
click at [462, 15] on span "Planning" at bounding box center [453, 13] width 33 height 14
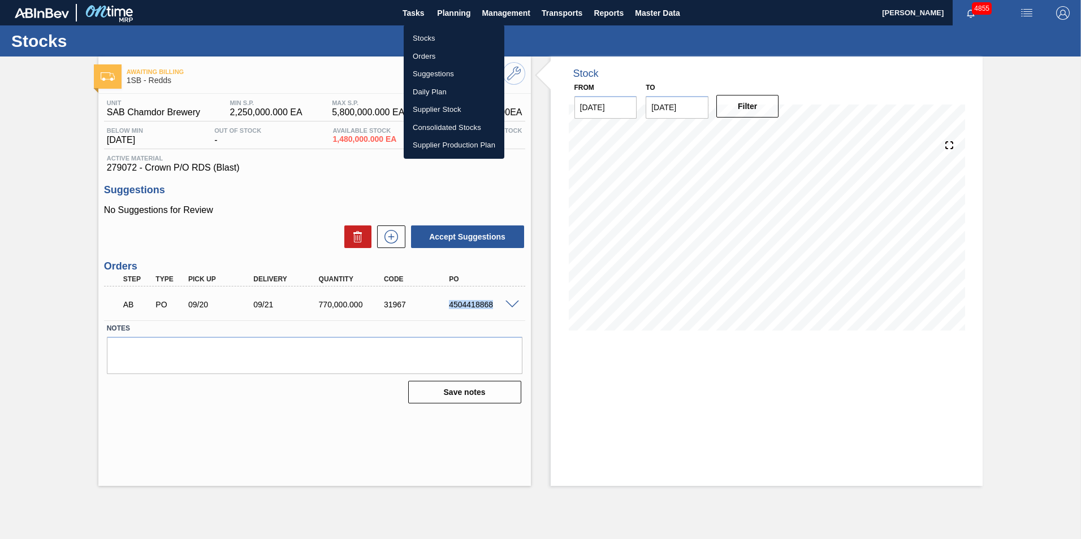
drag, startPoint x: 429, startPoint y: 37, endPoint x: 426, endPoint y: 67, distance: 30.7
click at [429, 37] on li "Stocks" at bounding box center [454, 38] width 101 height 18
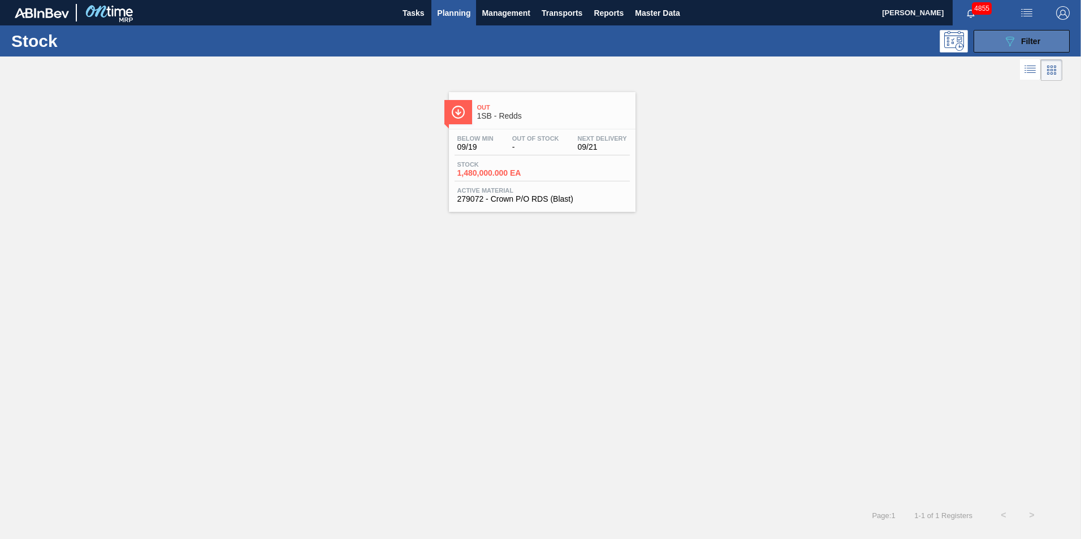
click at [1031, 41] on span "Filter" at bounding box center [1030, 41] width 19 height 9
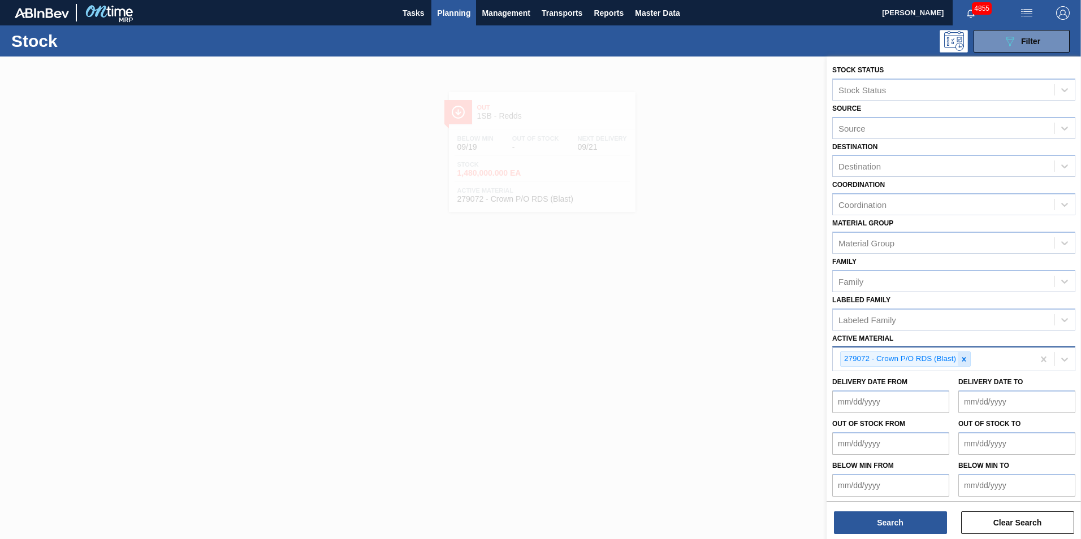
click at [966, 362] on icon at bounding box center [964, 360] width 8 height 8
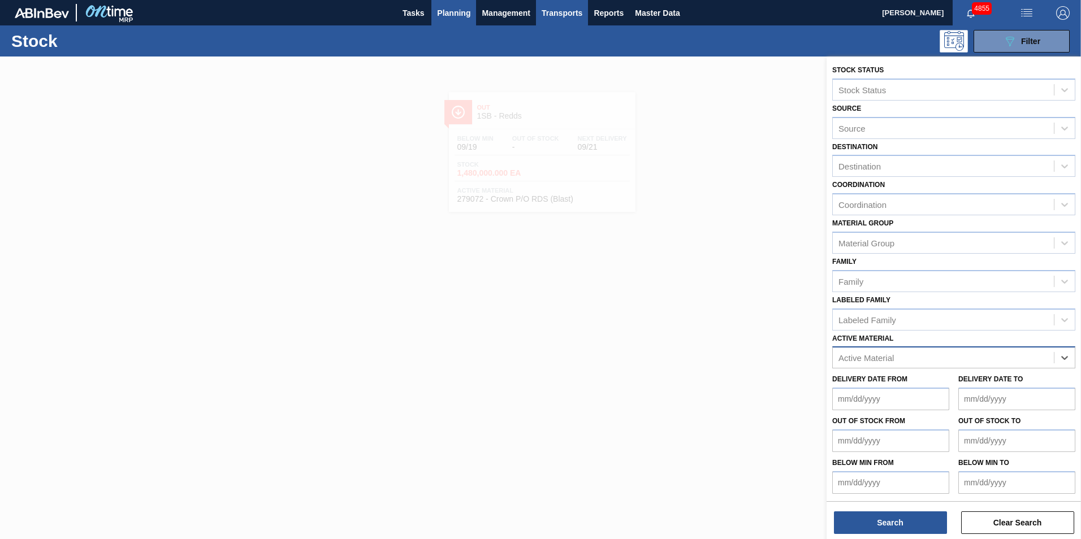
click at [578, 15] on span "Transports" at bounding box center [562, 13] width 41 height 14
click at [546, 40] on li "Load Composition" at bounding box center [561, 38] width 79 height 18
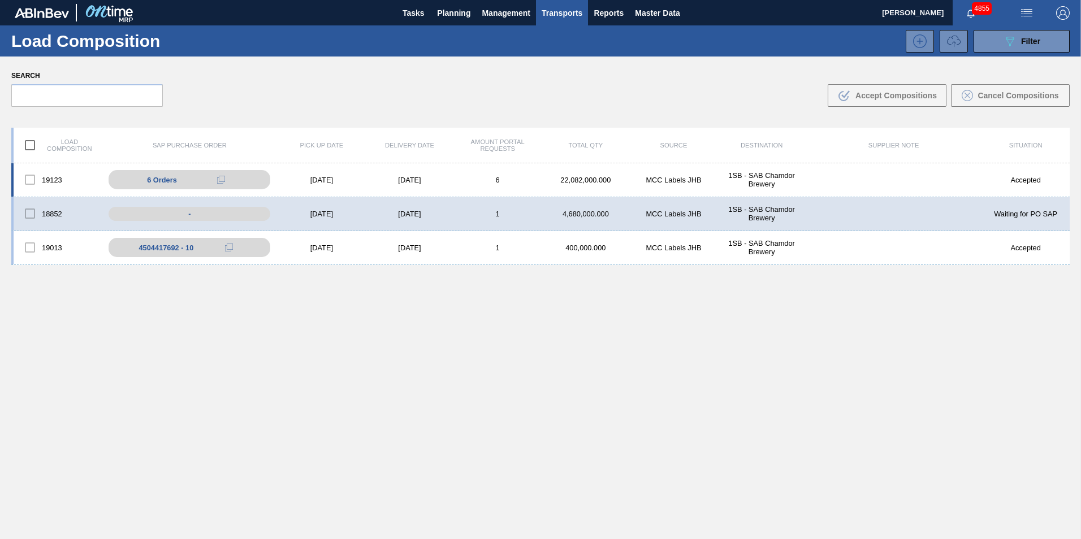
click at [441, 183] on div "[DATE]" at bounding box center [410, 180] width 88 height 8
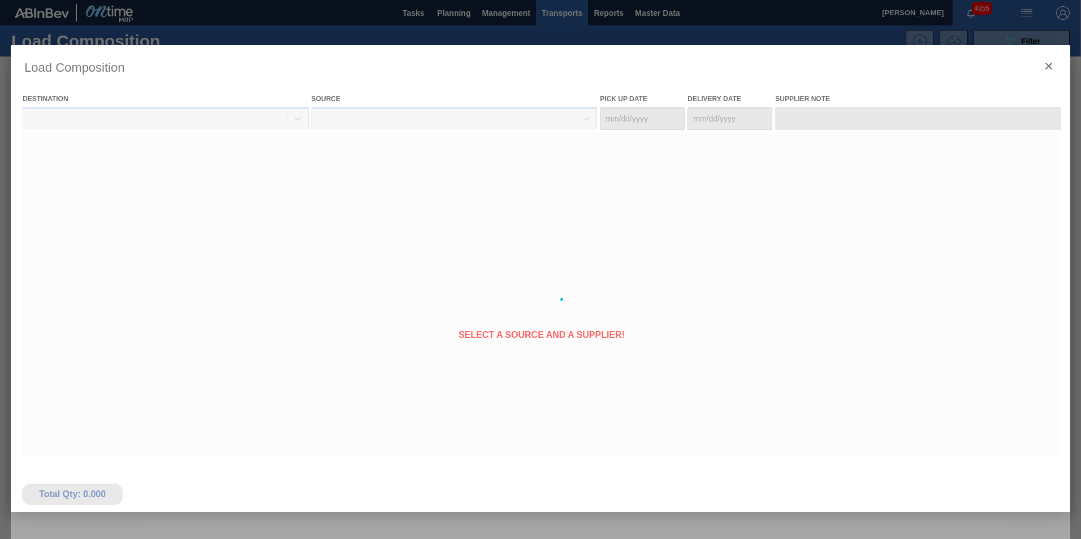
type Date "[DATE]"
